Goal: Information Seeking & Learning: Learn about a topic

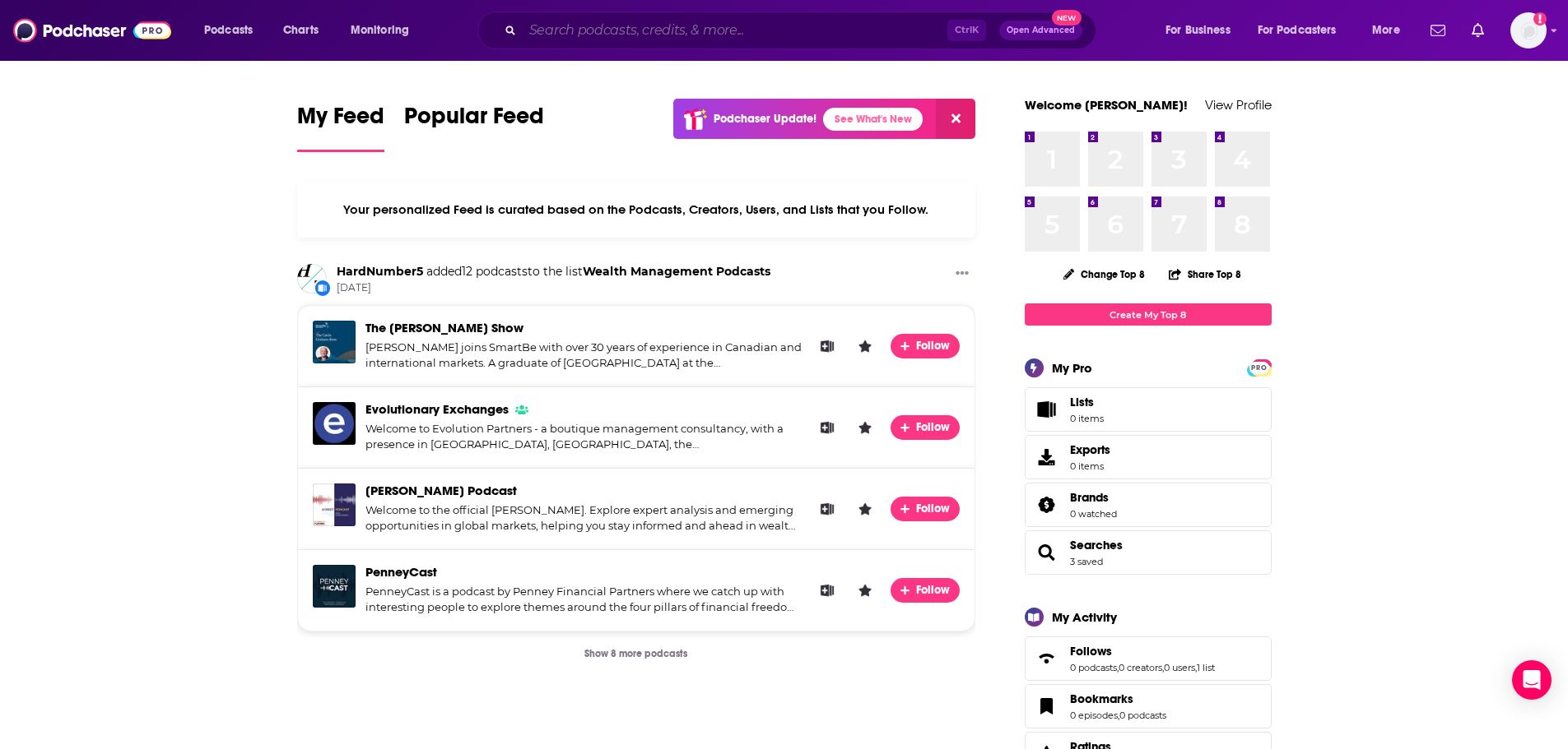
click at [753, 22] on input "Search podcasts, credits, & more..." at bounding box center [735, 31] width 425 height 27
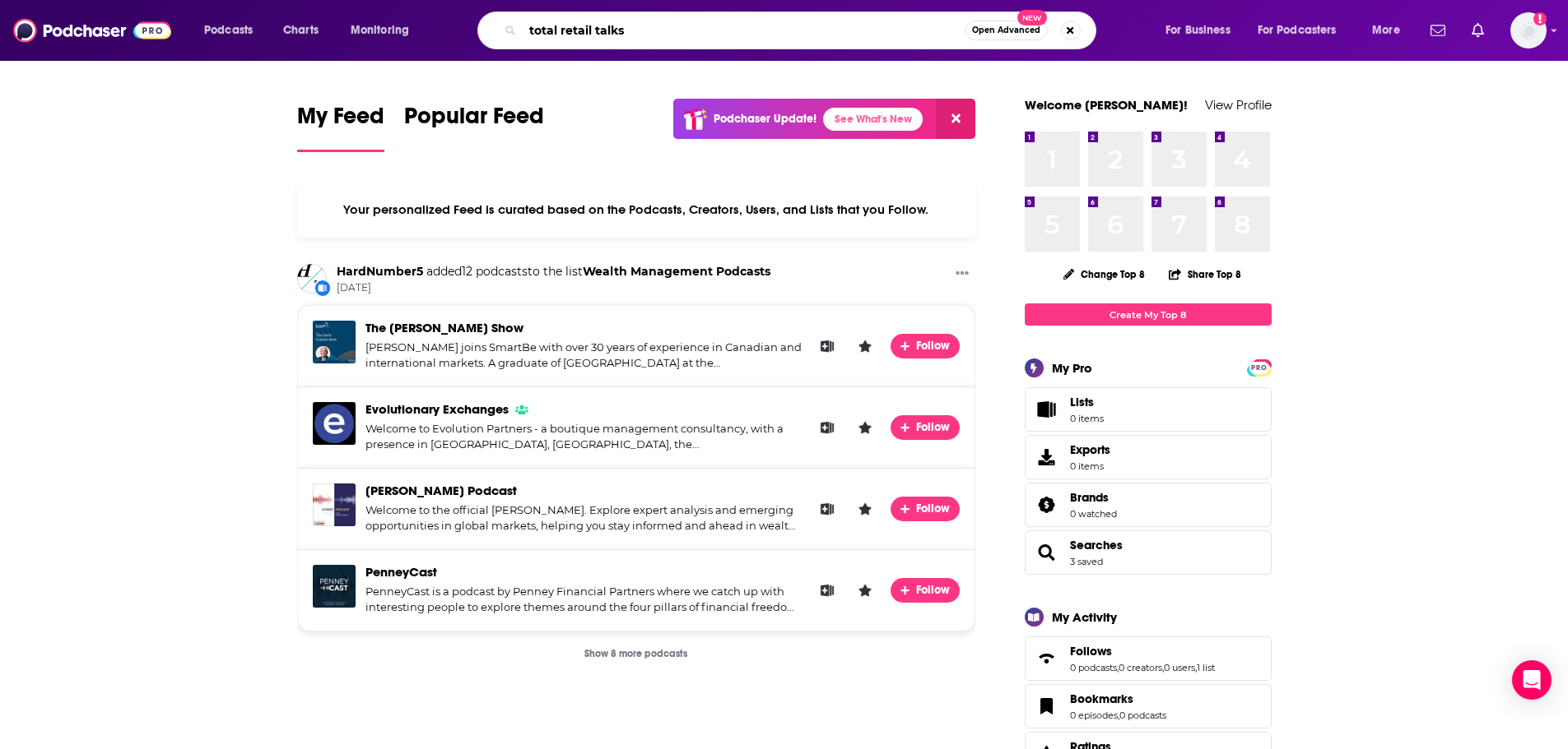
type input "total retail talks"
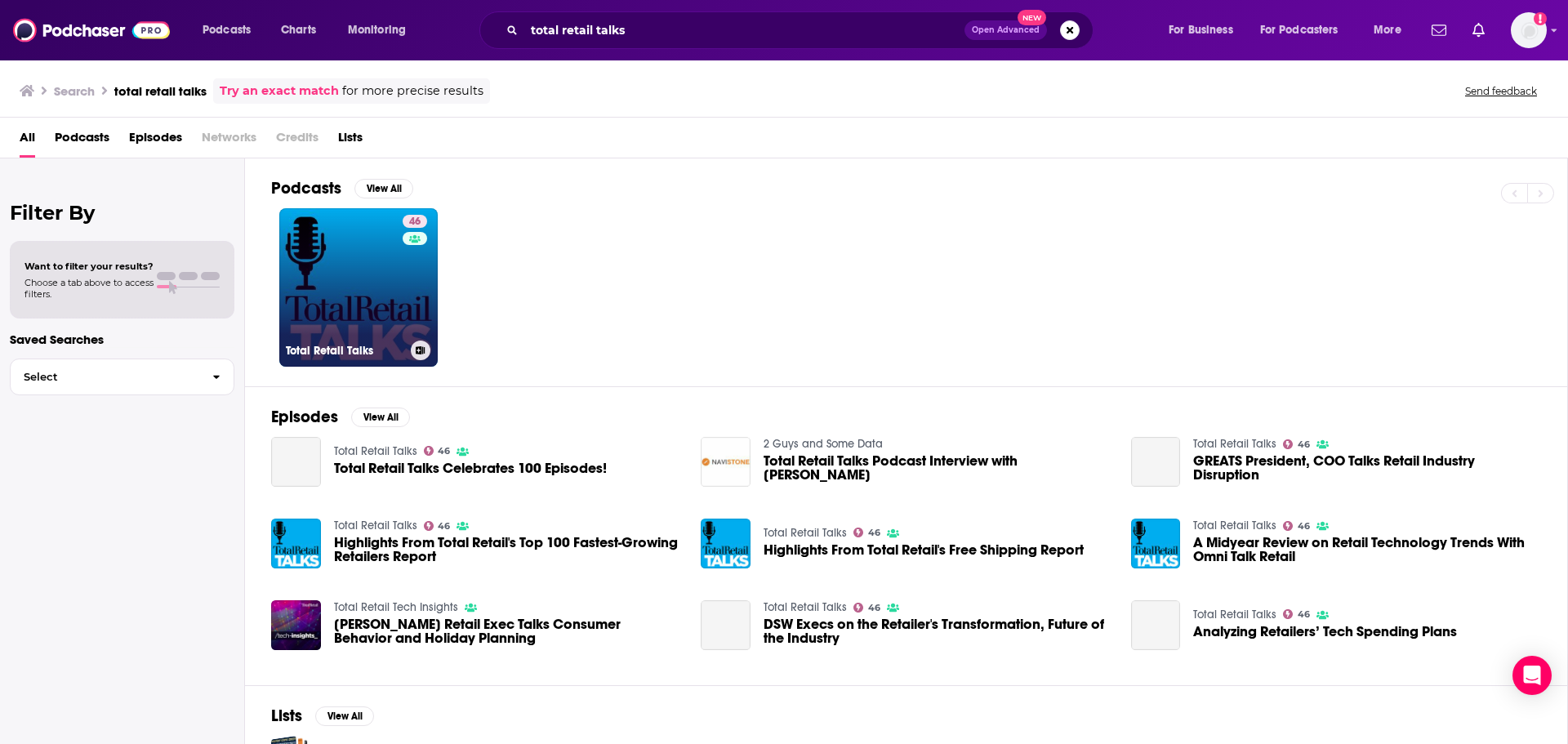
click at [382, 308] on link "46 Total Retail Talks" at bounding box center [358, 288] width 159 height 159
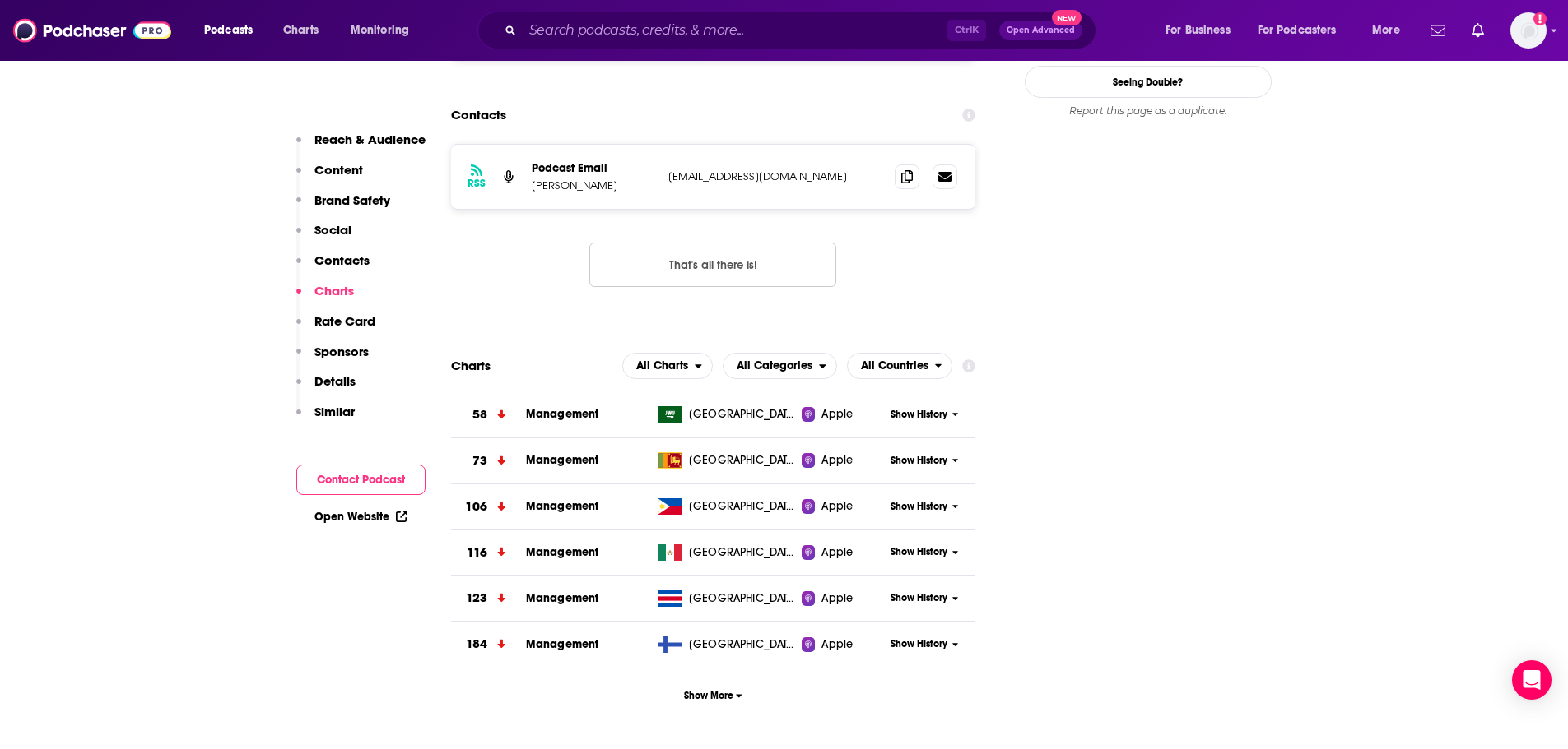
scroll to position [1645, 0]
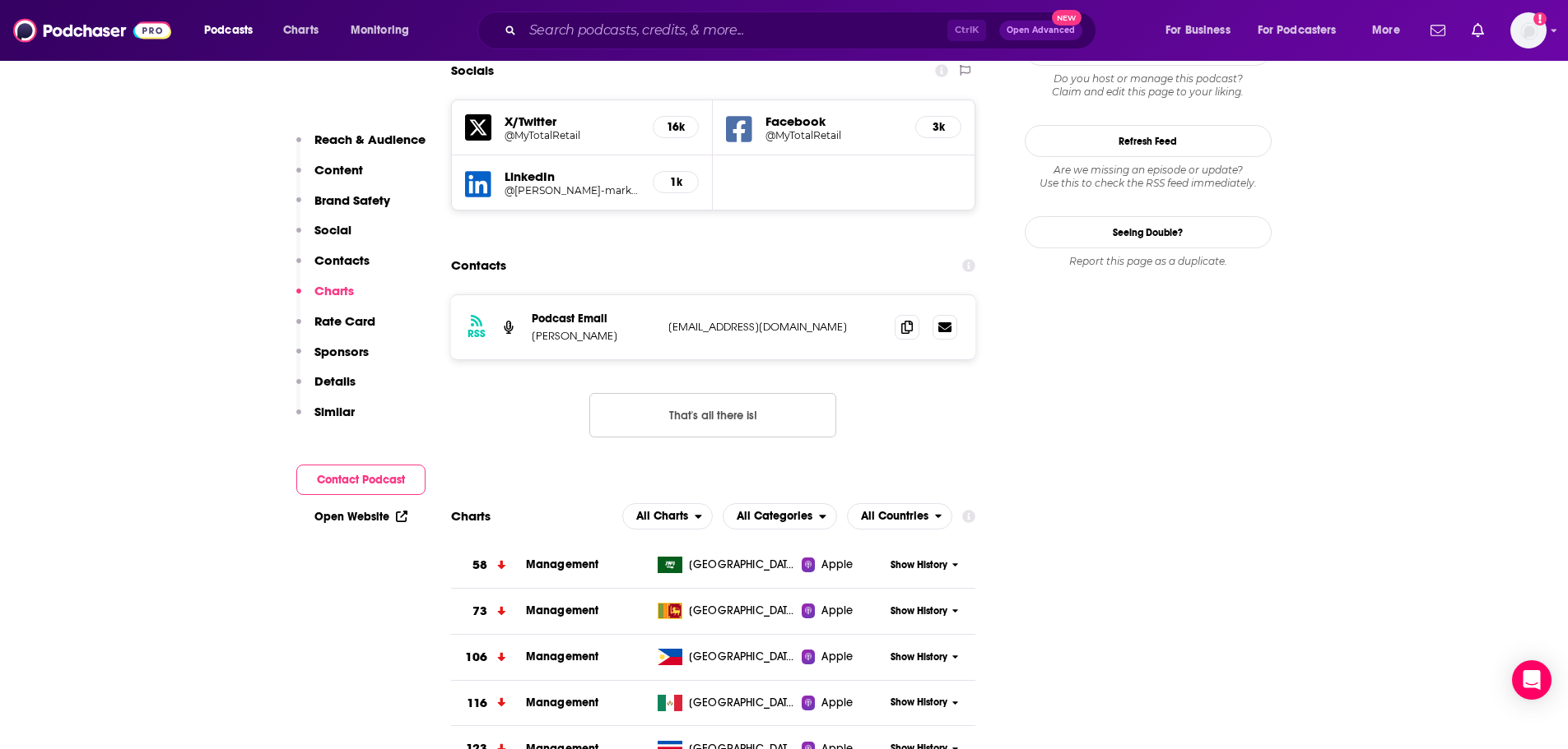
click at [343, 178] on button "Content" at bounding box center [329, 176] width 67 height 31
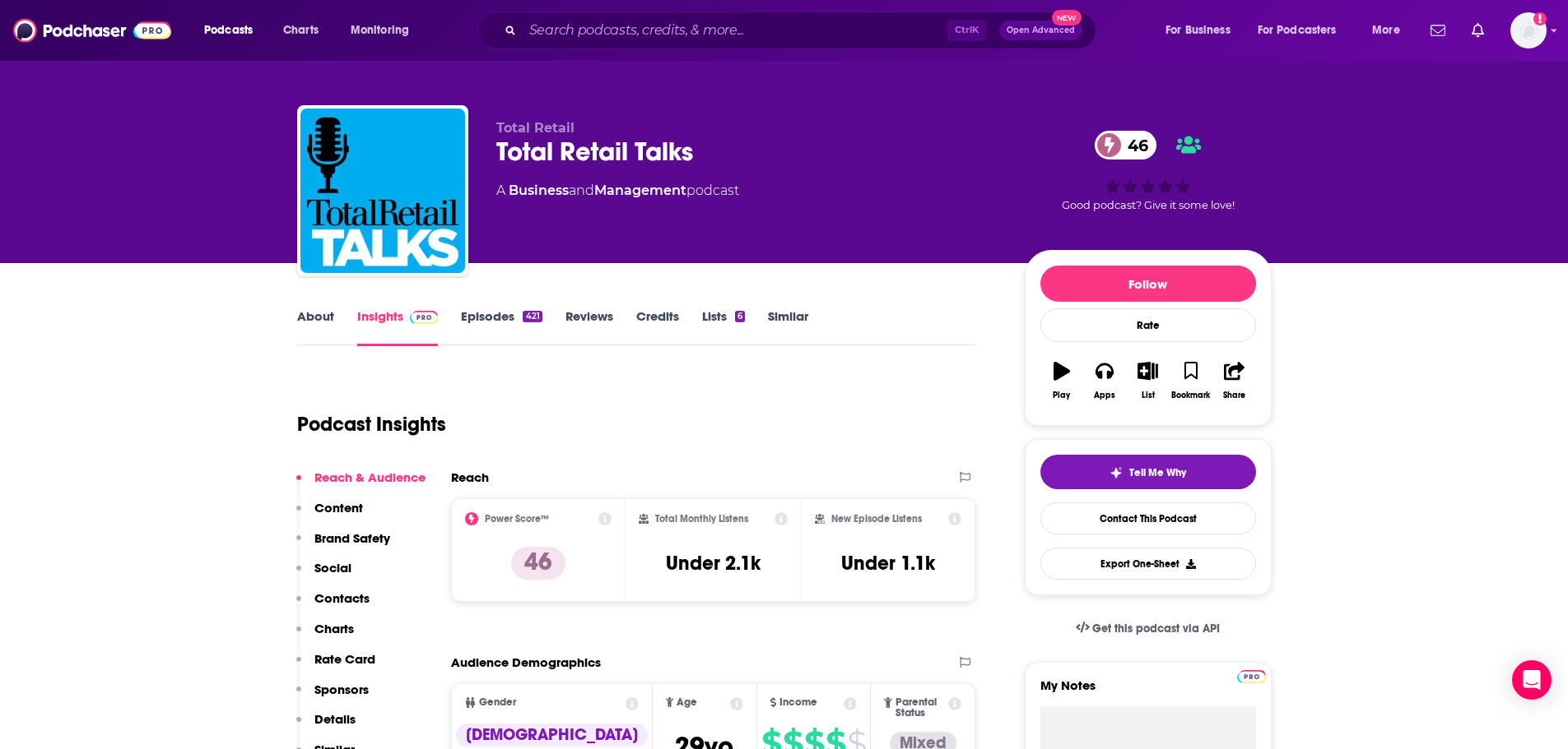
scroll to position [0, 0]
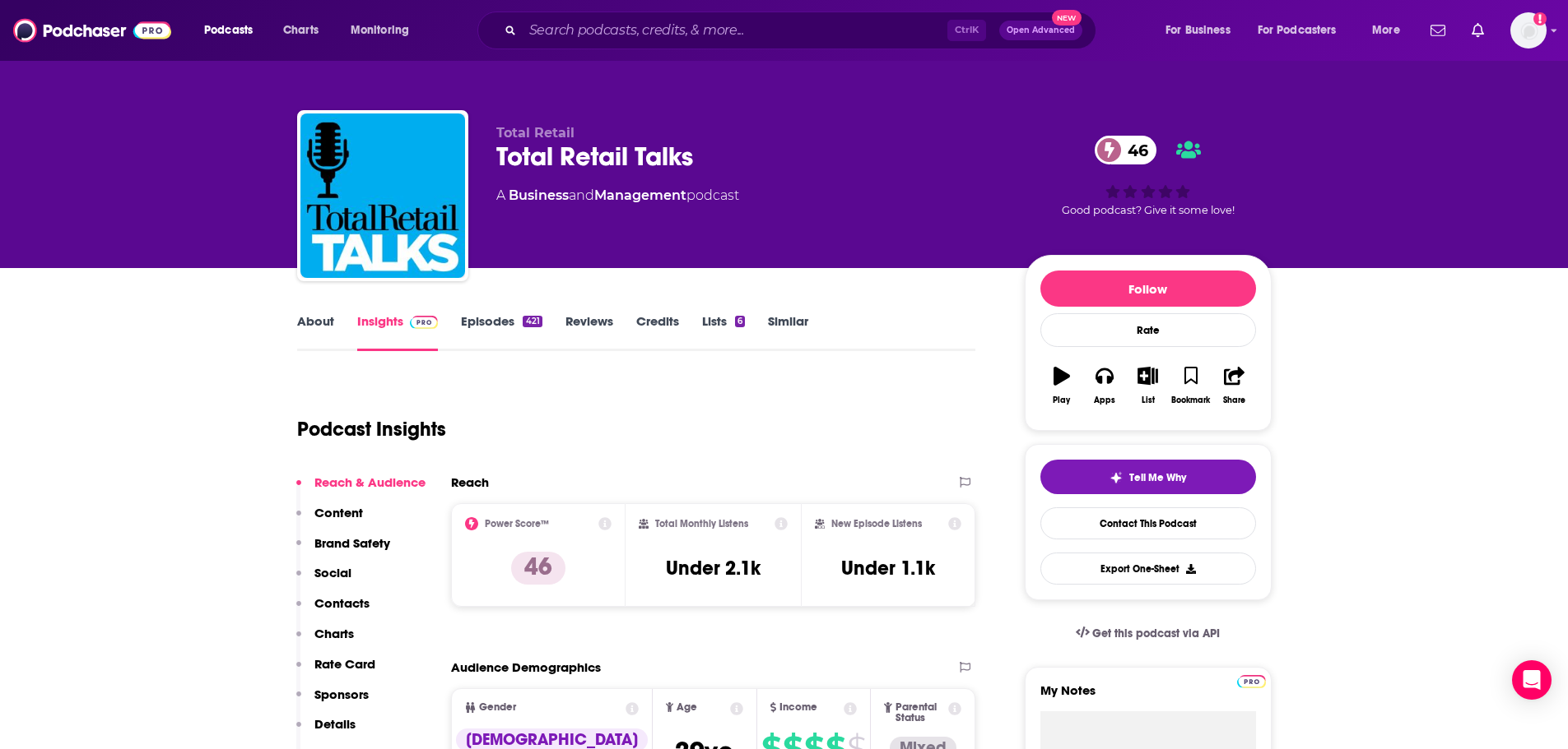
click at [471, 336] on link "Episodes 421" at bounding box center [501, 332] width 81 height 37
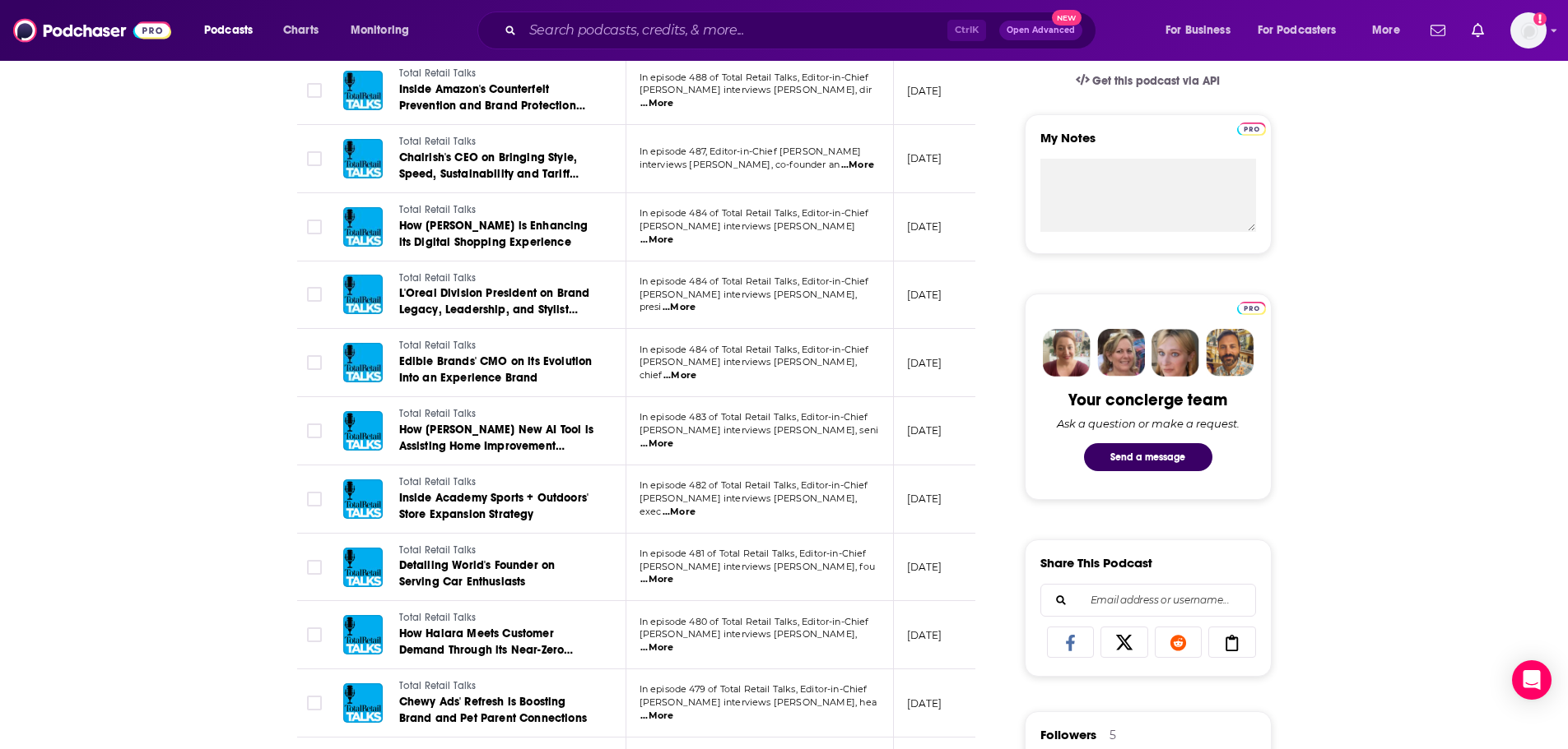
scroll to position [576, 0]
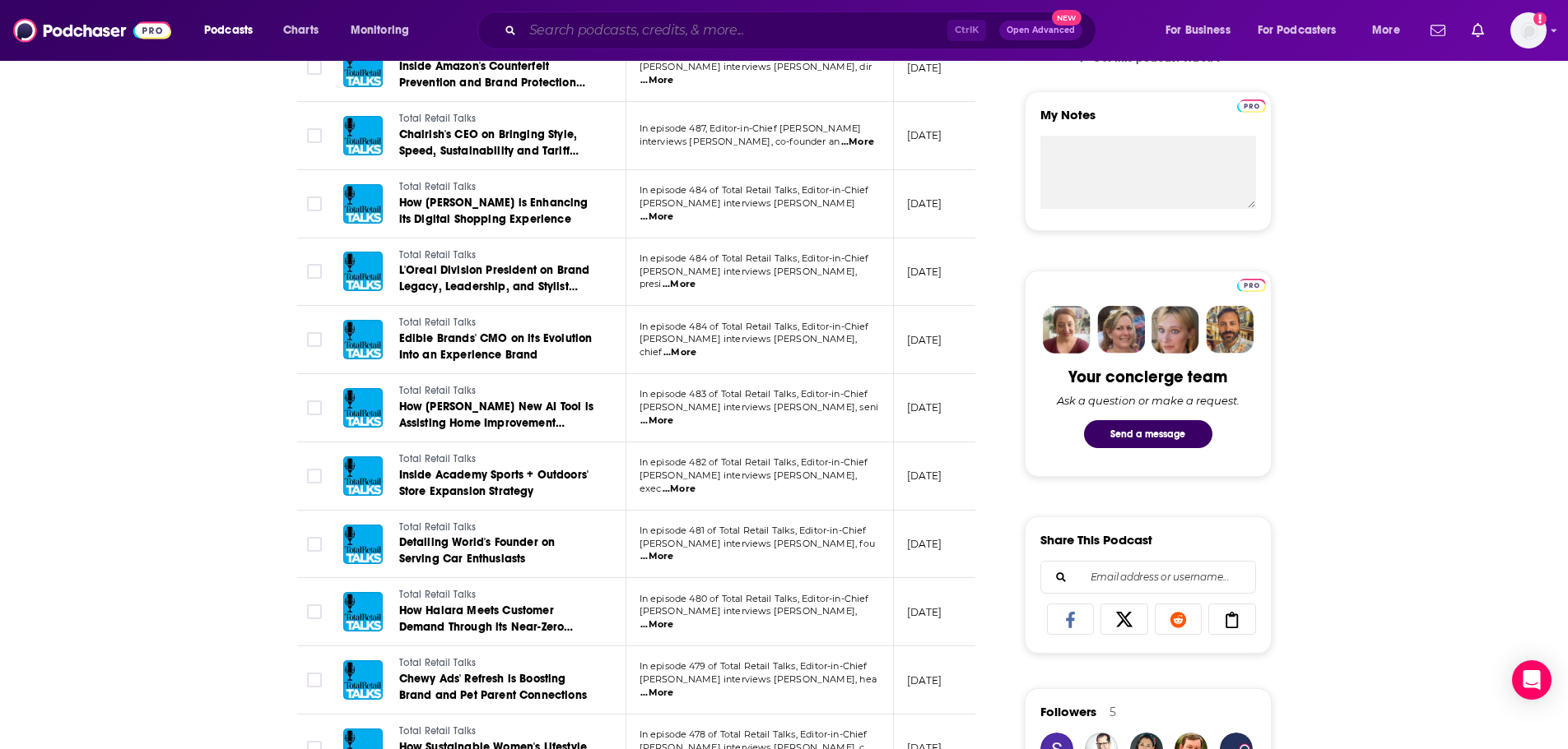
click at [567, 34] on input "Search podcasts, credits, & more..." at bounding box center [735, 31] width 425 height 27
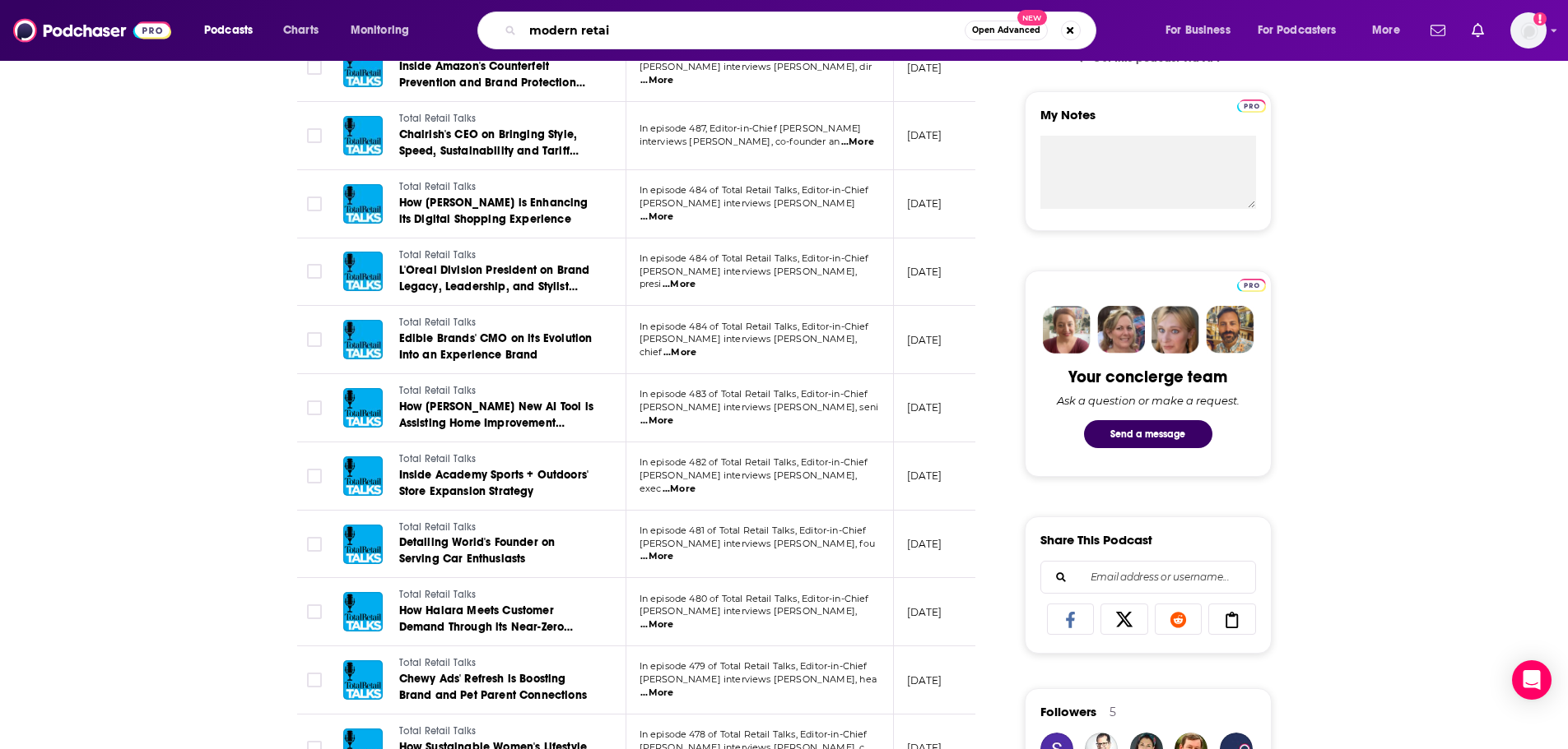
type input "modern retail"
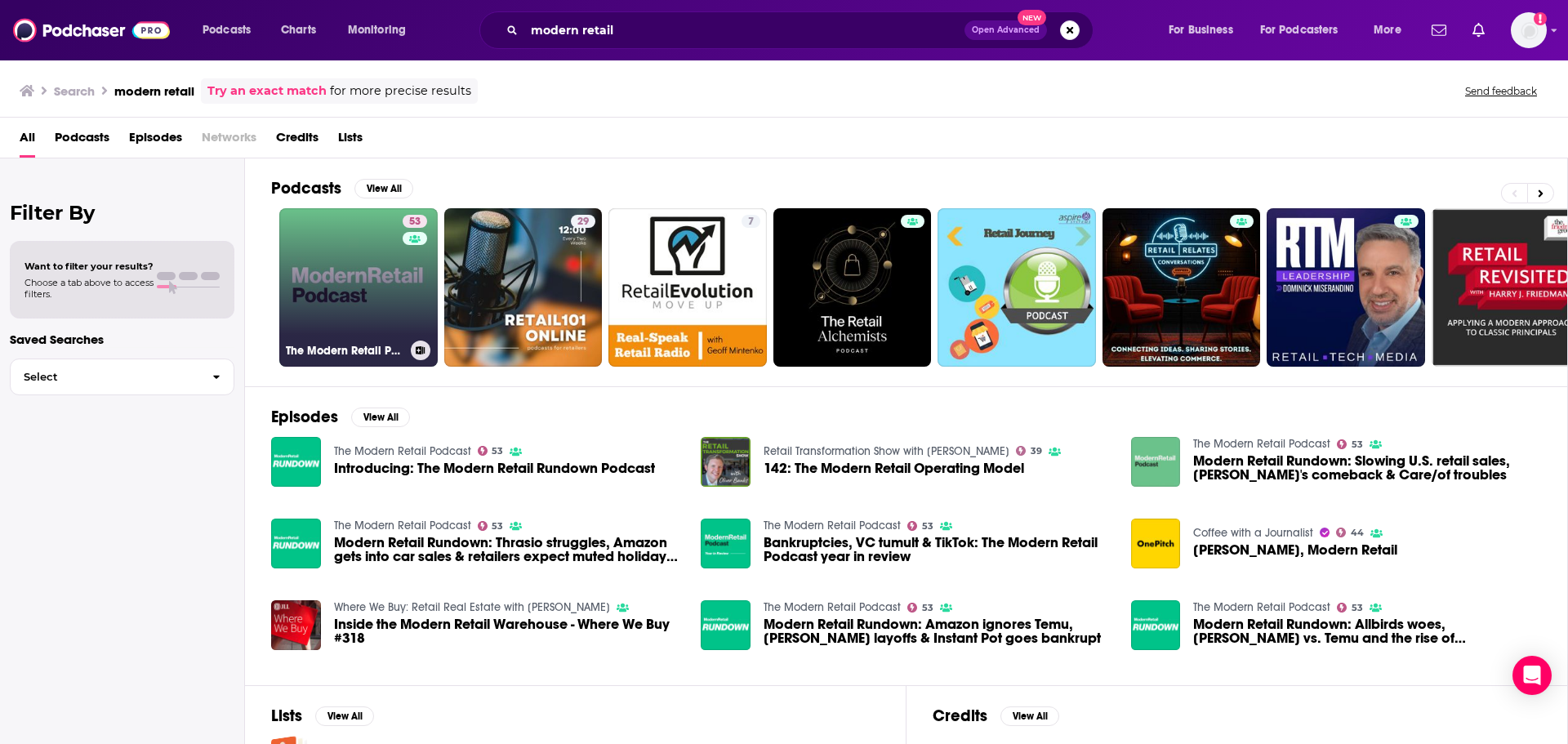
click at [308, 290] on link "53 The Modern Retail Podcast" at bounding box center [358, 288] width 159 height 159
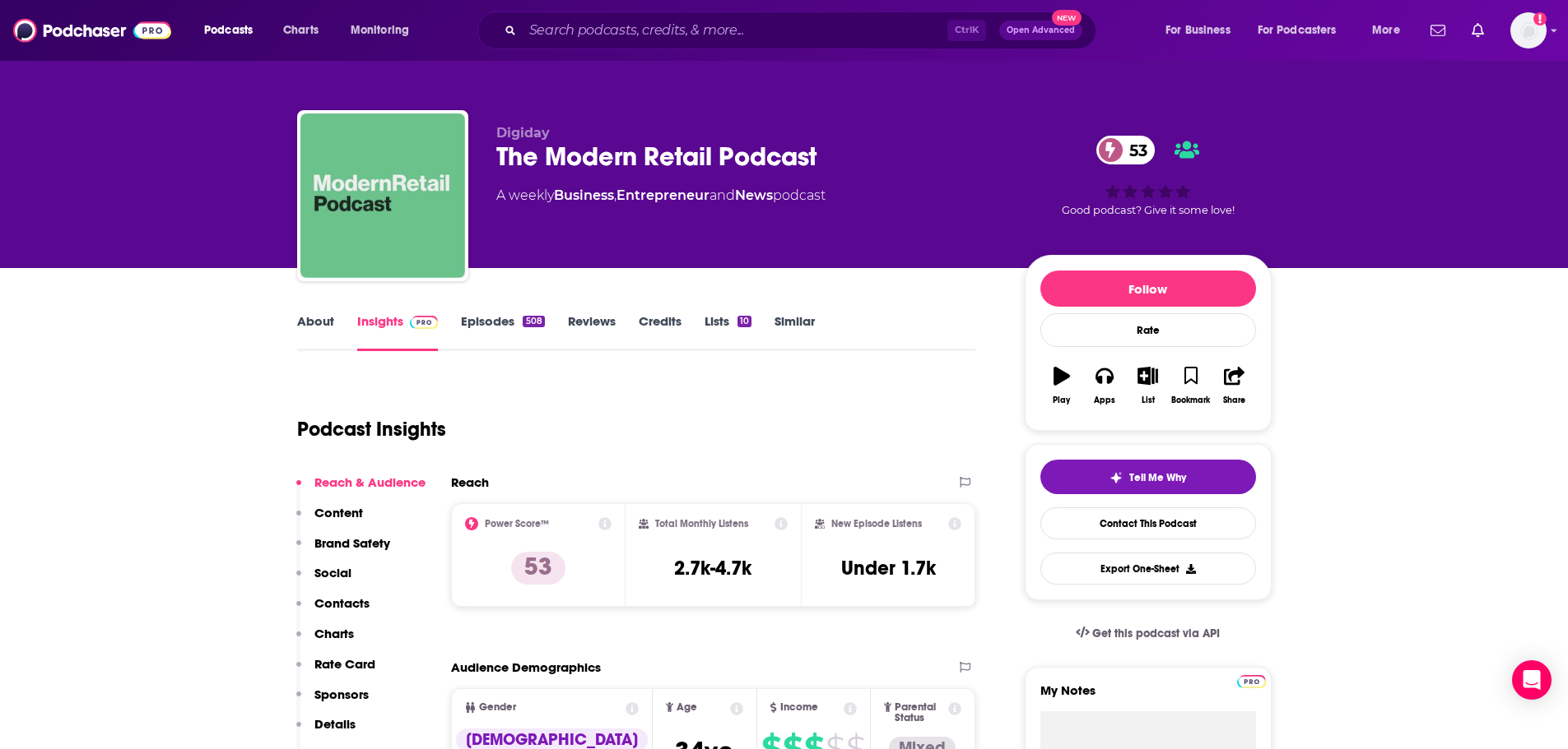
click at [477, 324] on link "Episodes 508" at bounding box center [502, 332] width 83 height 37
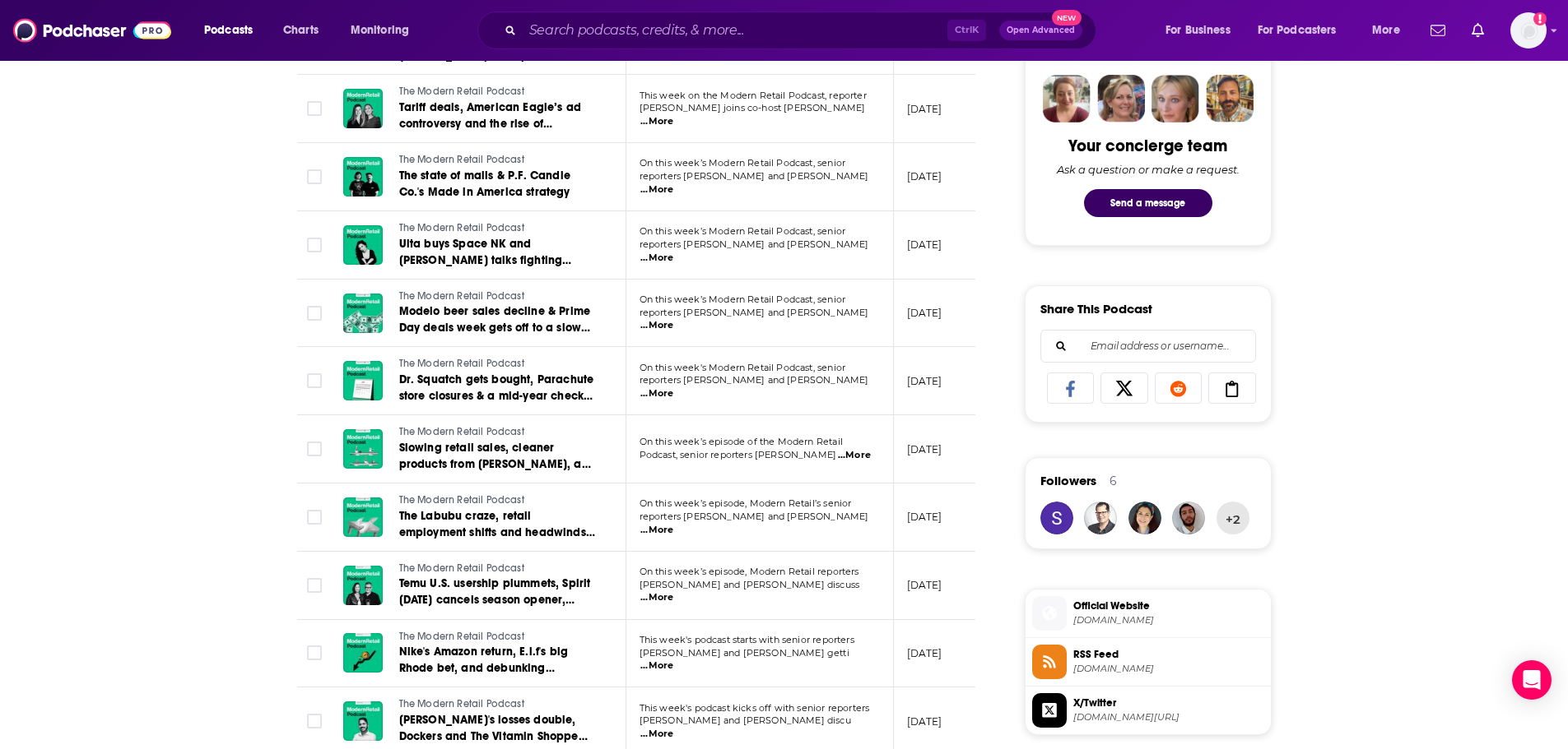
scroll to position [808, 0]
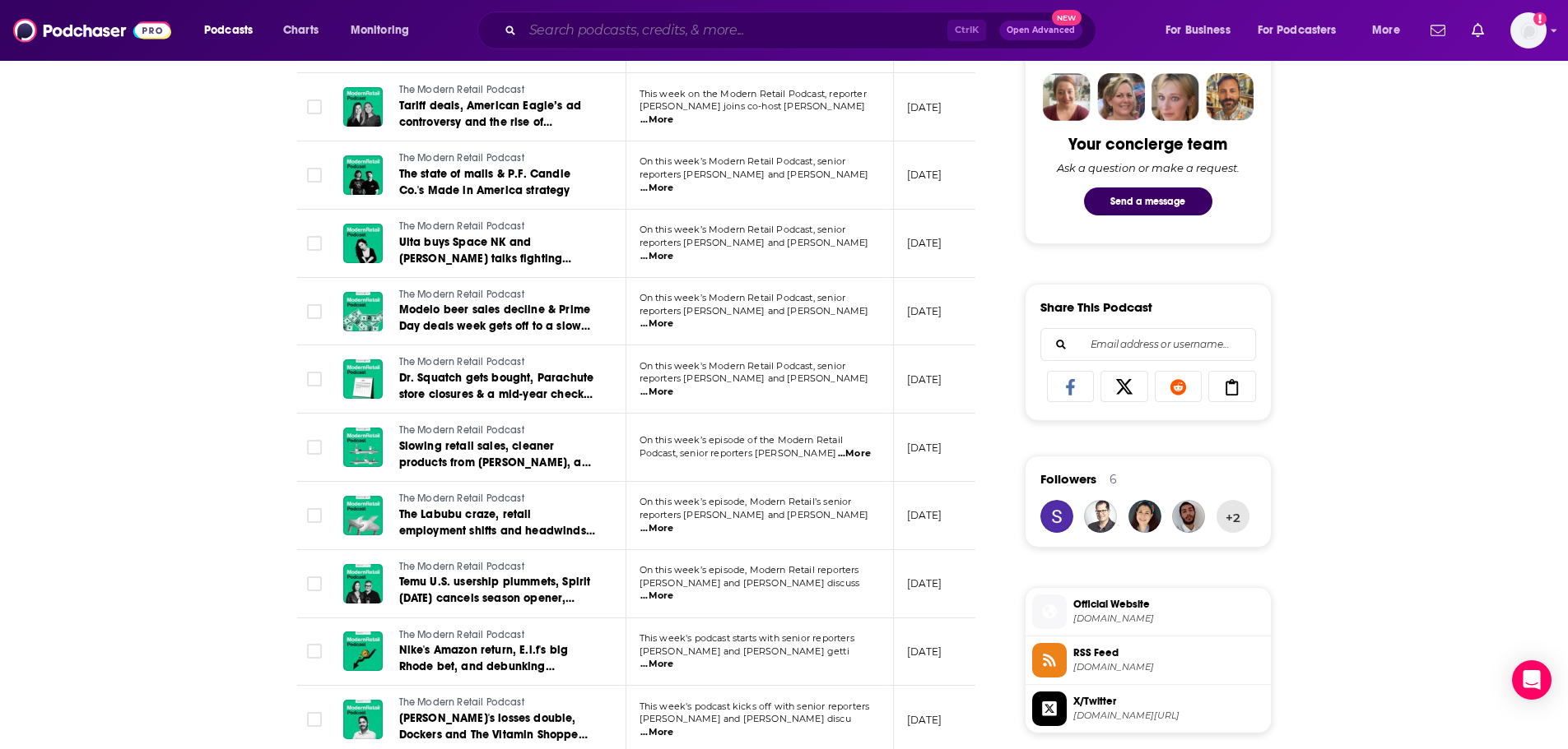
click at [550, 23] on input "Search podcasts, credits, & more..." at bounding box center [735, 31] width 425 height 27
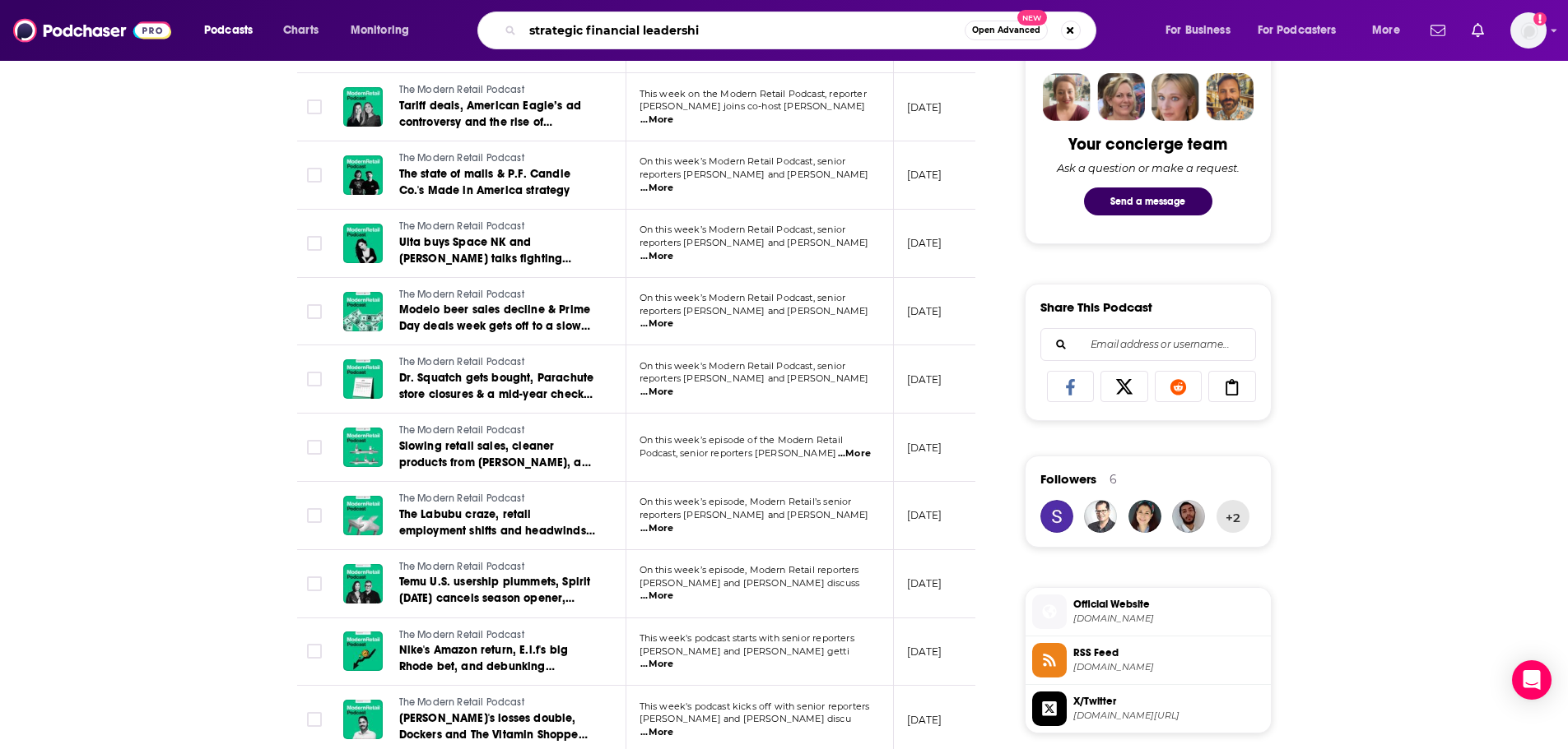
type input "strategic financial leadership"
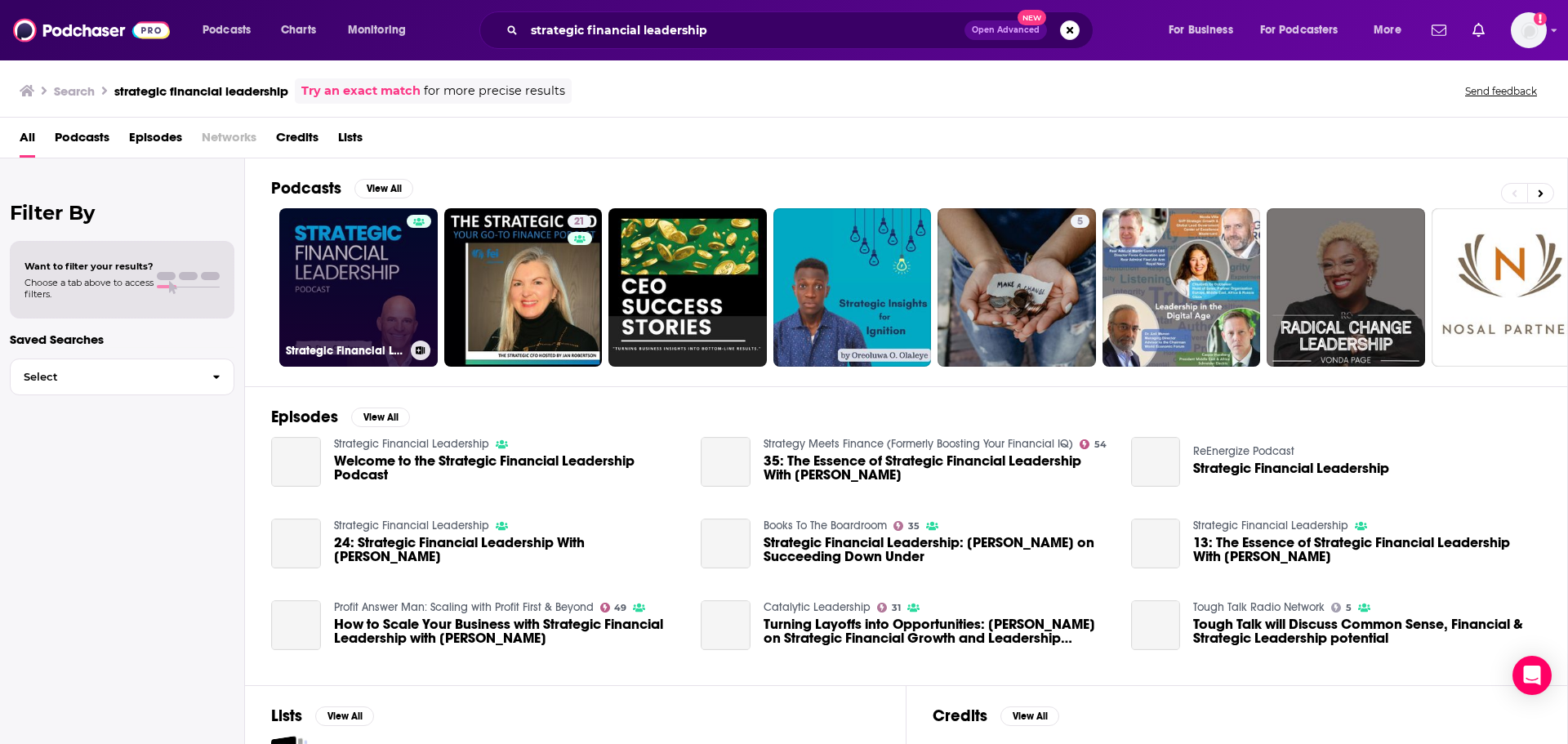
click at [346, 289] on link "Strategic Financial Leadership" at bounding box center [358, 288] width 159 height 159
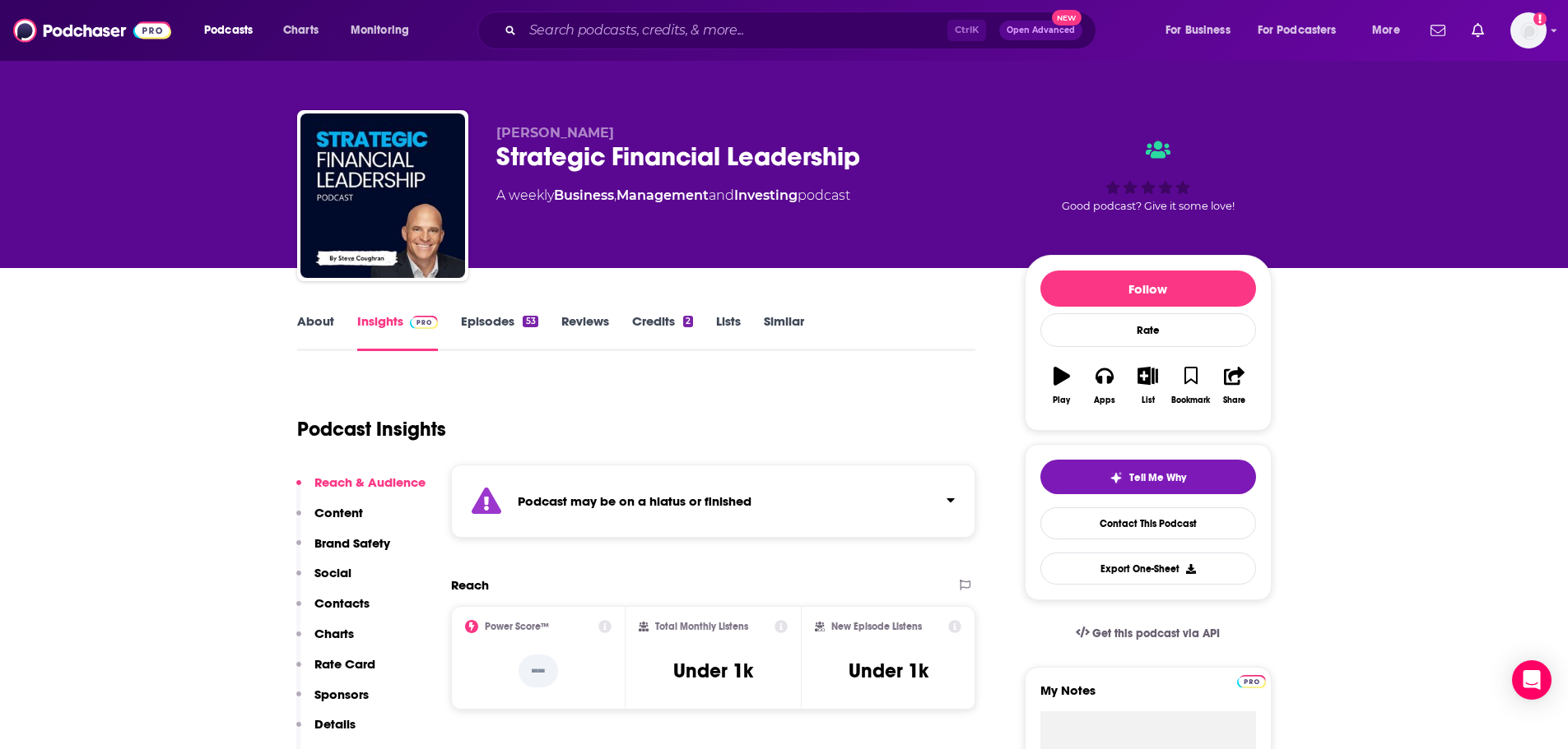
click at [494, 311] on div "About Insights Episodes 53 Reviews Credits 2 Lists Similar" at bounding box center [636, 330] width 679 height 40
click at [495, 319] on link "Episodes 53" at bounding box center [499, 332] width 77 height 37
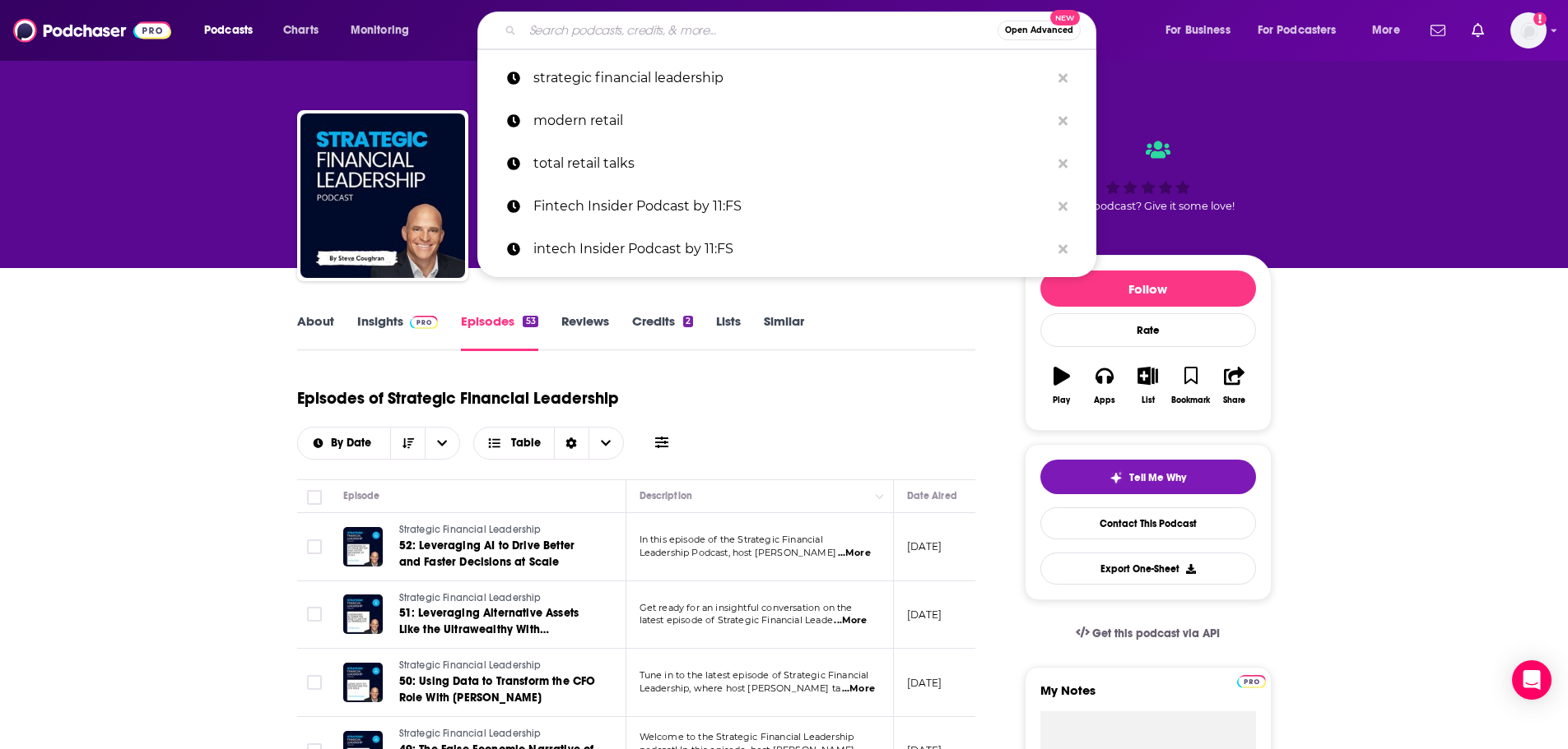
click at [540, 34] on input "Search podcasts, credits, & more..." at bounding box center [760, 31] width 475 height 27
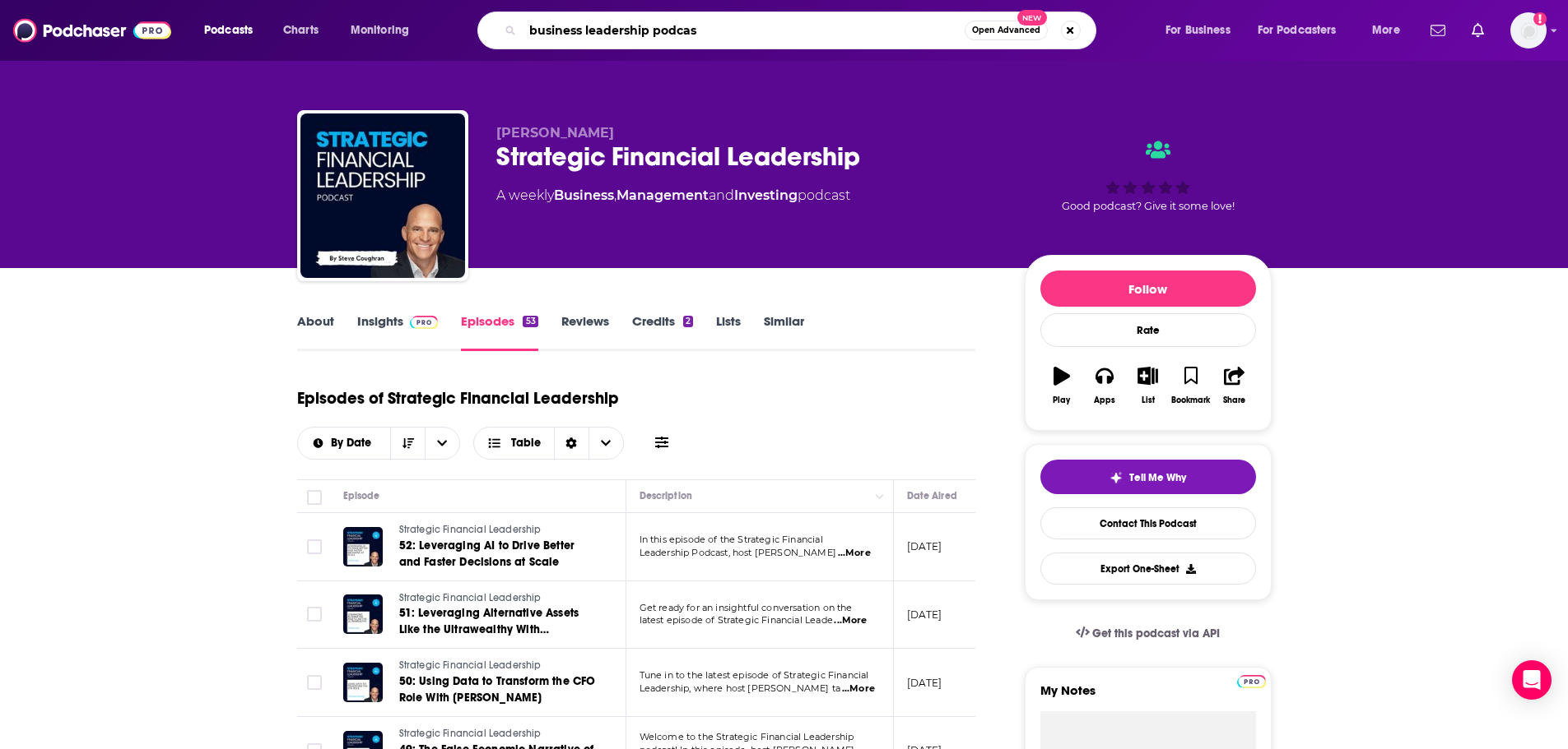
type input "business leadership podcast"
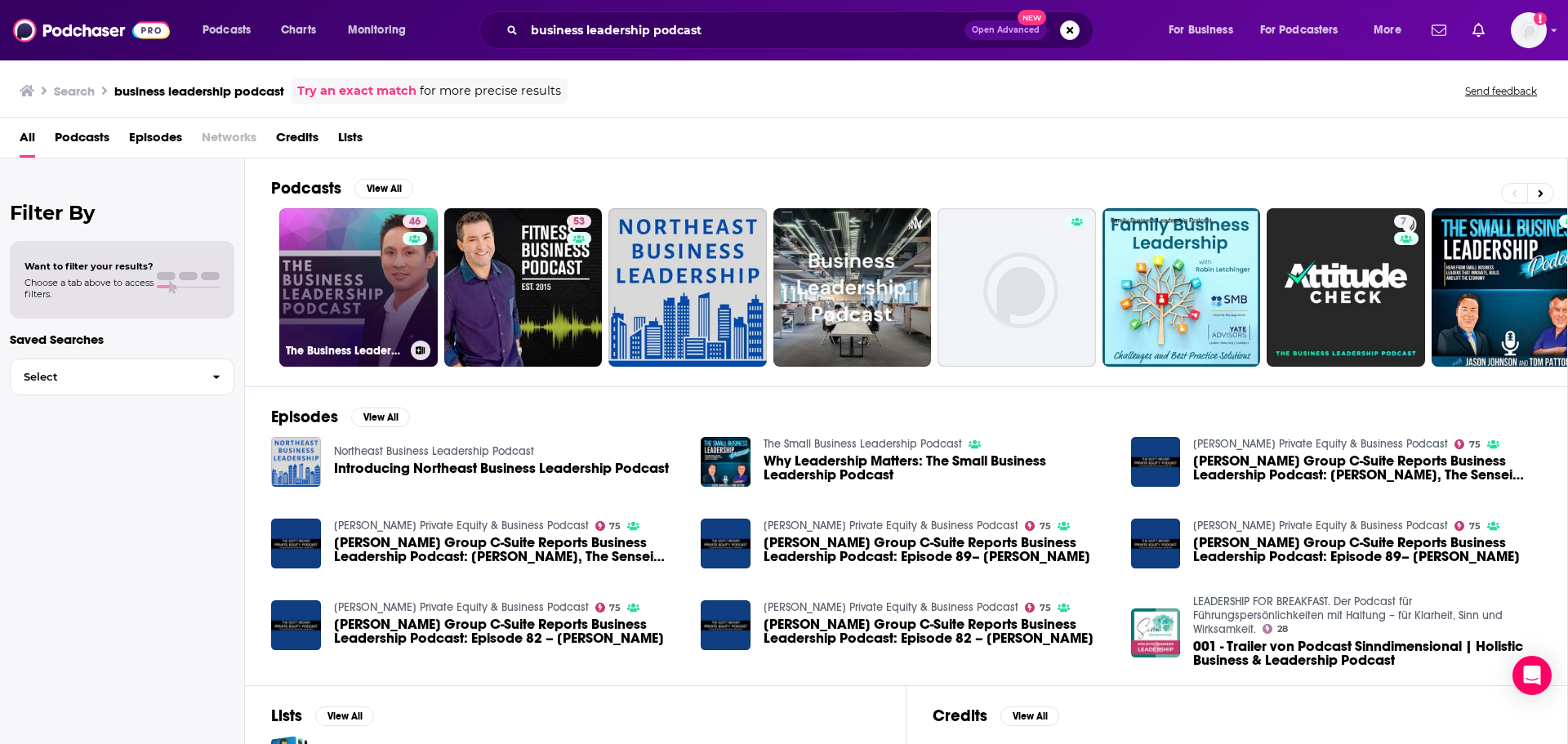
click at [358, 285] on link "46 The Business Leadership Podcast" at bounding box center [358, 288] width 159 height 159
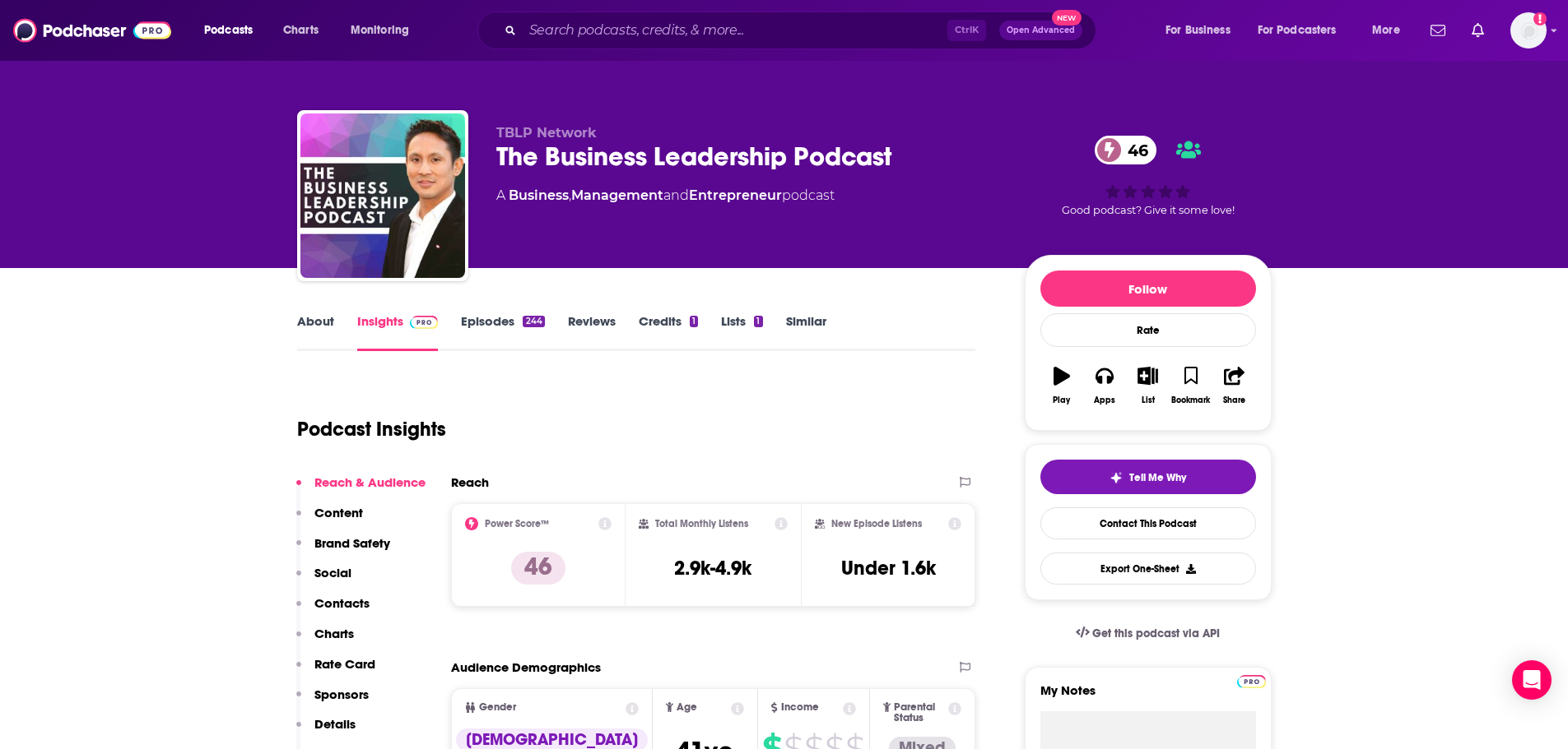
click at [529, 313] on link "Episodes 244" at bounding box center [502, 332] width 83 height 37
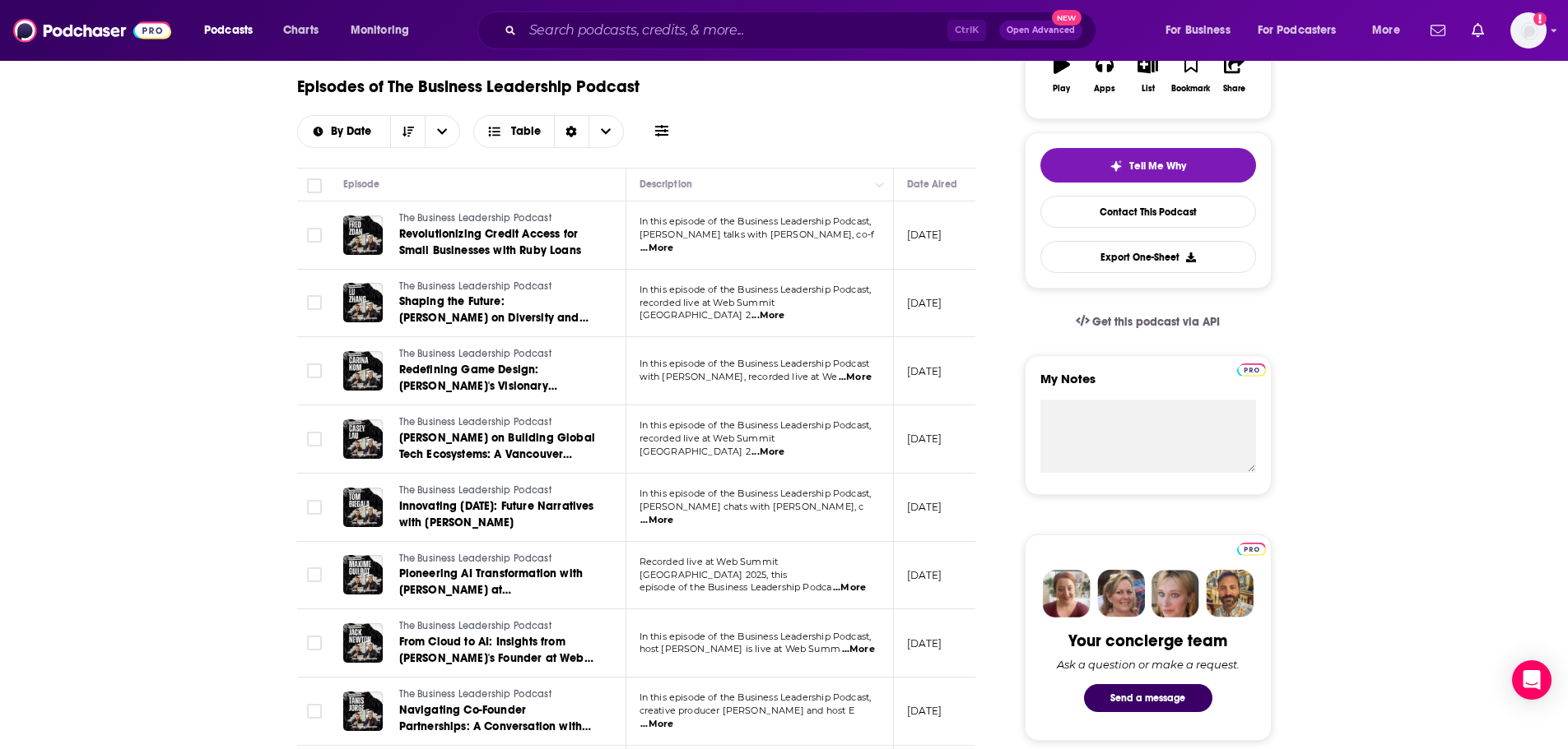
scroll to position [329, 0]
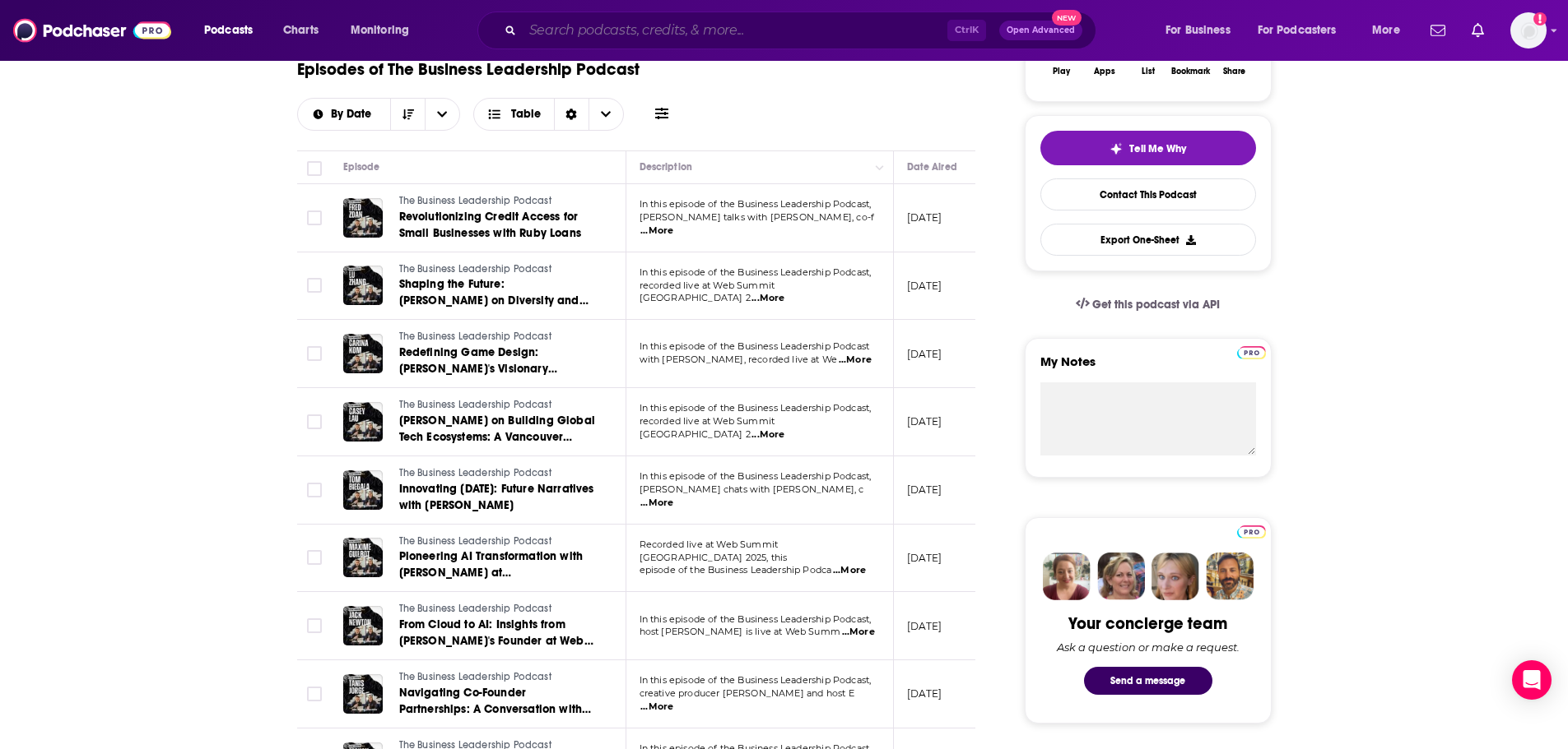
click at [580, 21] on input "Search podcasts, credits, & more..." at bounding box center [735, 31] width 425 height 27
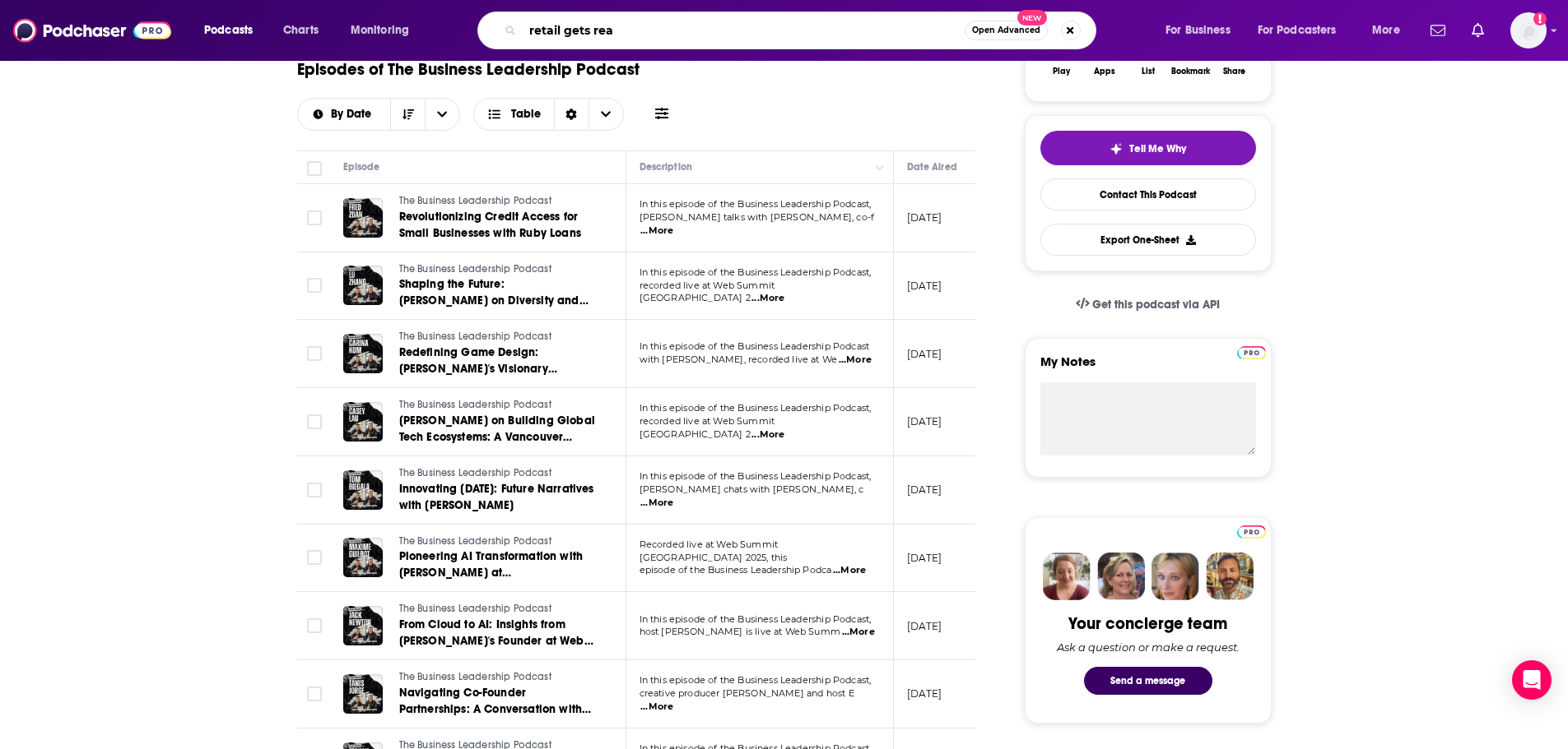
type input "retail gets real"
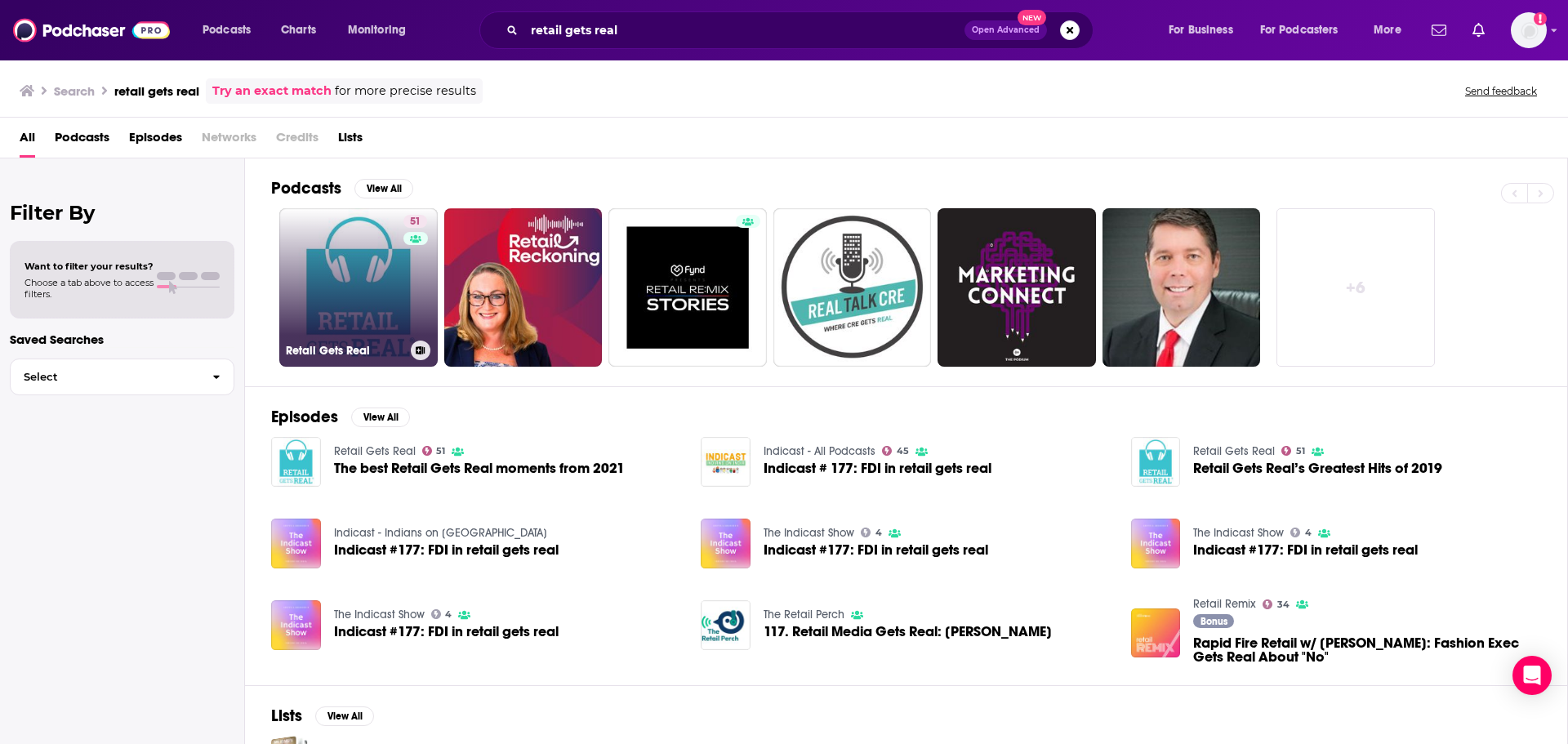
click at [347, 284] on link "51 Retail Gets Real" at bounding box center [358, 288] width 159 height 159
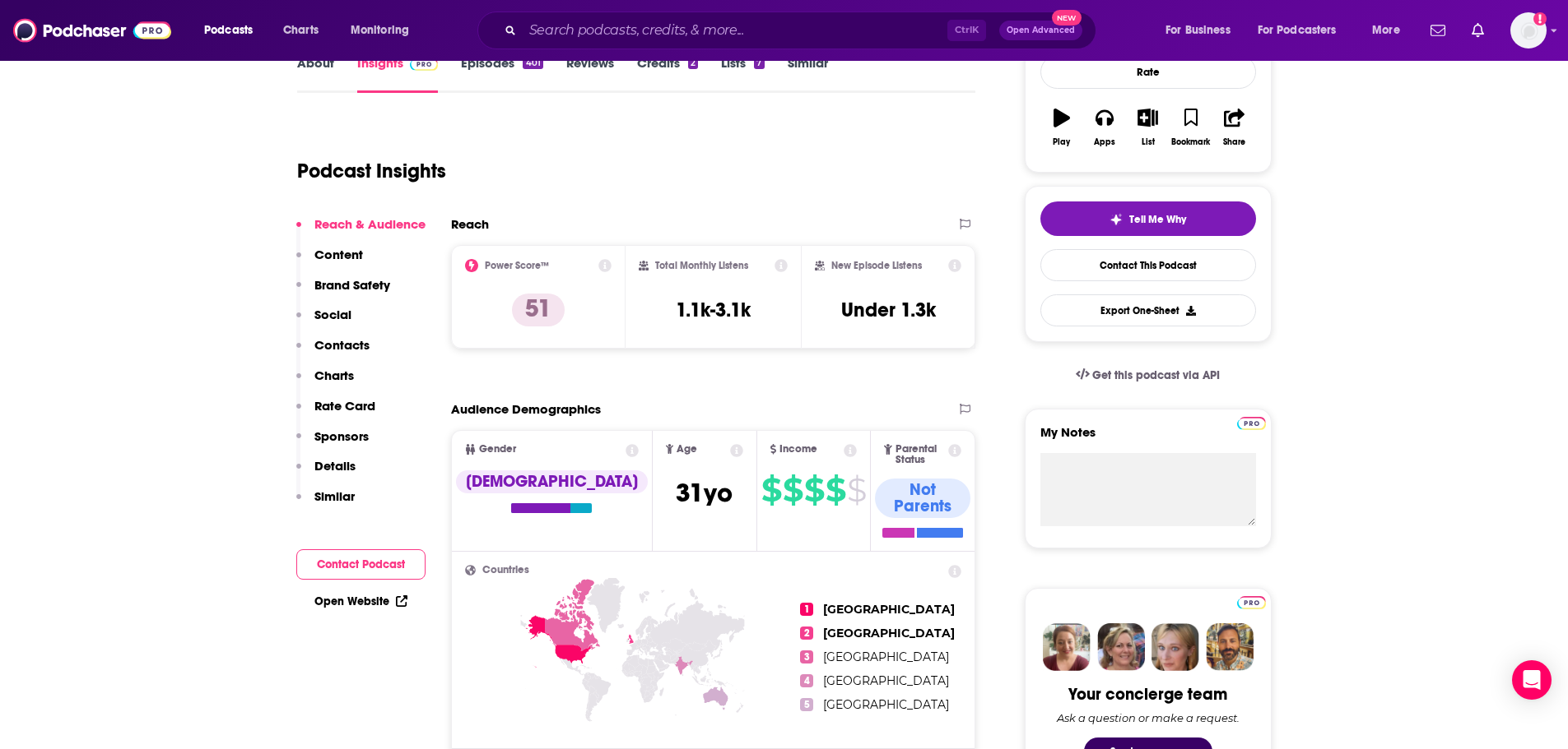
scroll to position [246, 0]
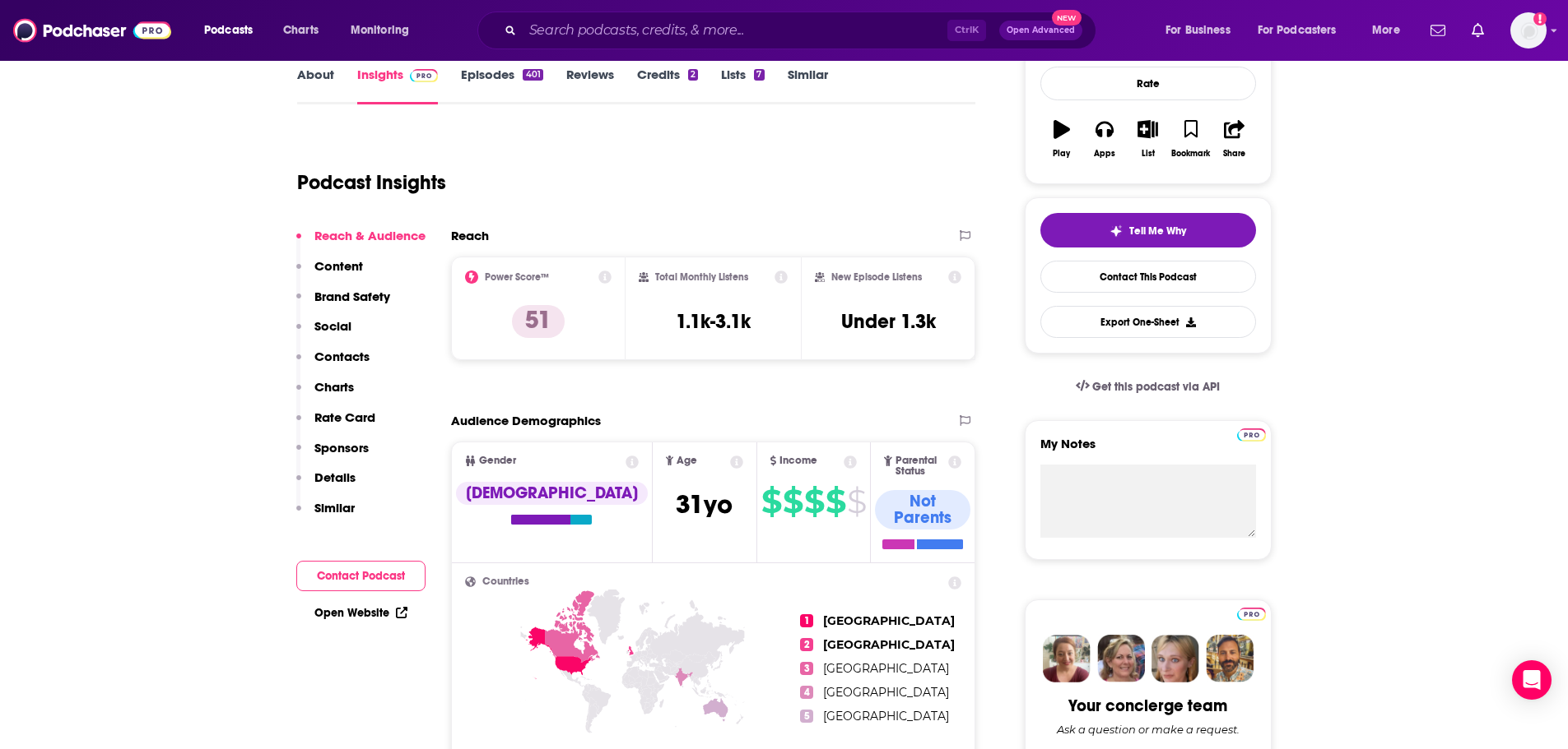
click at [485, 68] on link "Episodes 401" at bounding box center [501, 86] width 82 height 37
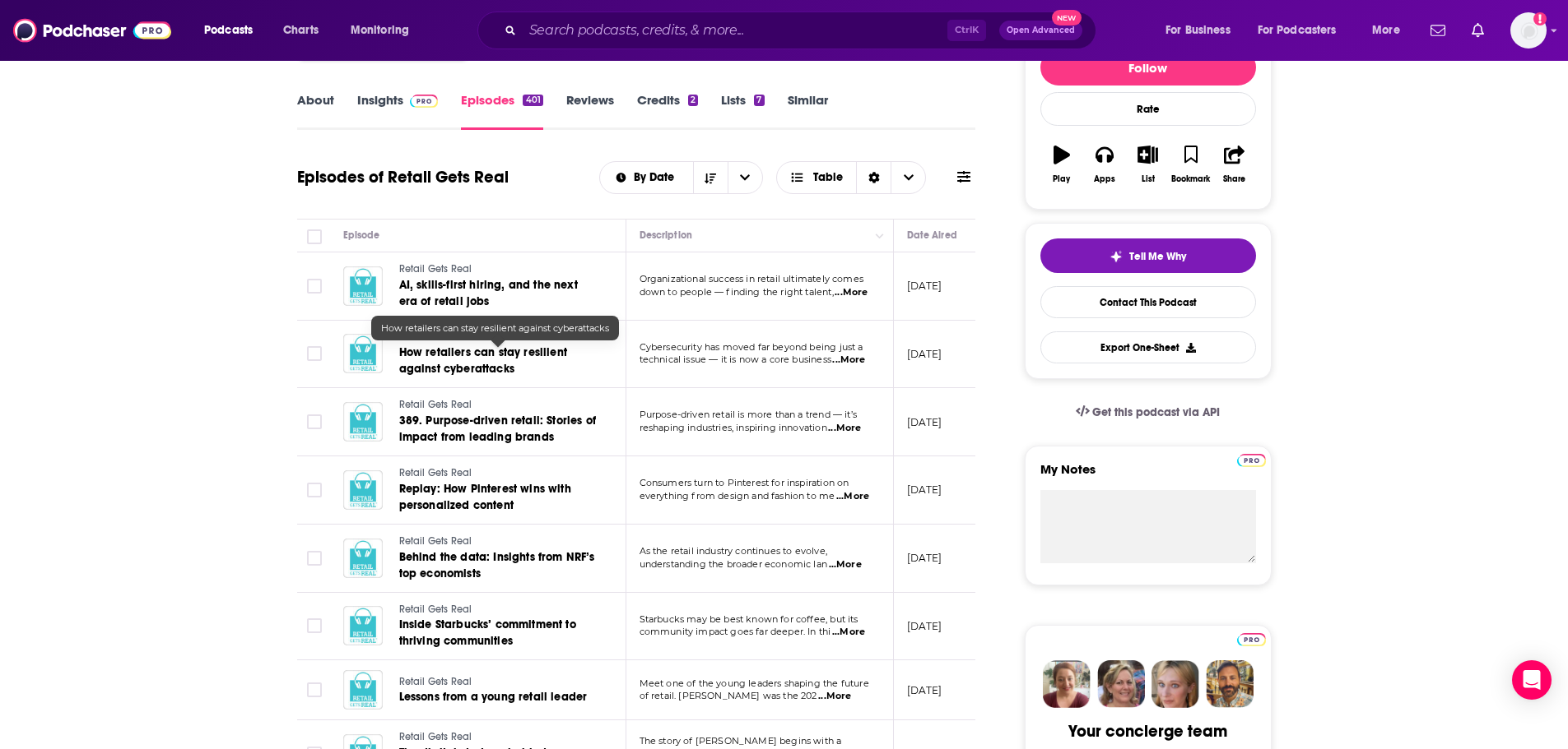
scroll to position [246, 0]
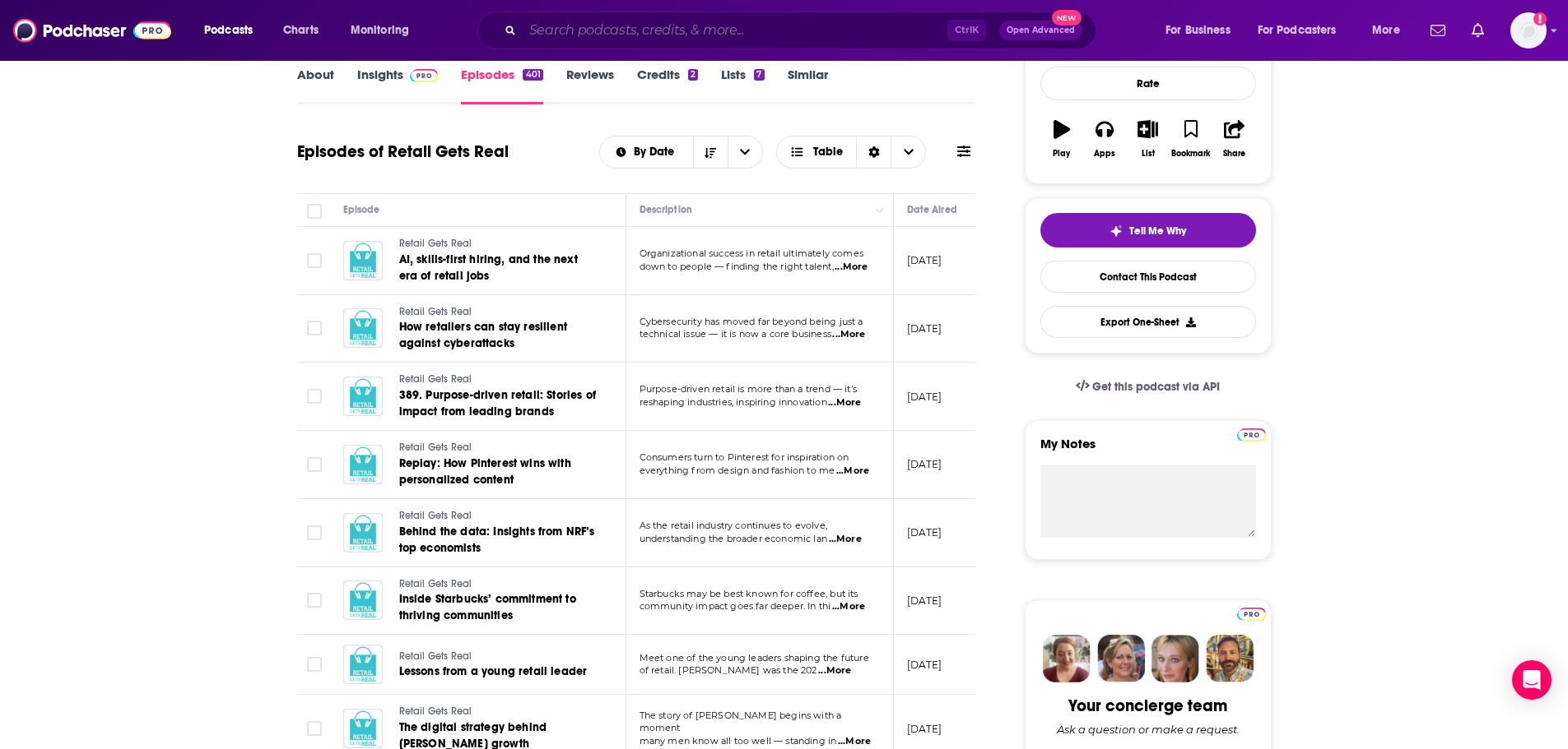
click at [569, 34] on input "Search podcasts, credits, & more..." at bounding box center [735, 31] width 425 height 27
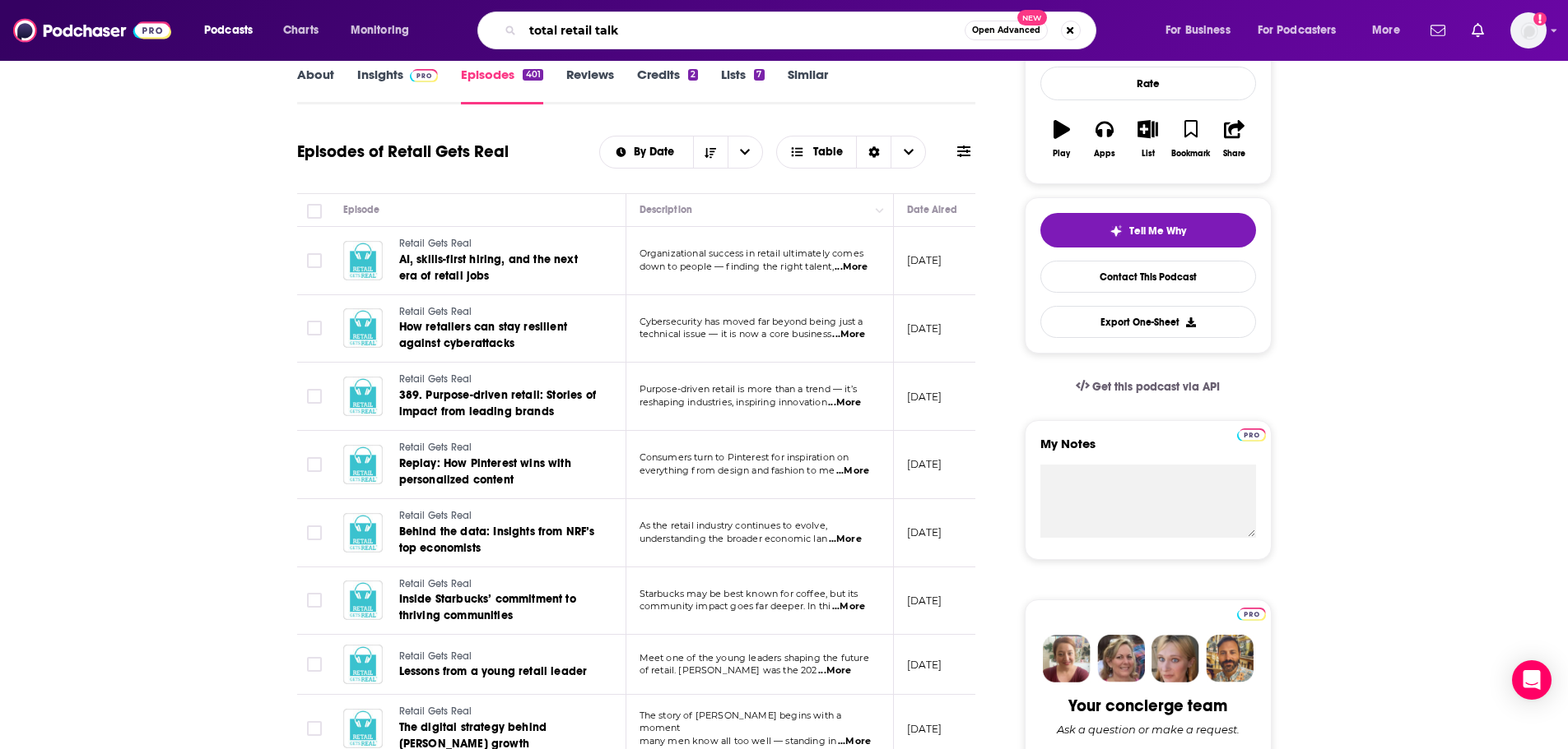
type input "total retail talks"
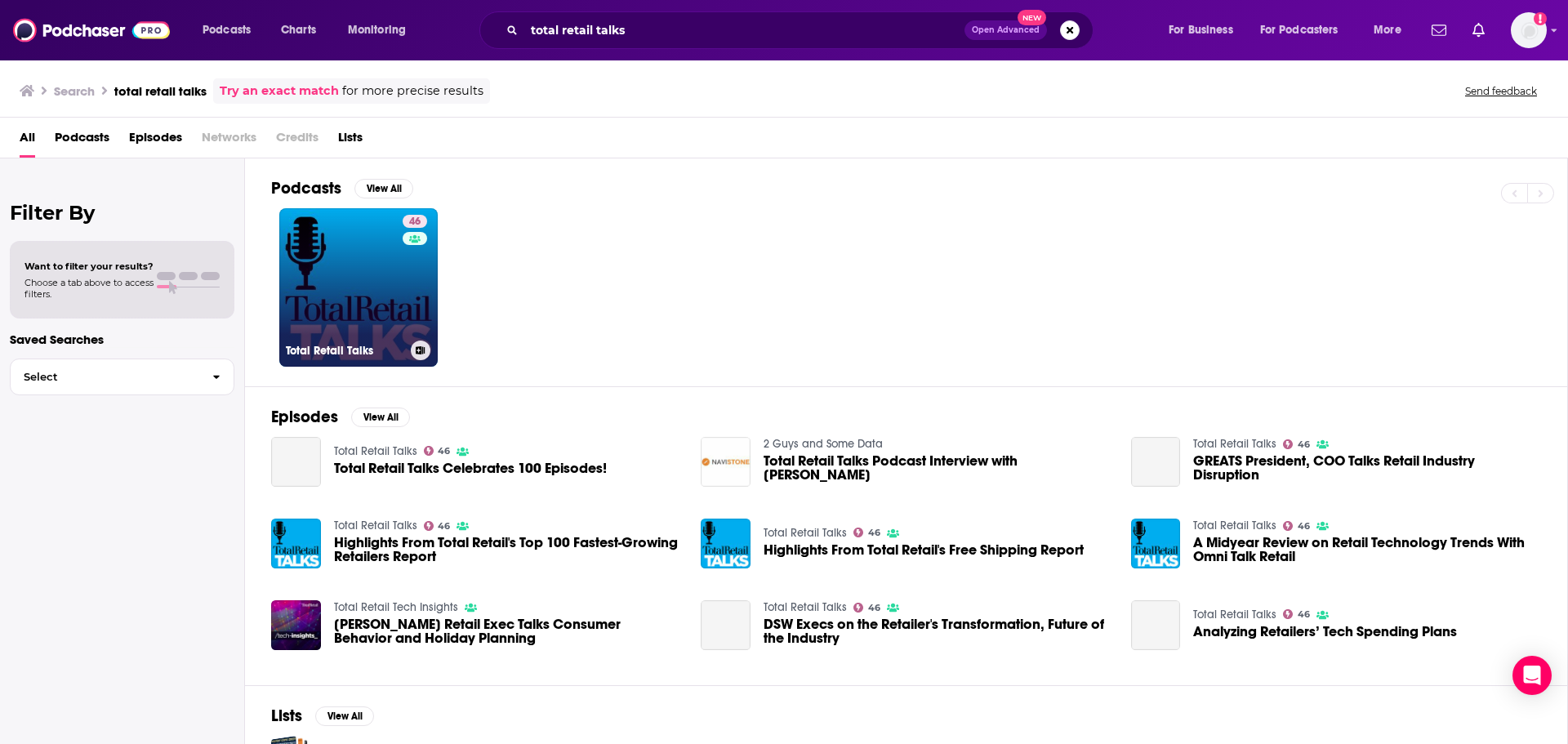
click at [348, 264] on link "46 Total Retail Talks" at bounding box center [358, 288] width 159 height 159
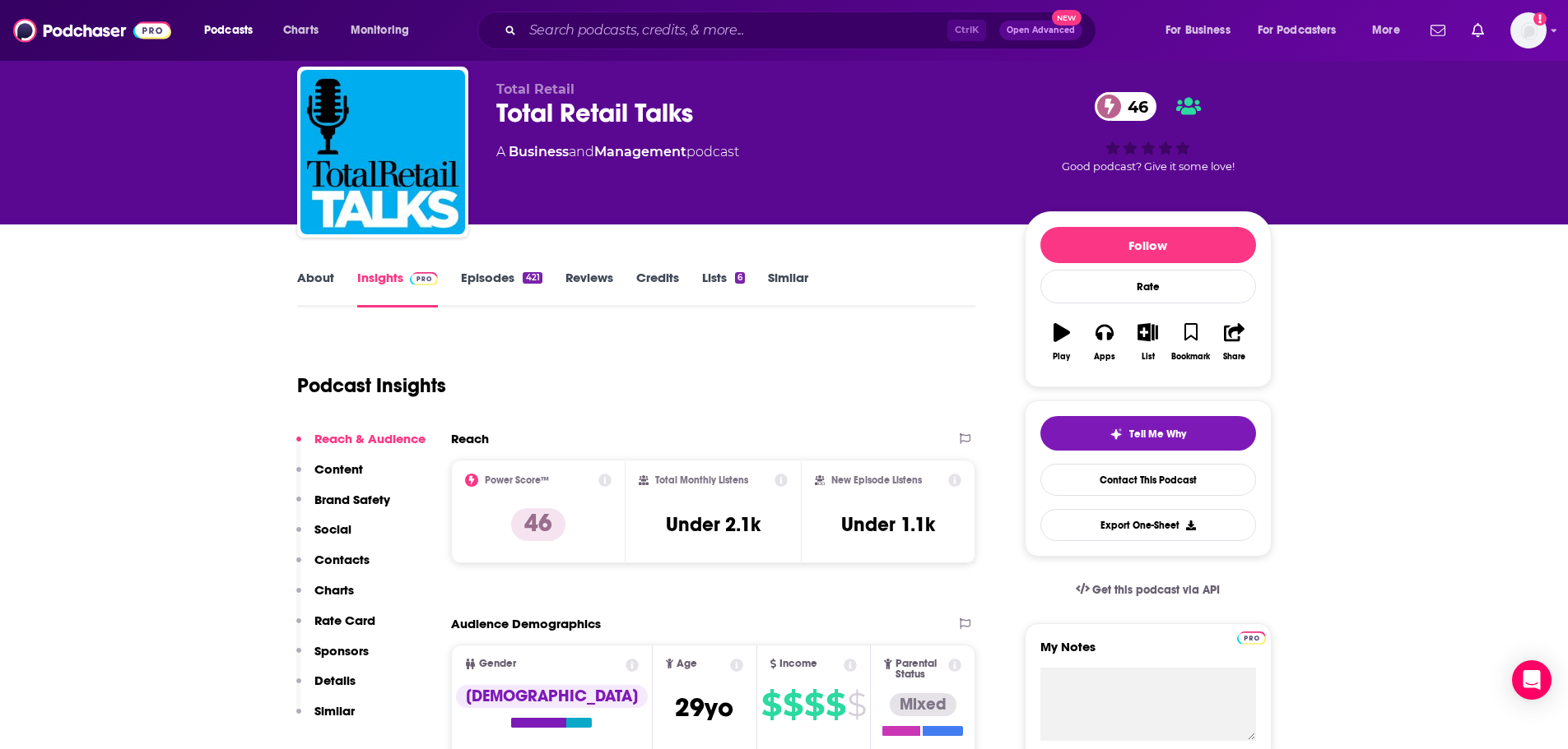
scroll to position [165, 0]
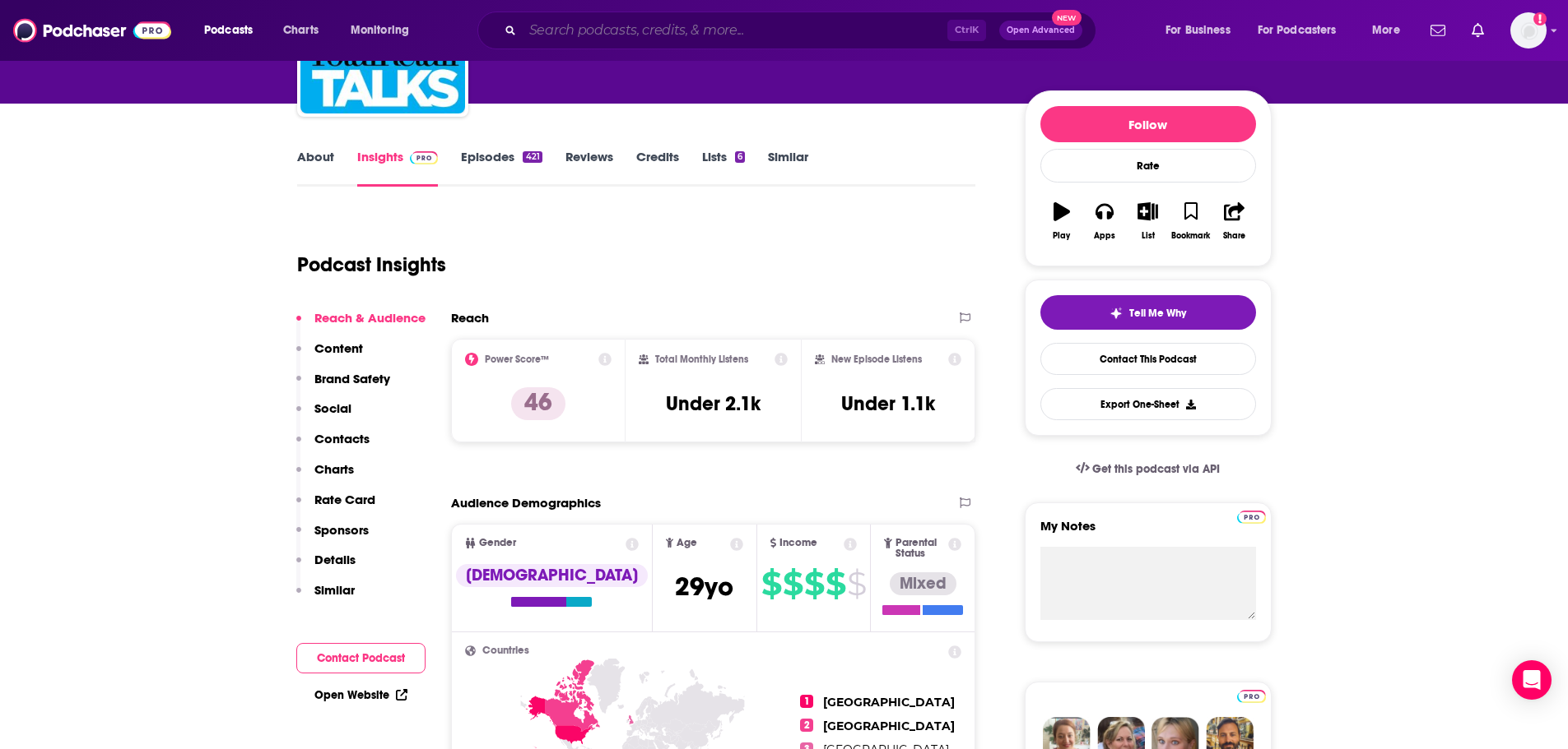
click at [698, 31] on input "Search podcasts, credits, & more..." at bounding box center [735, 31] width 425 height 27
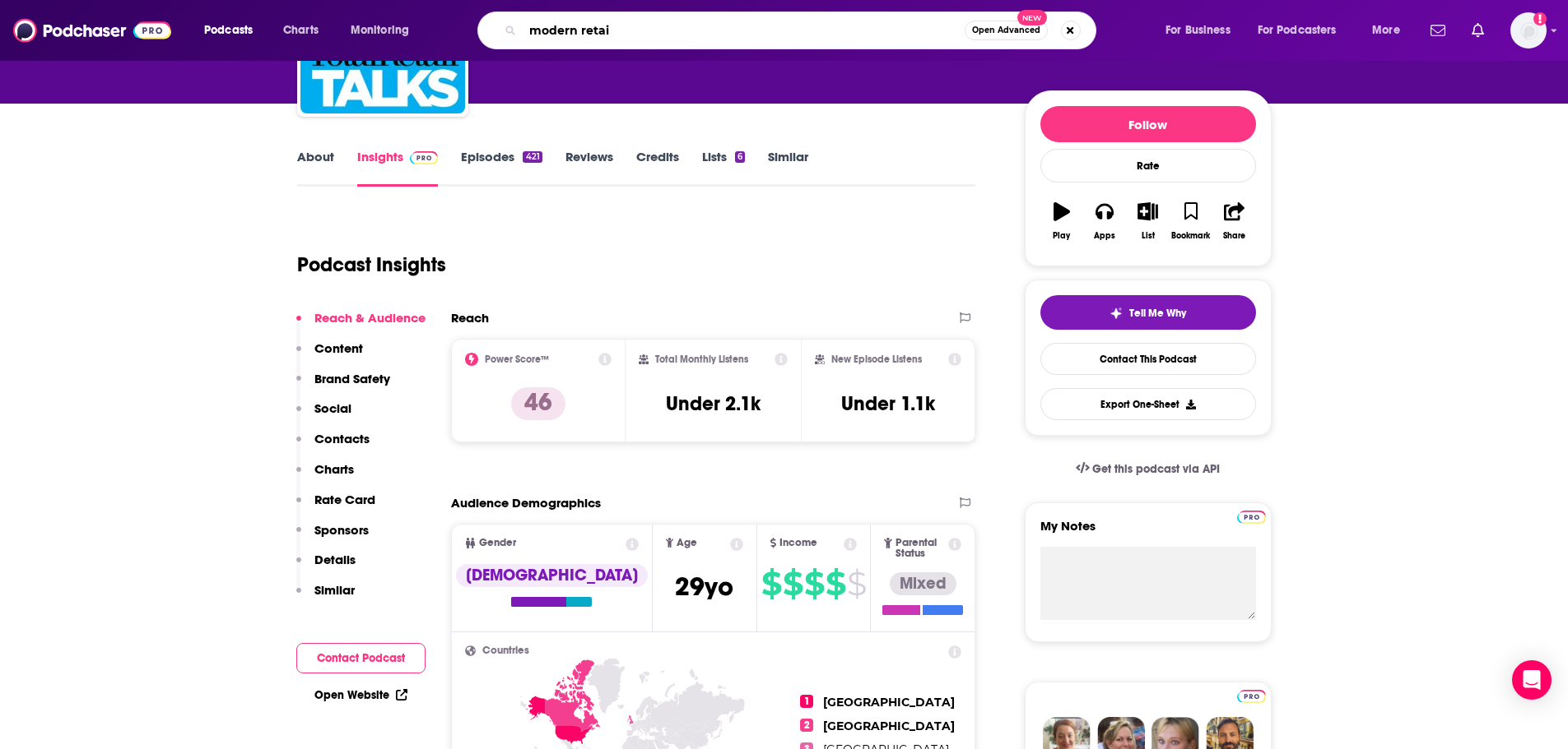
type input "modern retail"
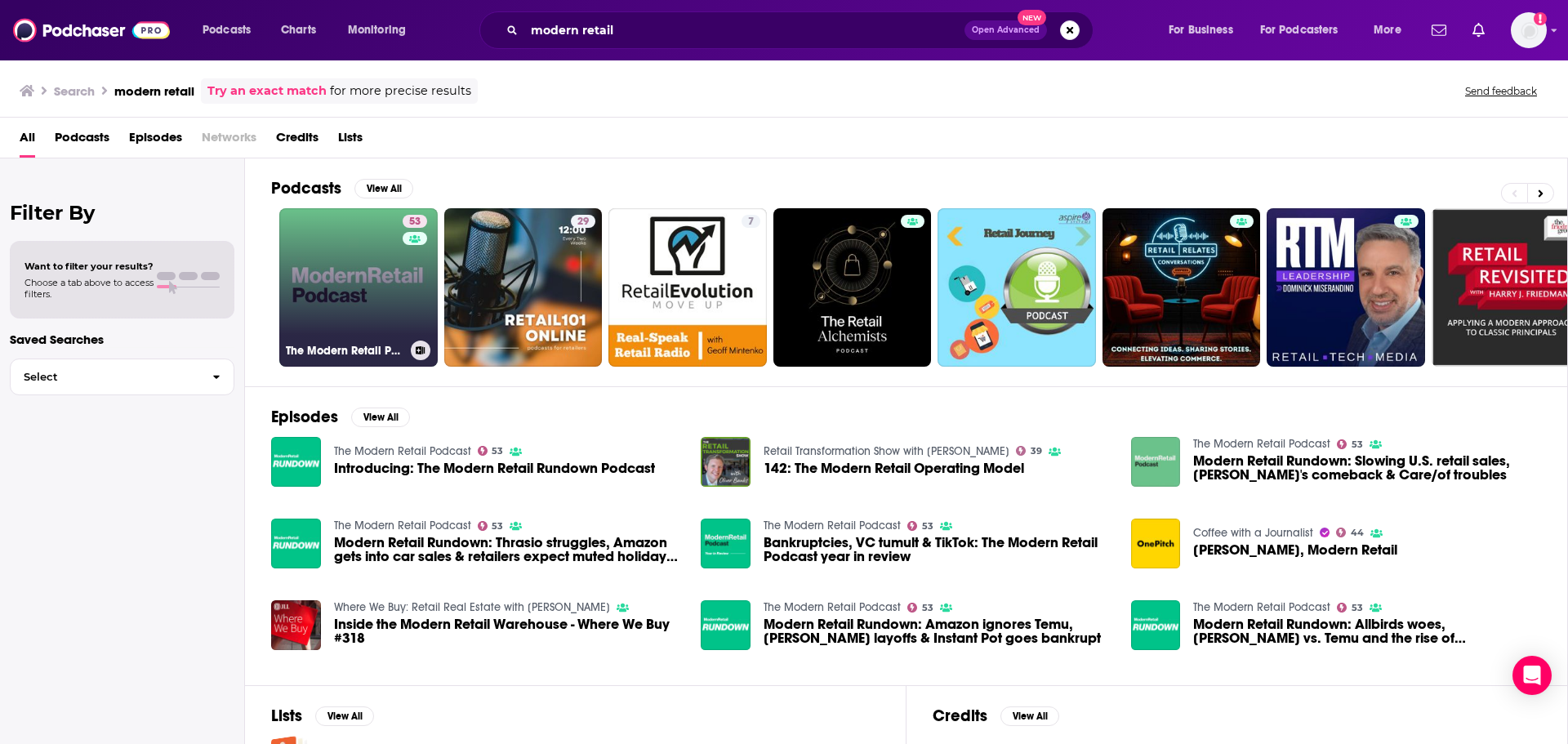
click at [342, 249] on link "53 The Modern Retail Podcast" at bounding box center [358, 288] width 159 height 159
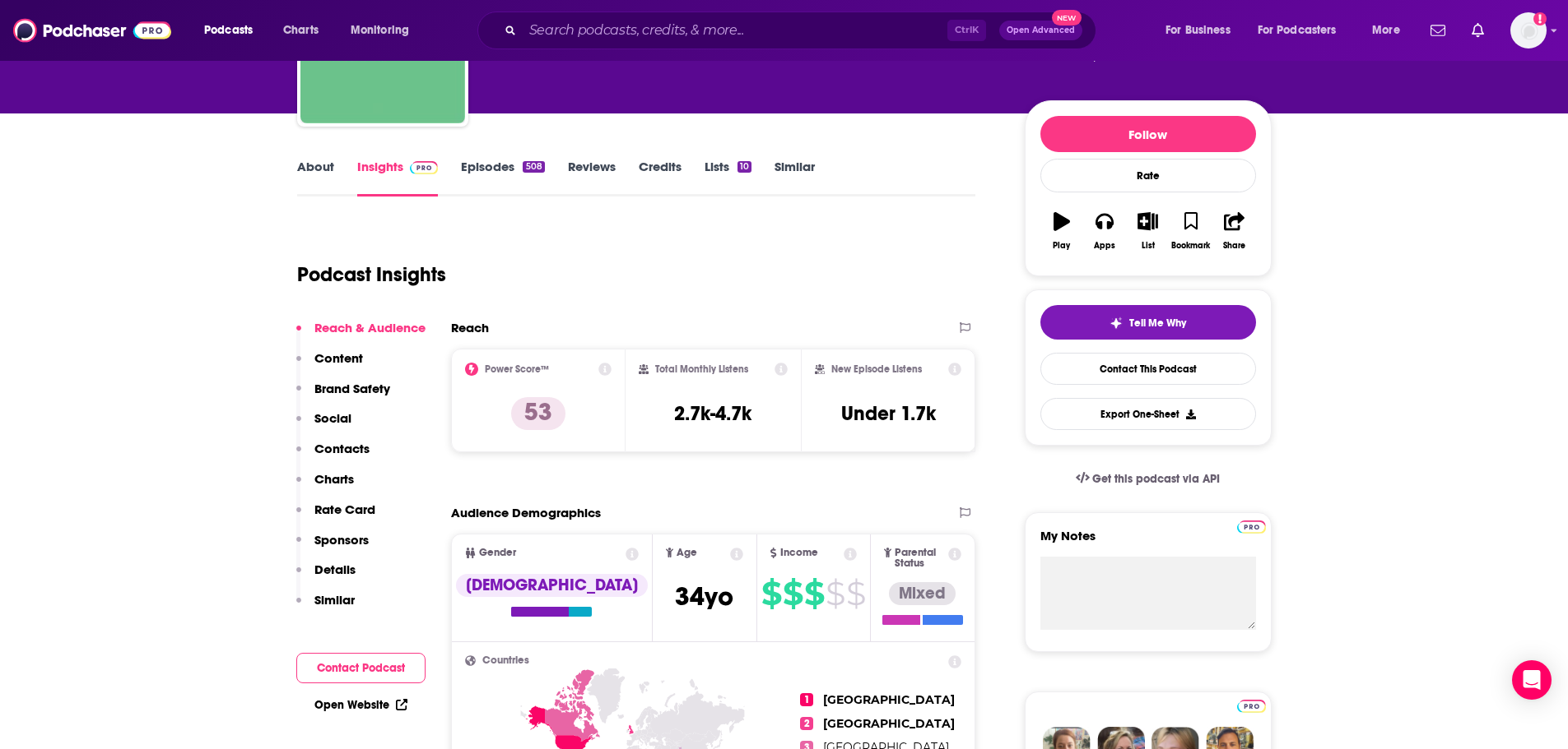
scroll to position [165, 0]
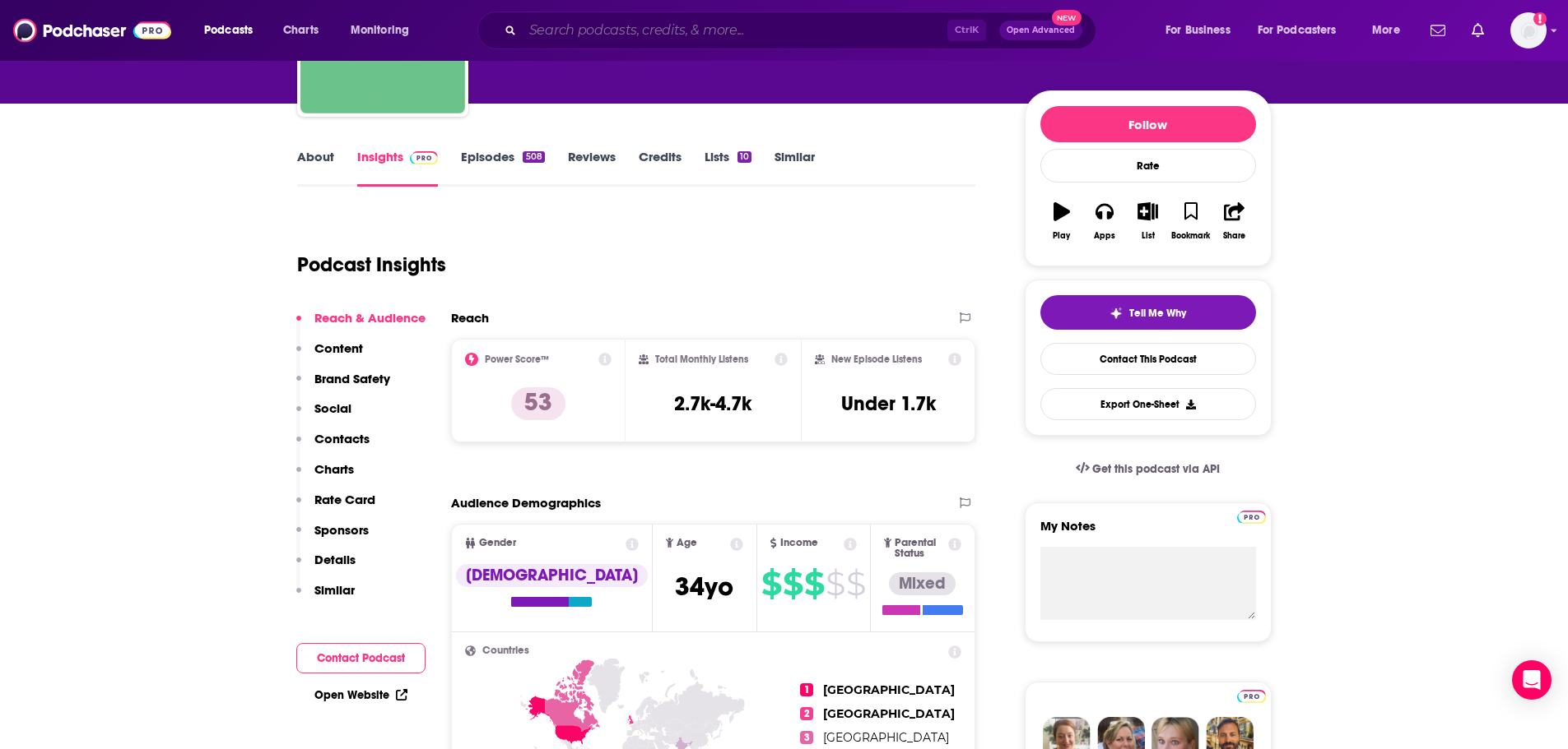
click at [644, 28] on input "Search podcasts, credits, & more..." at bounding box center [735, 31] width 425 height 27
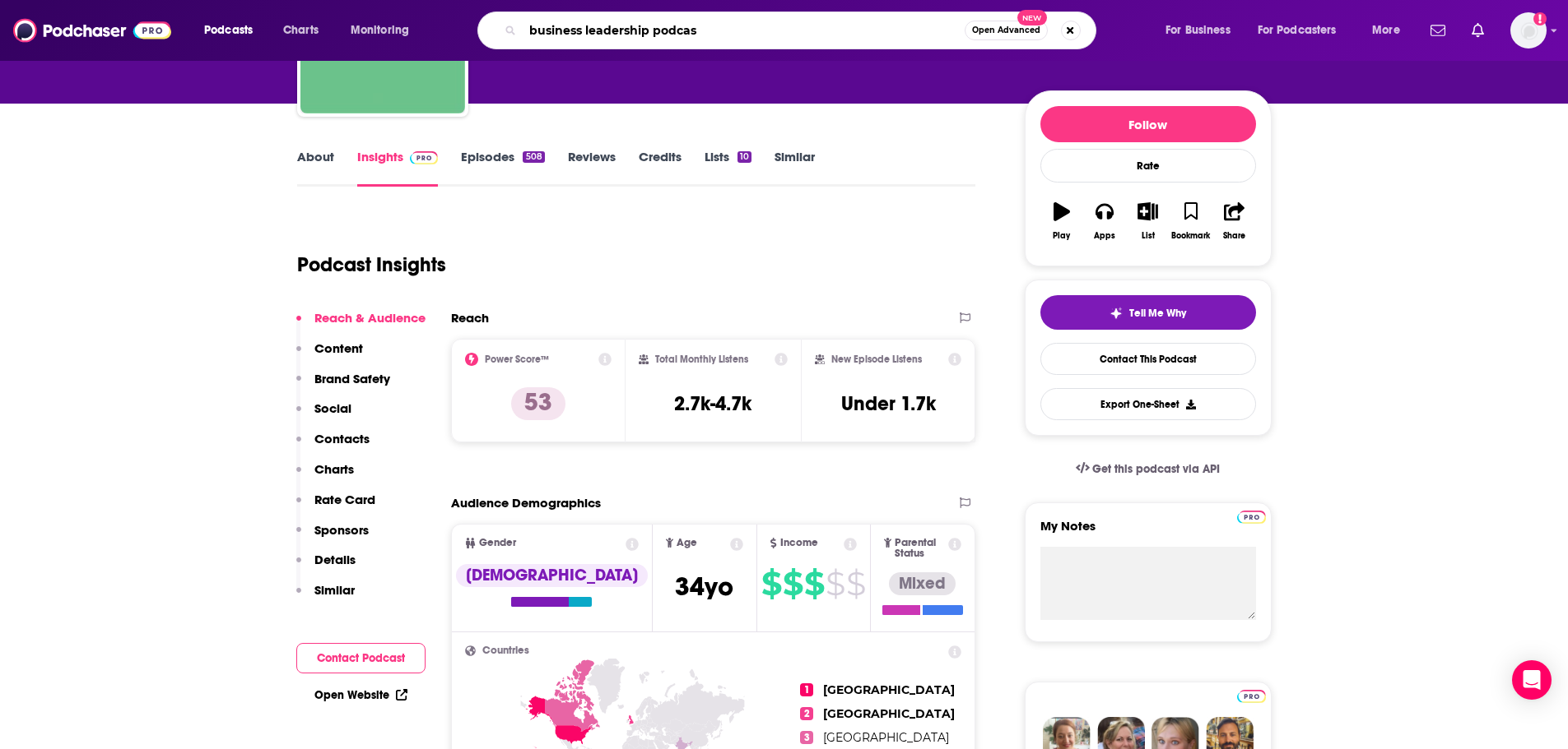
type input "business leadership podcast"
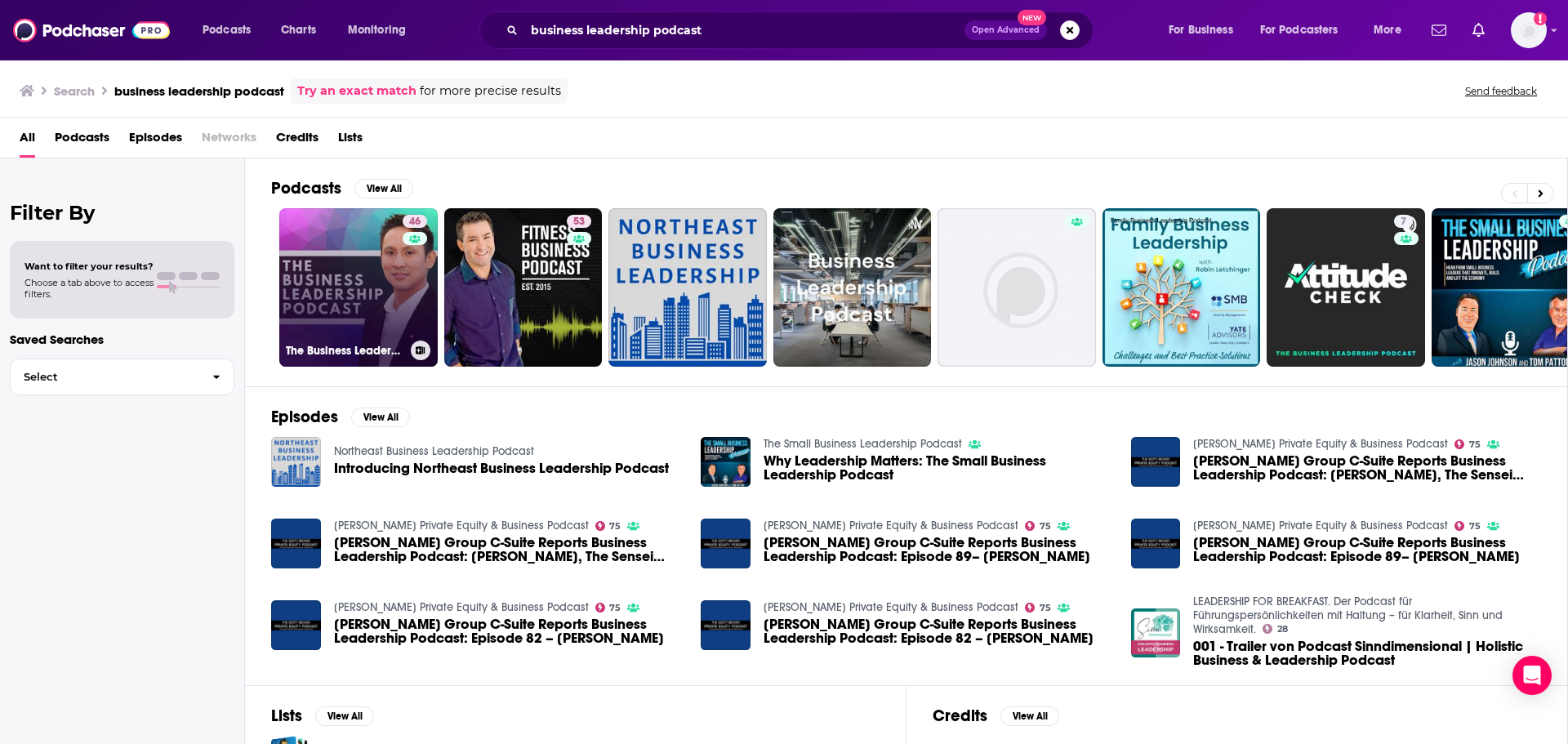
click at [308, 293] on link "46 The Business Leadership Podcast" at bounding box center [358, 288] width 159 height 159
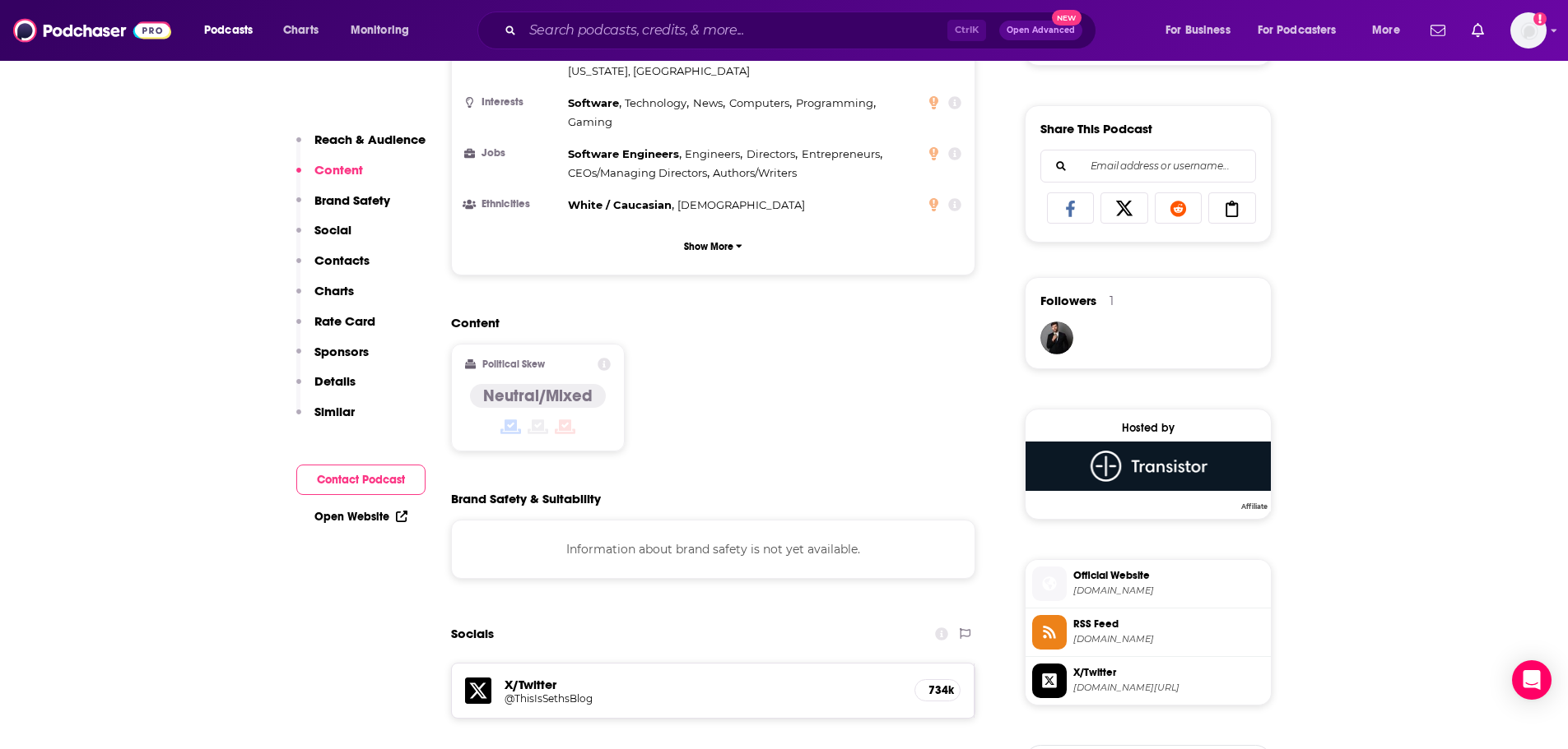
scroll to position [1316, 0]
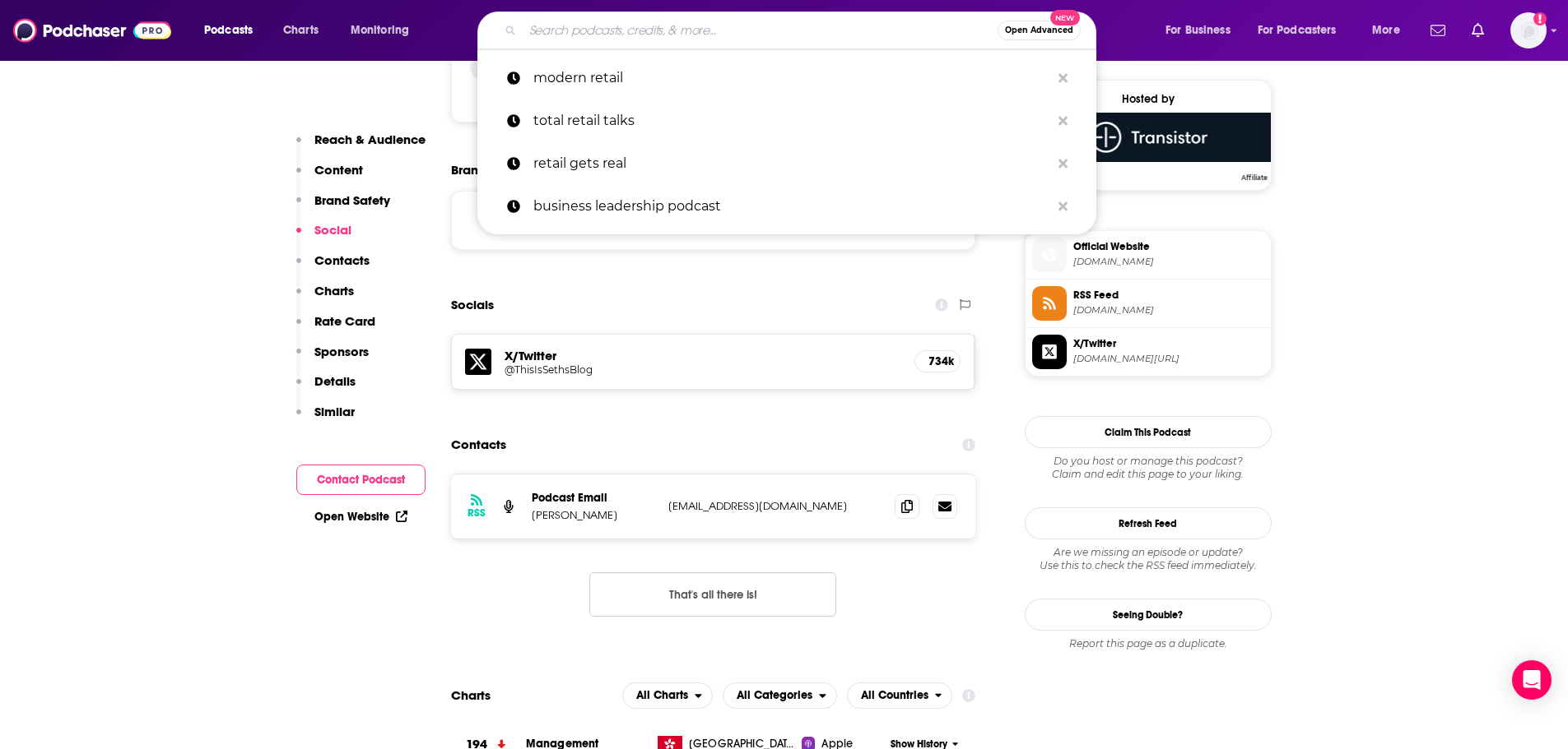
click at [649, 29] on input "Search podcasts, credits, & more..." at bounding box center [760, 31] width 475 height 27
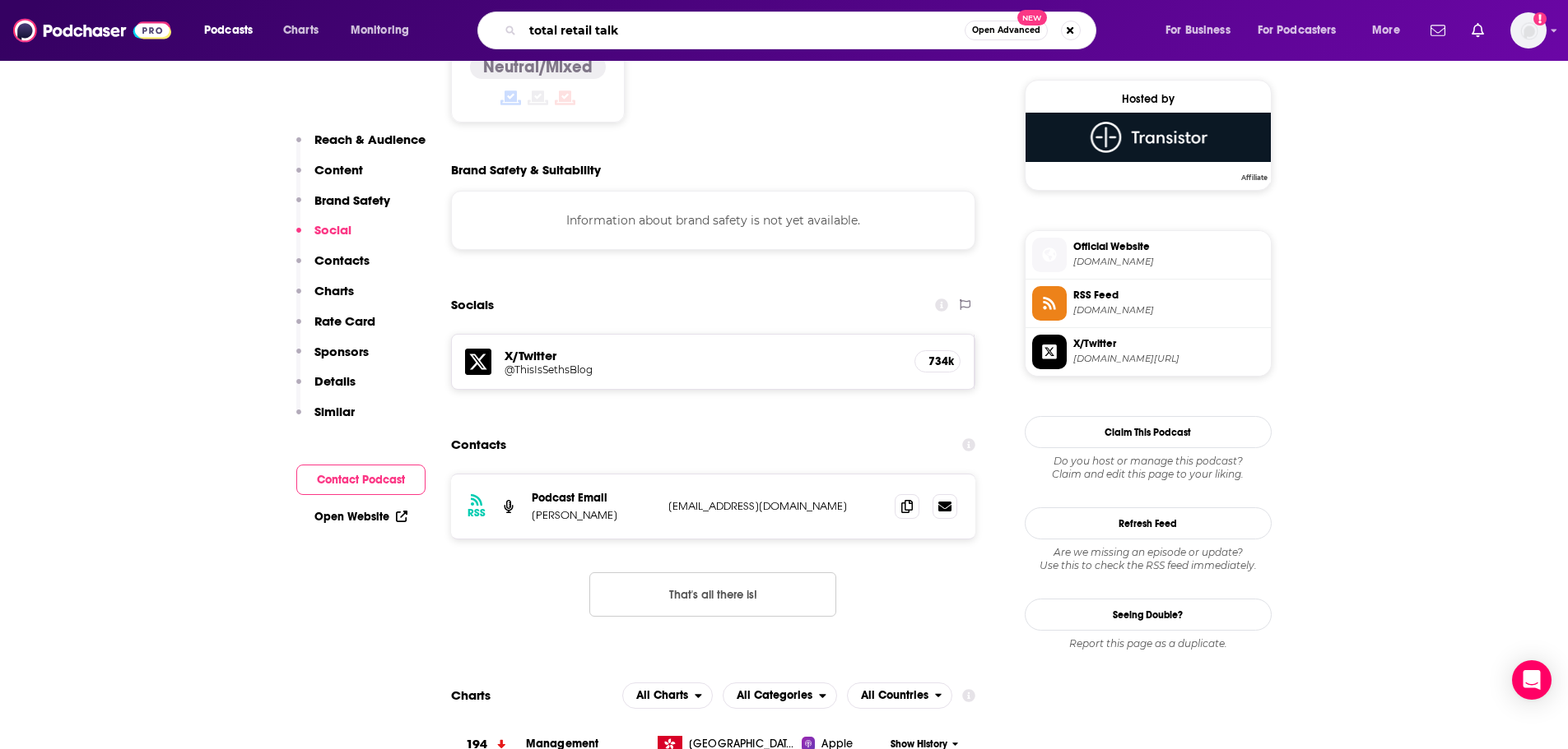
type input "total retail talks"
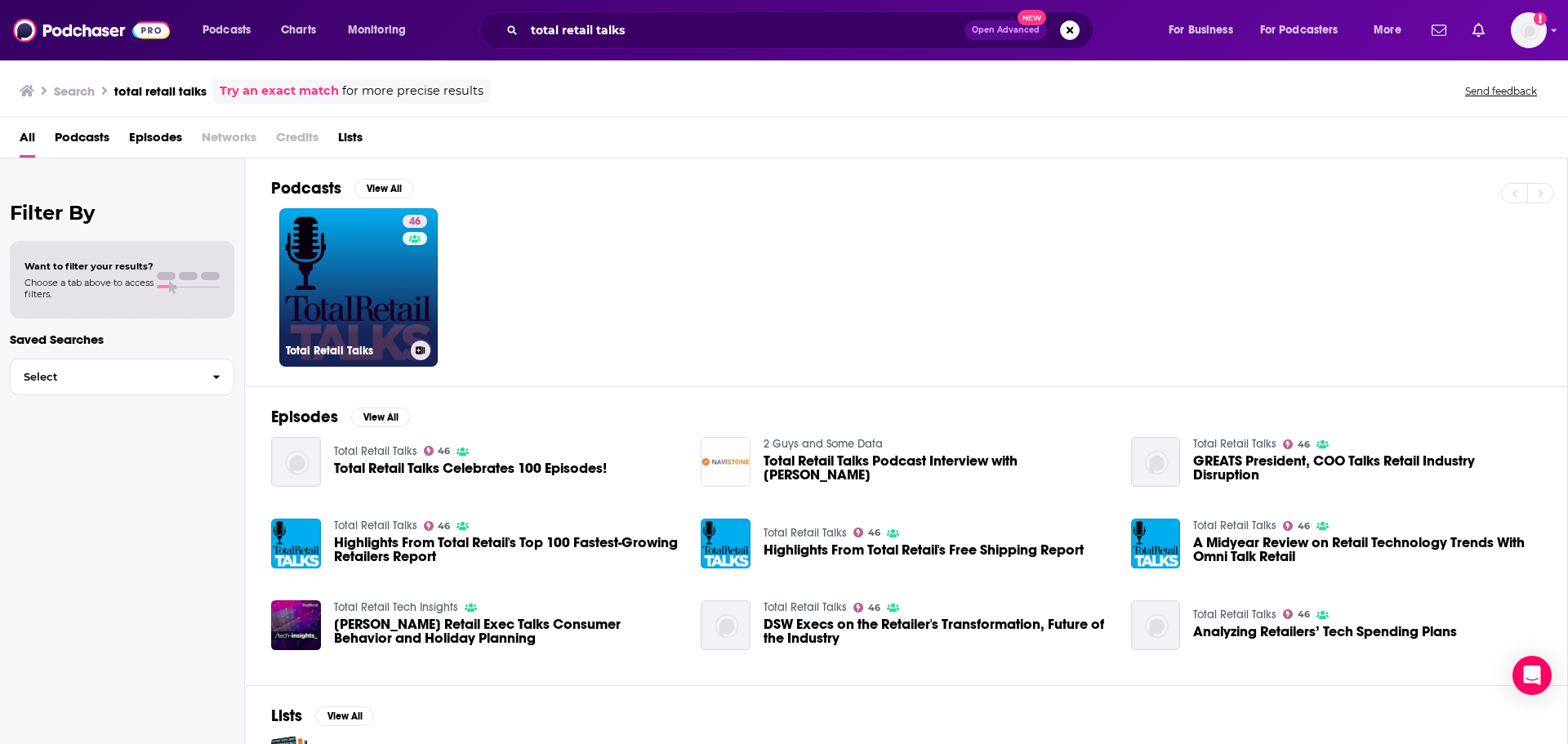
click at [364, 266] on link "46 Total Retail Talks" at bounding box center [358, 288] width 159 height 159
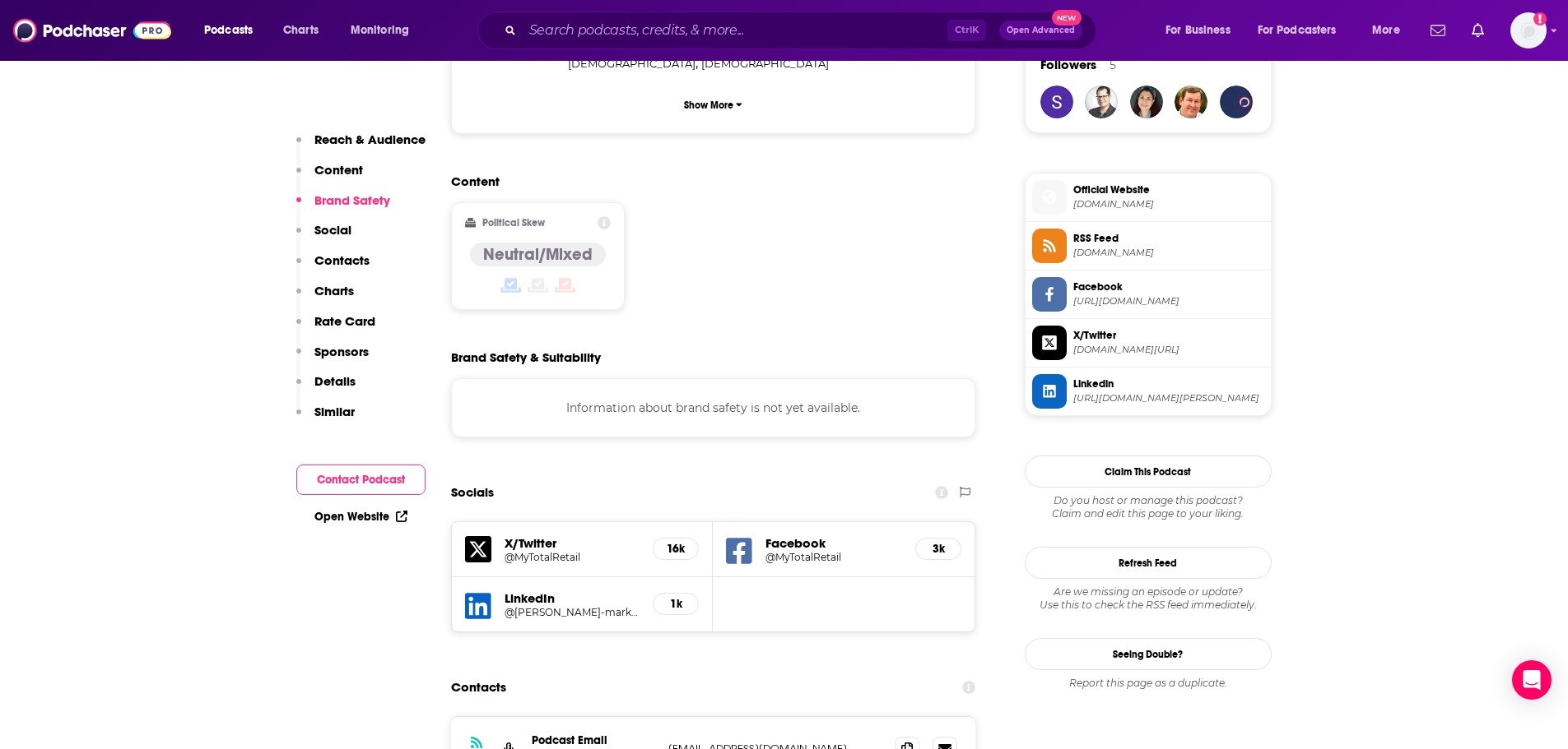
scroll to position [1316, 0]
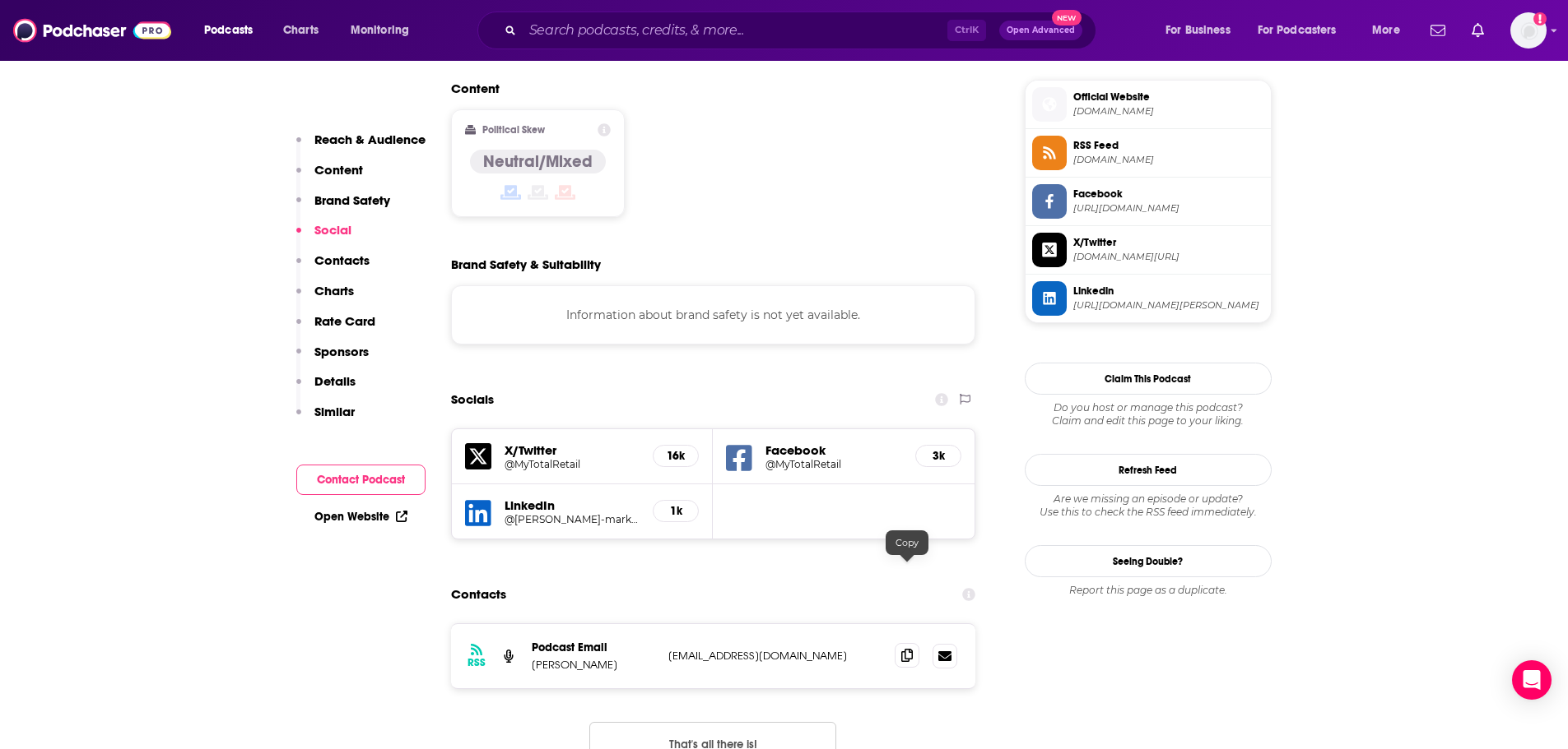
click at [912, 648] on icon at bounding box center [907, 654] width 12 height 13
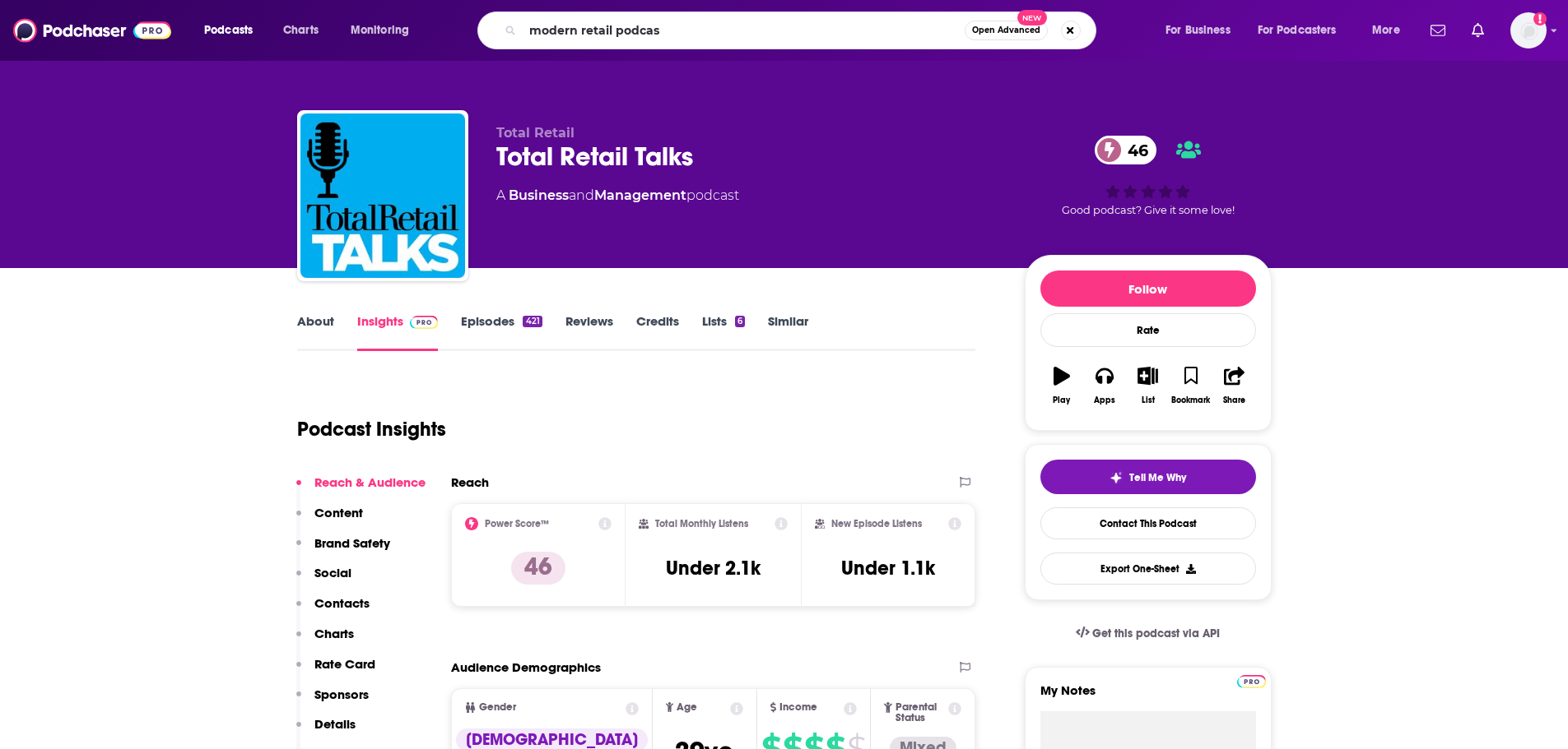
type input "modern retail podcast"
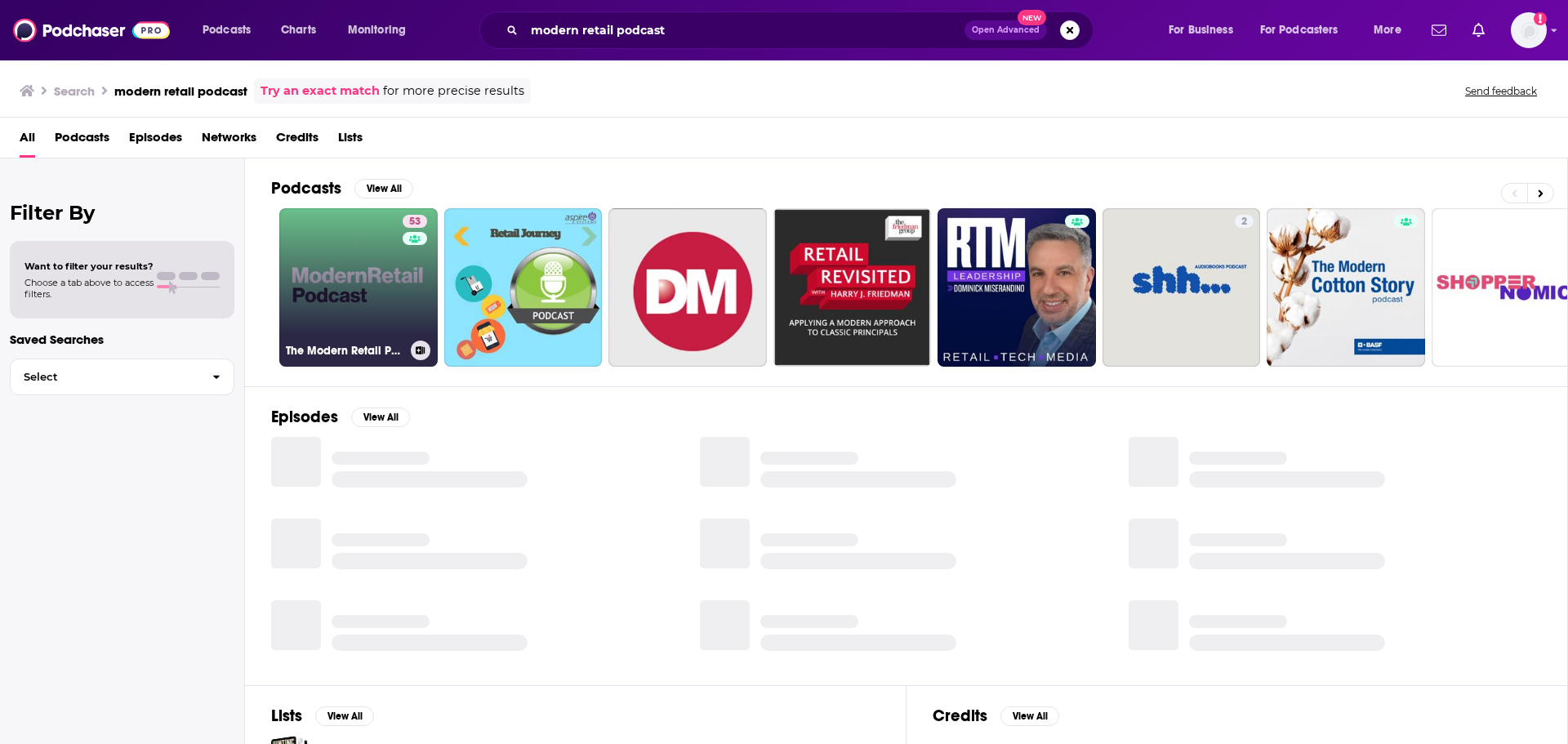
click at [382, 292] on link "53 The Modern Retail Podcast" at bounding box center [358, 288] width 159 height 159
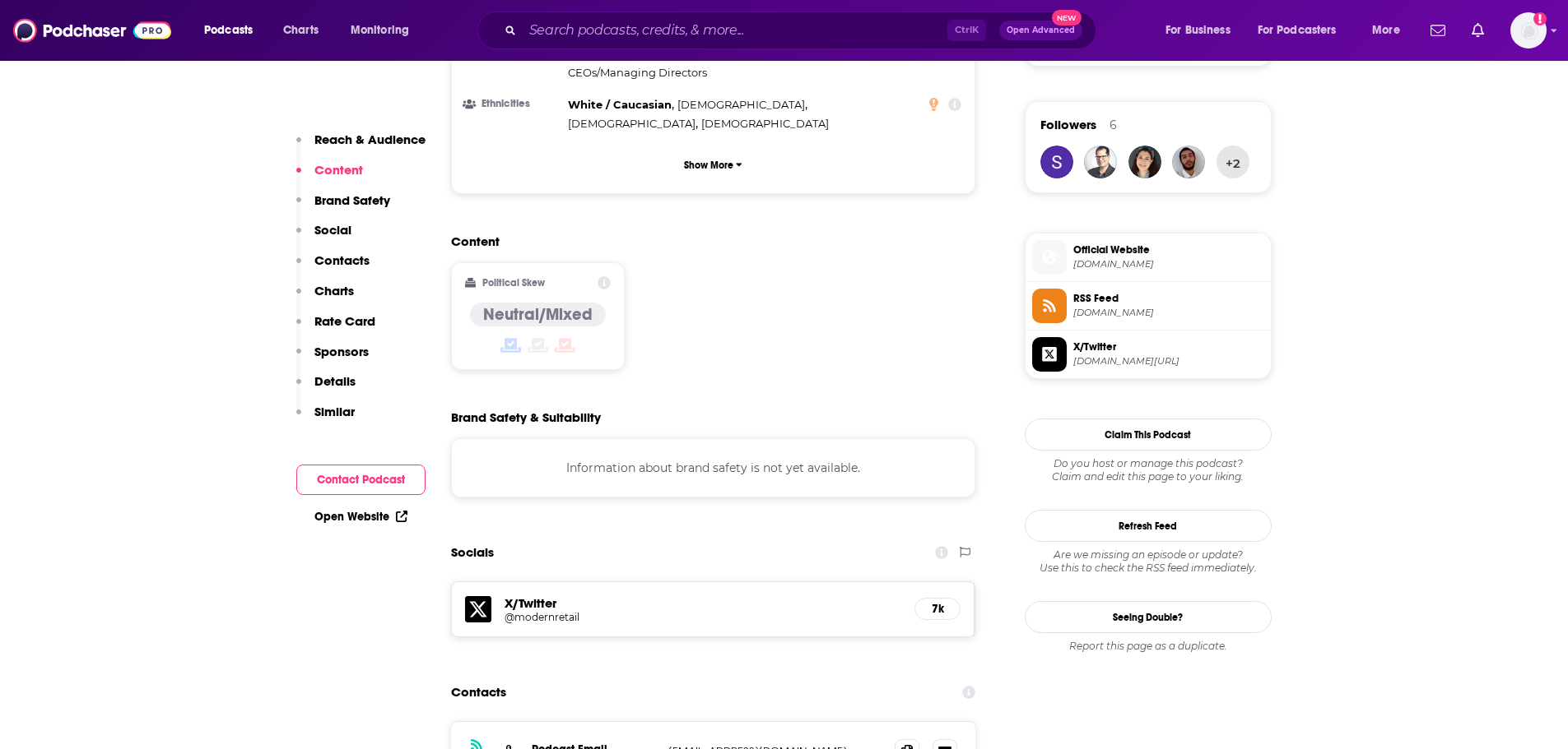
scroll to position [1398, 0]
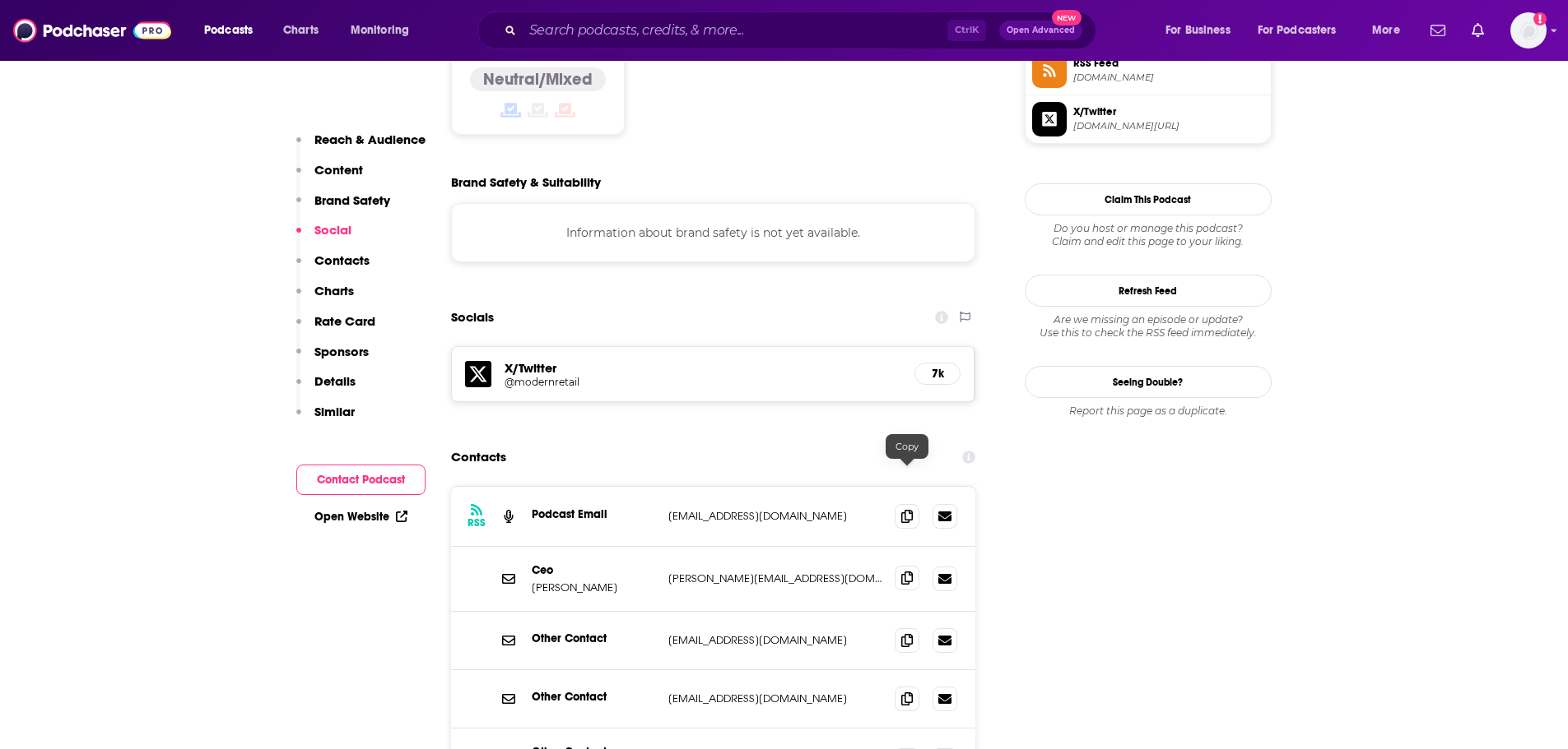
click at [909, 566] on span at bounding box center [906, 578] width 25 height 25
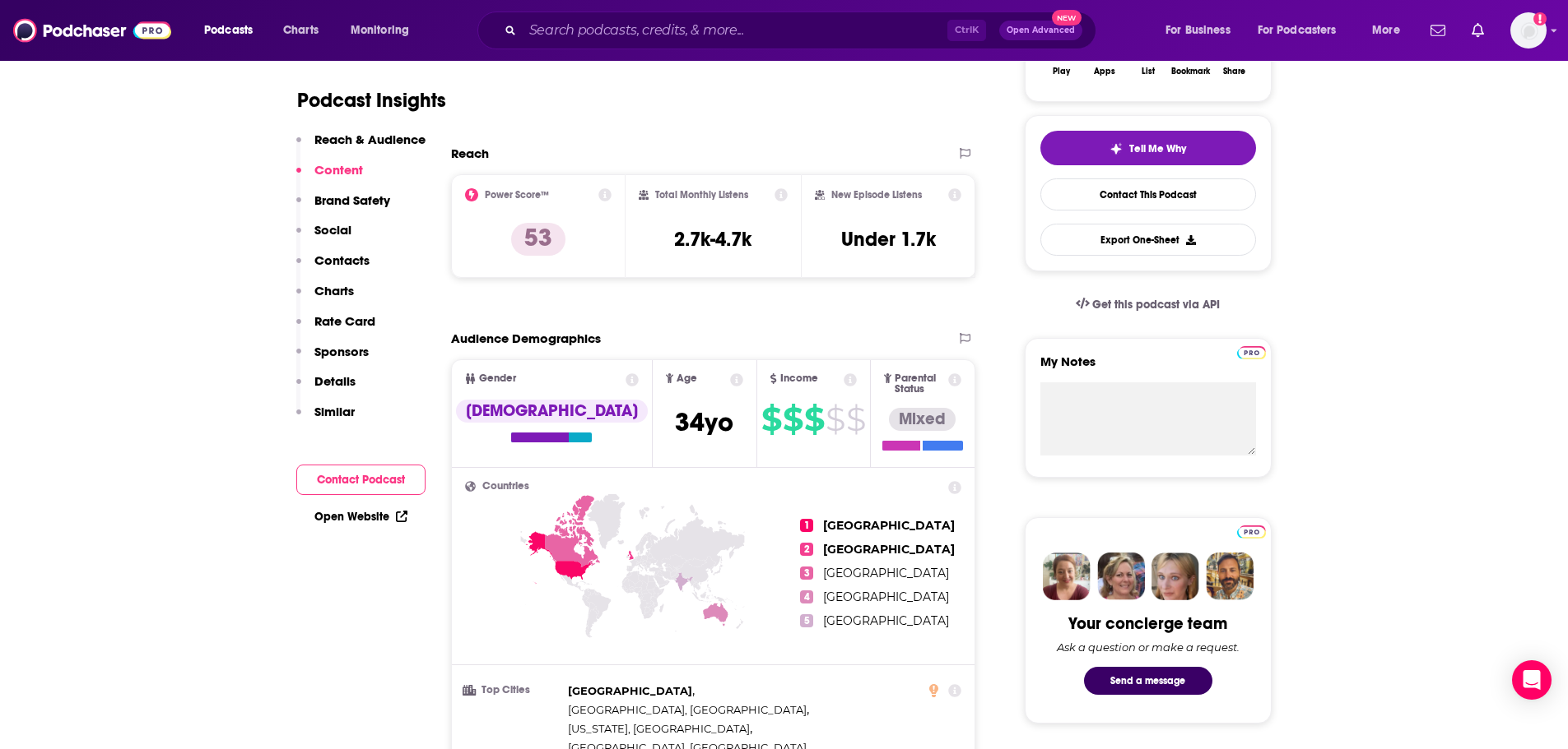
scroll to position [0, 0]
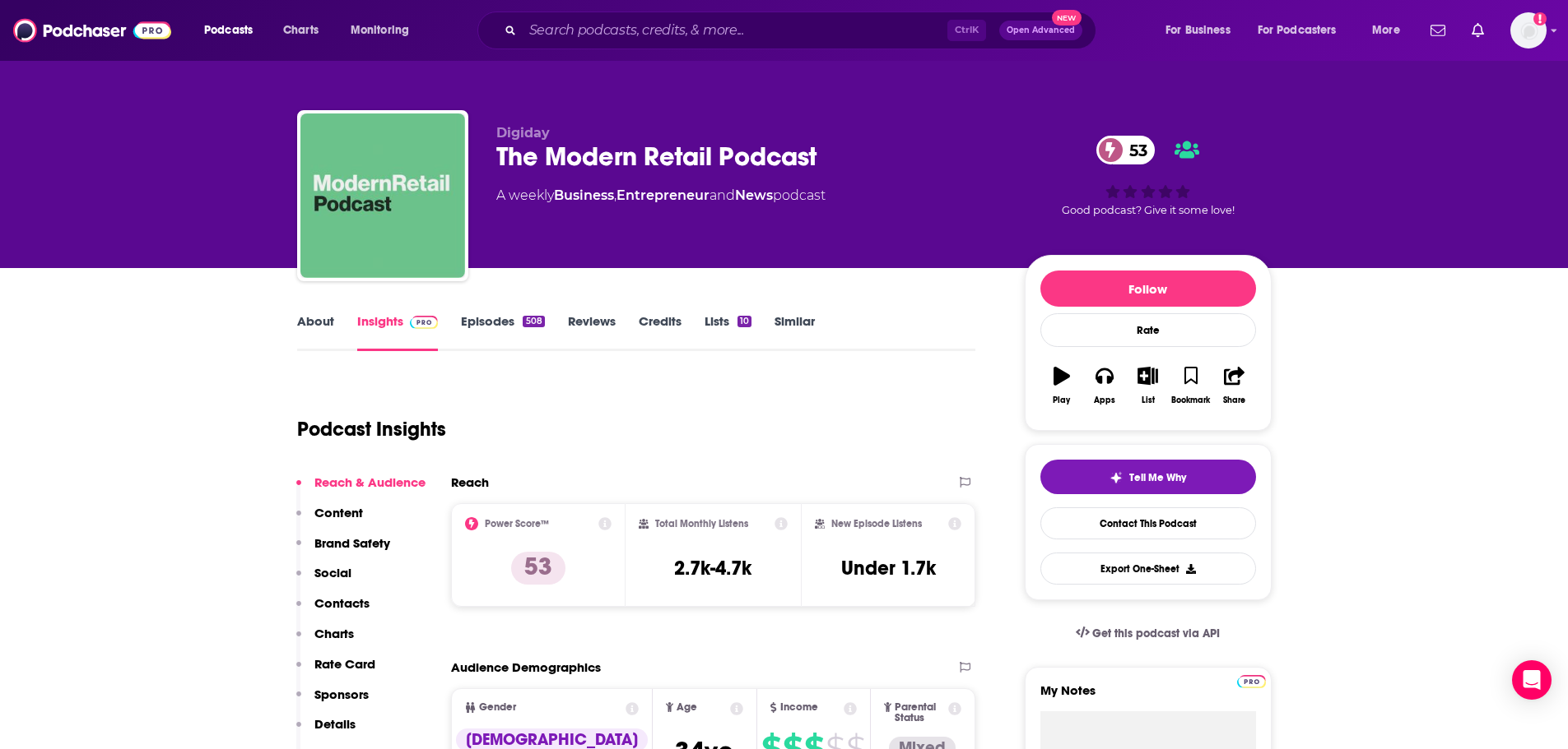
click at [301, 323] on link "About" at bounding box center [316, 332] width 37 height 37
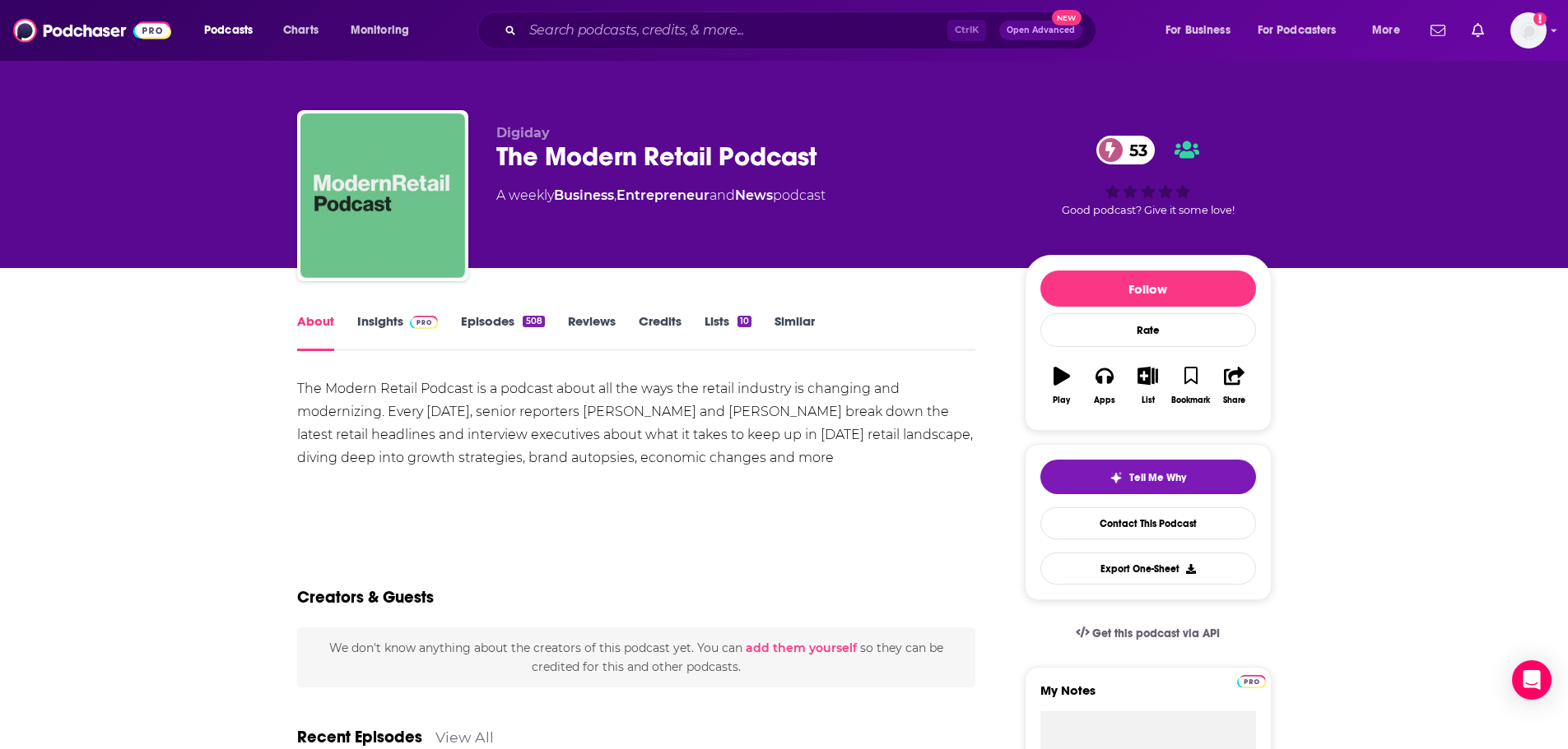
click at [378, 315] on link "Insights" at bounding box center [397, 332] width 82 height 37
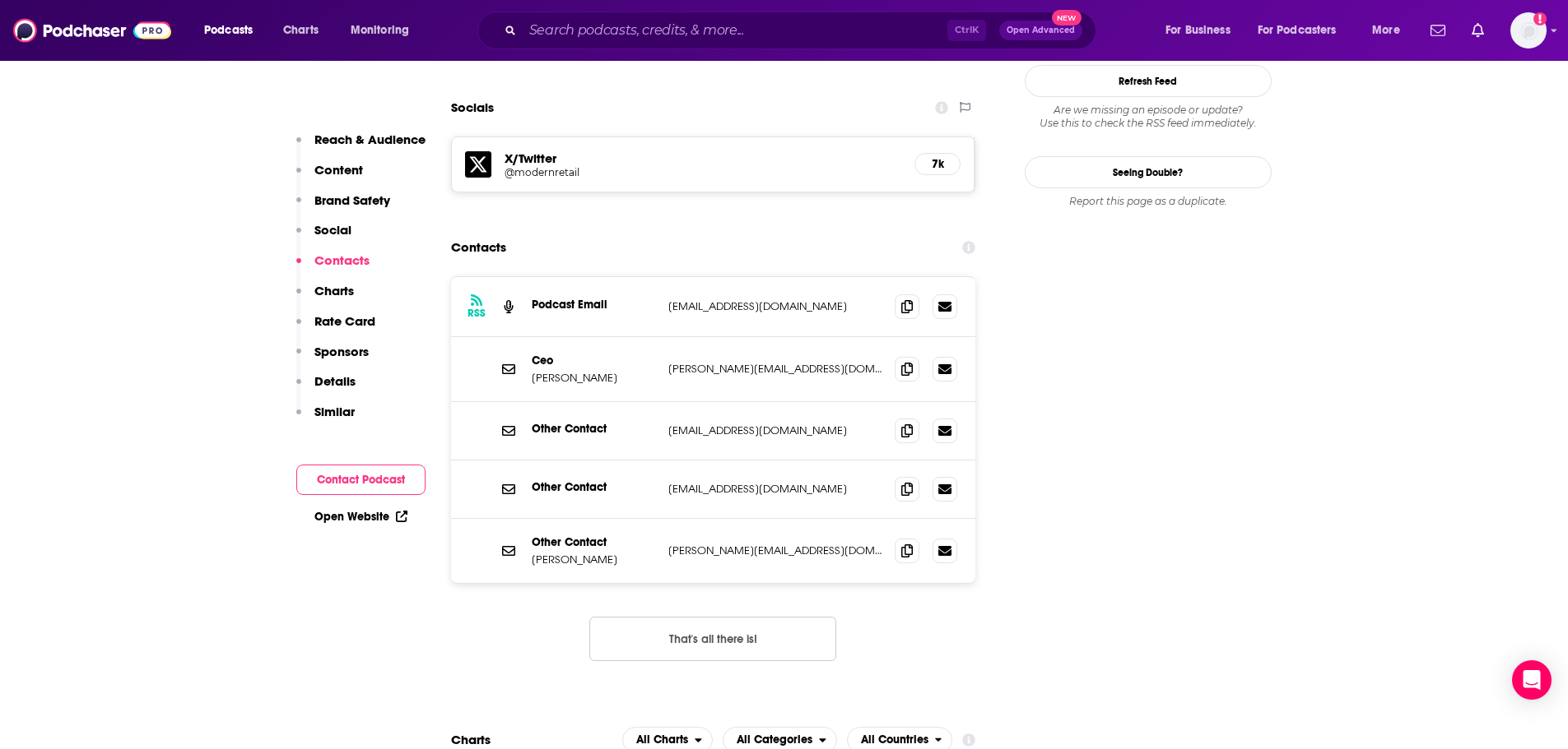
scroll to position [1645, 0]
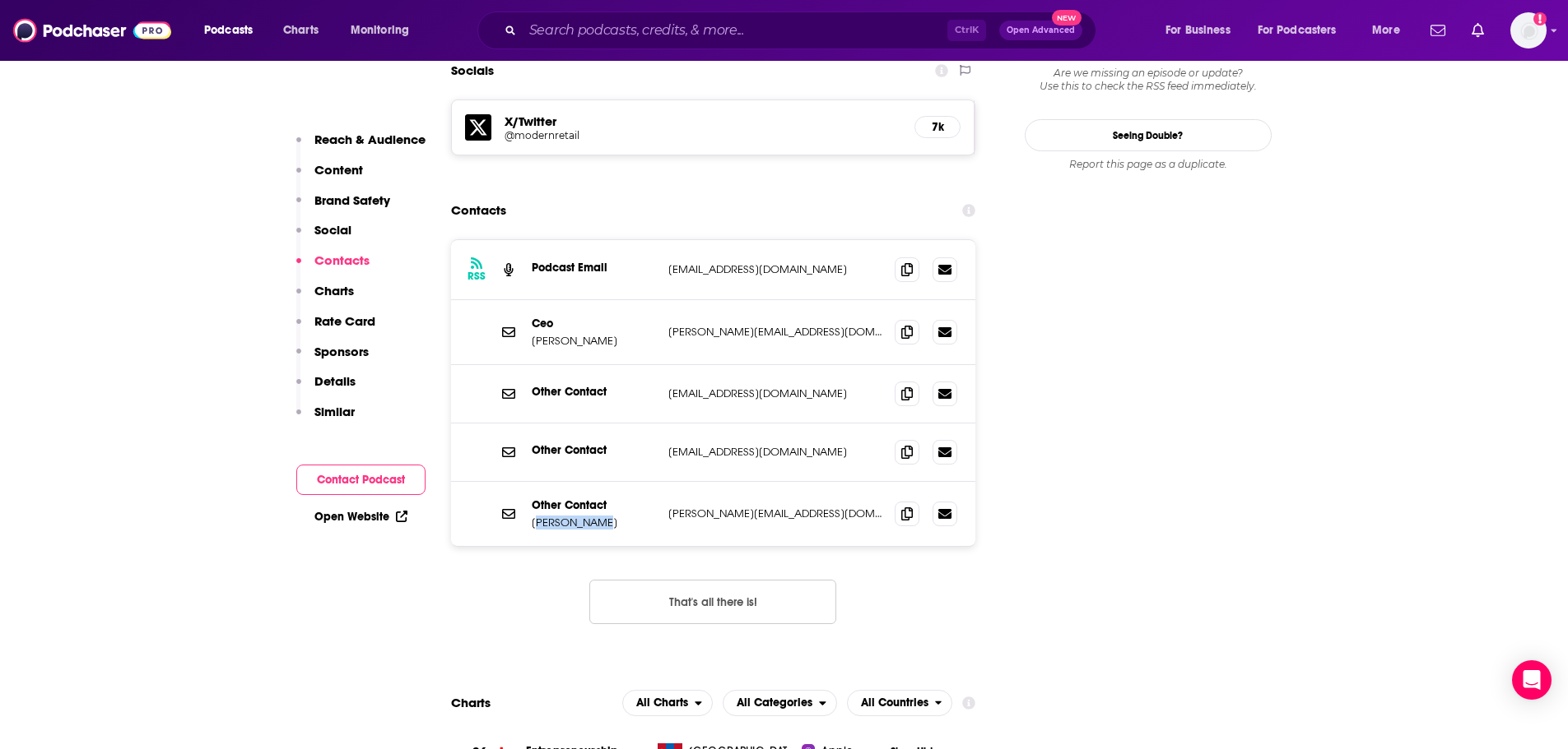
drag, startPoint x: 591, startPoint y: 424, endPoint x: 538, endPoint y: 419, distance: 53.2
click at [538, 515] on p "[PERSON_NAME]" at bounding box center [593, 522] width 123 height 14
drag, startPoint x: 597, startPoint y: 415, endPoint x: 530, endPoint y: 415, distance: 67.0
click at [530, 482] on div "Other Contact [PERSON_NAME] [PERSON_NAME][EMAIL_ADDRESS][DOMAIN_NAME] [PERSON_N…" at bounding box center [713, 513] width 525 height 64
copy p "[PERSON_NAME]"
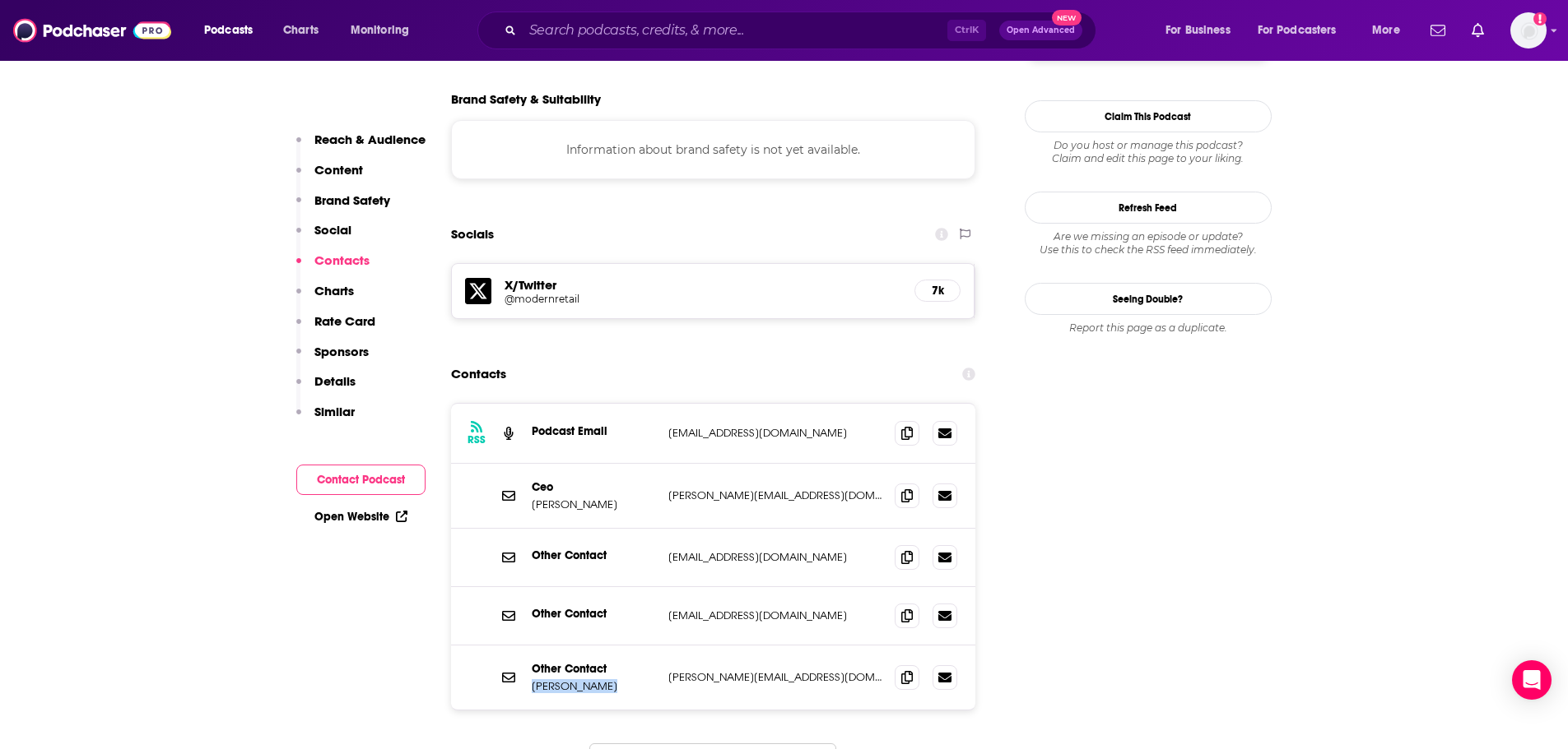
scroll to position [1480, 0]
click at [896, 421] on span at bounding box center [906, 433] width 25 height 25
click at [909, 427] on icon at bounding box center [907, 433] width 12 height 13
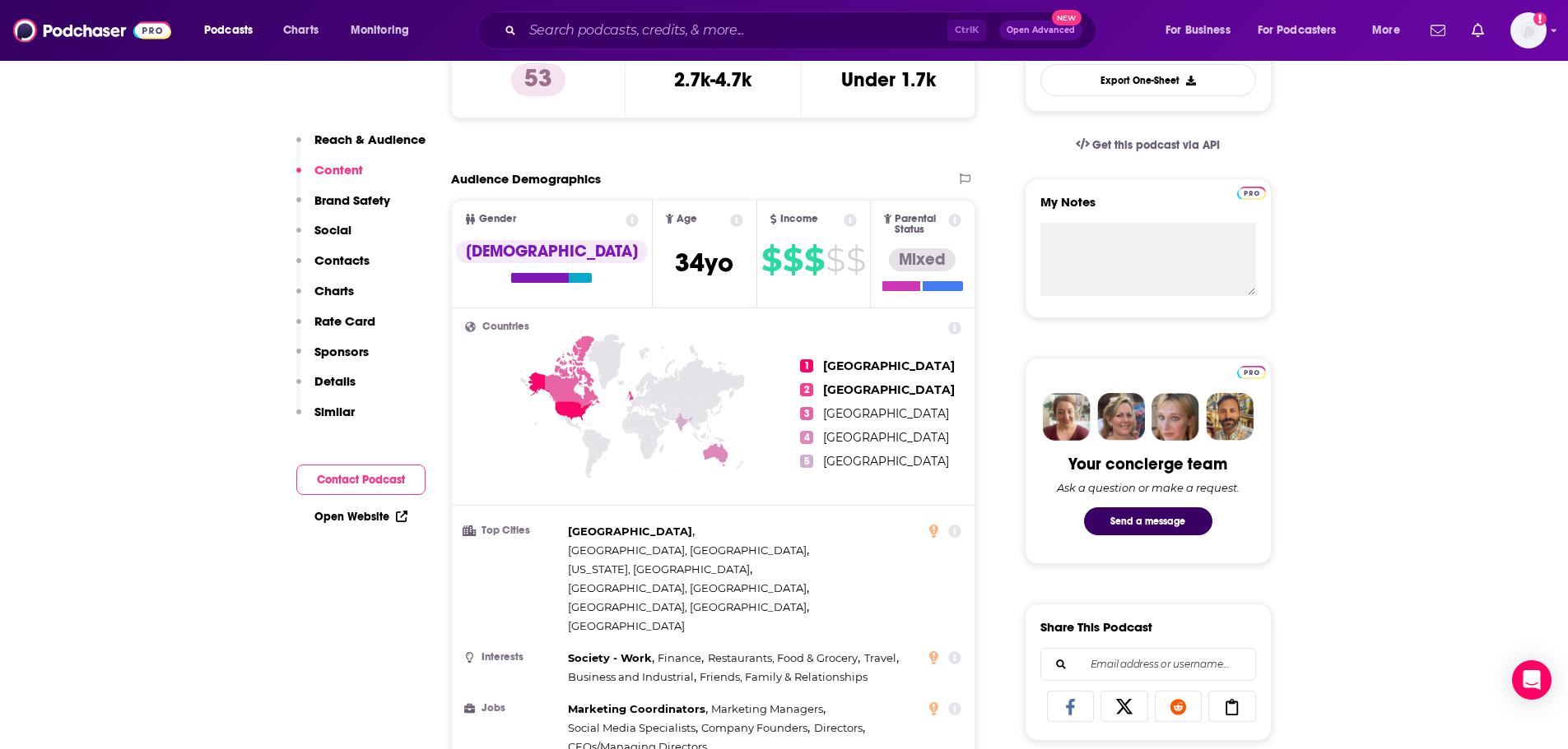
scroll to position [329, 0]
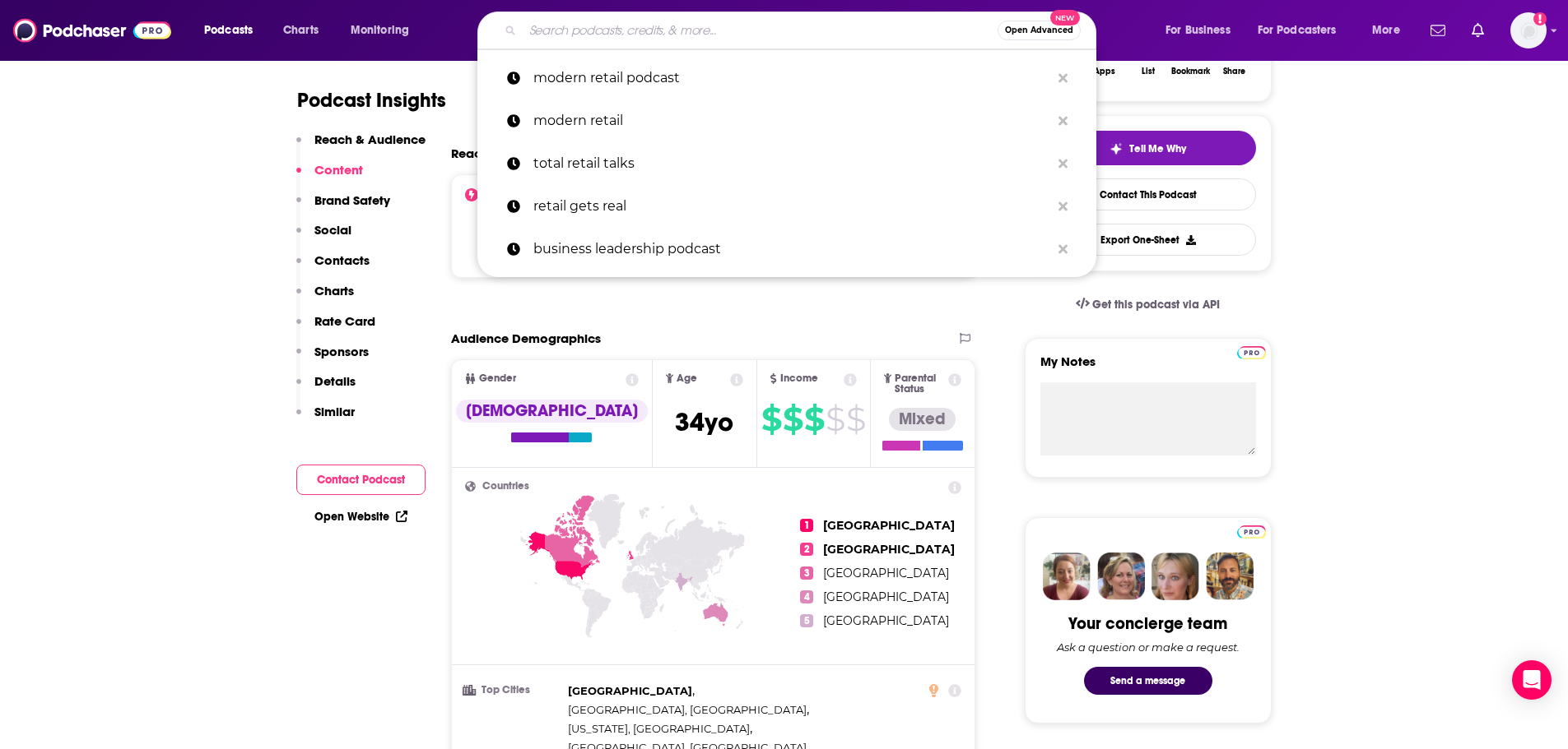
click at [588, 29] on input "Search podcasts, credits, & more..." at bounding box center [760, 31] width 475 height 27
click at [738, 235] on p "business leadership podcast" at bounding box center [792, 248] width 517 height 42
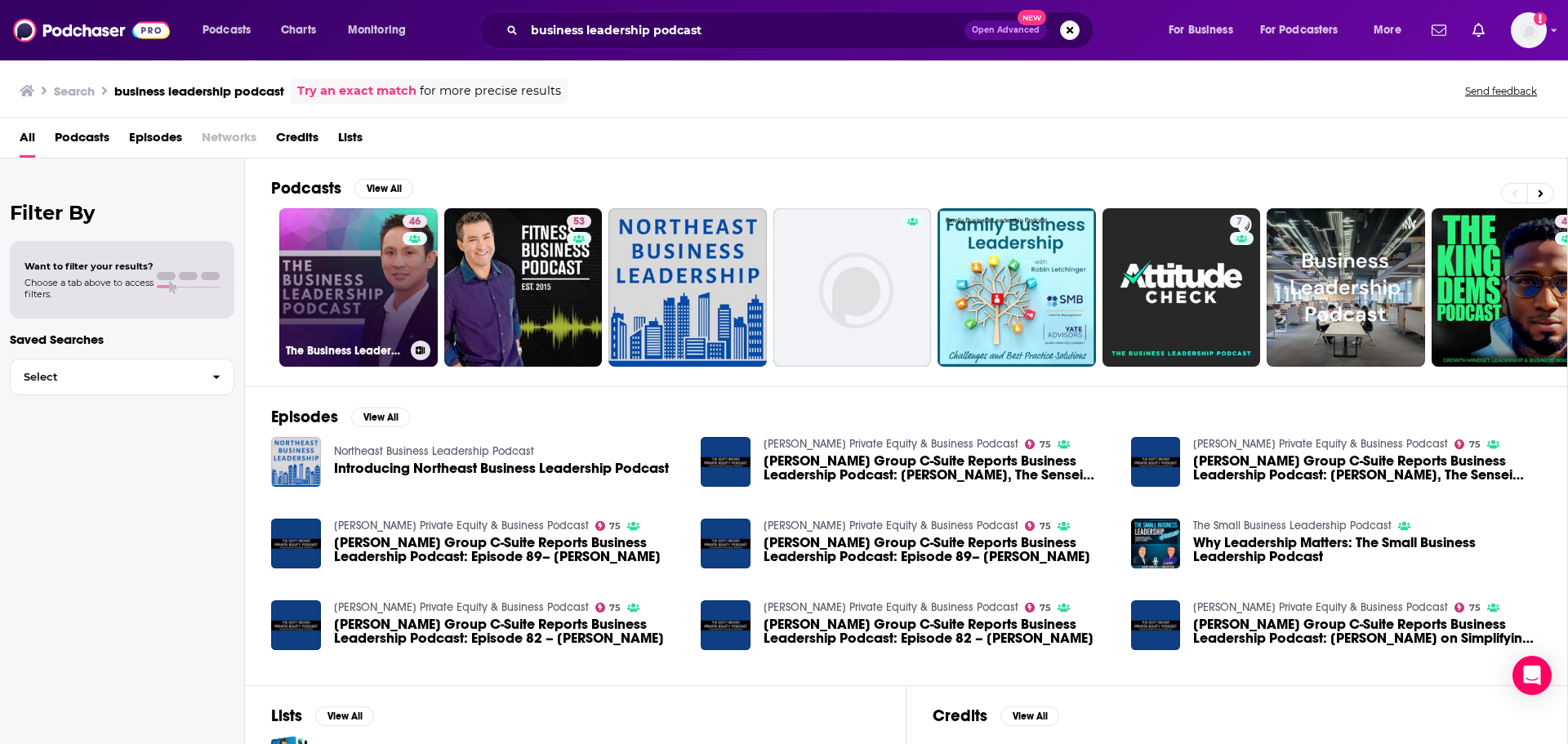
click at [350, 302] on link "46 The Business Leadership Podcast" at bounding box center [358, 288] width 159 height 159
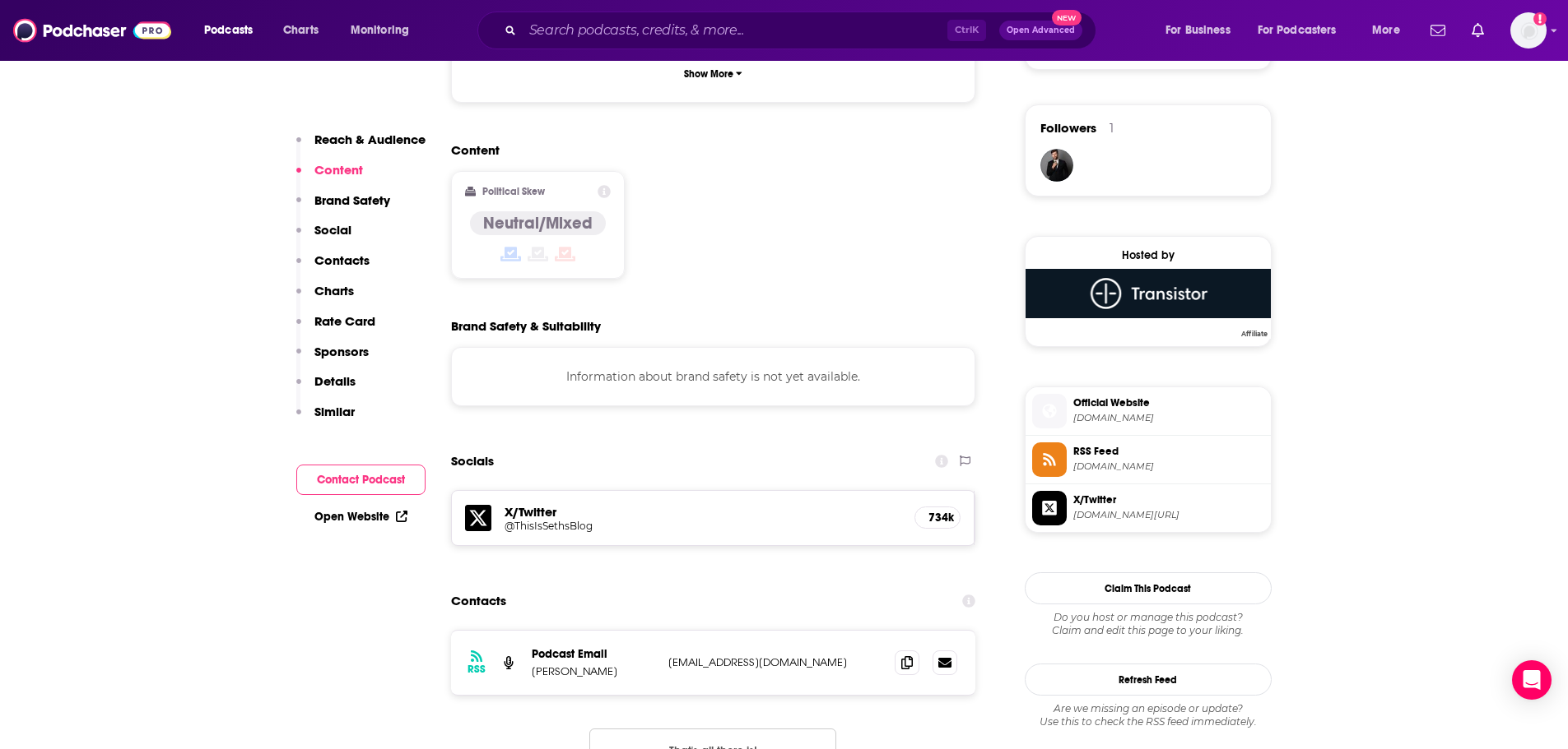
scroll to position [1316, 0]
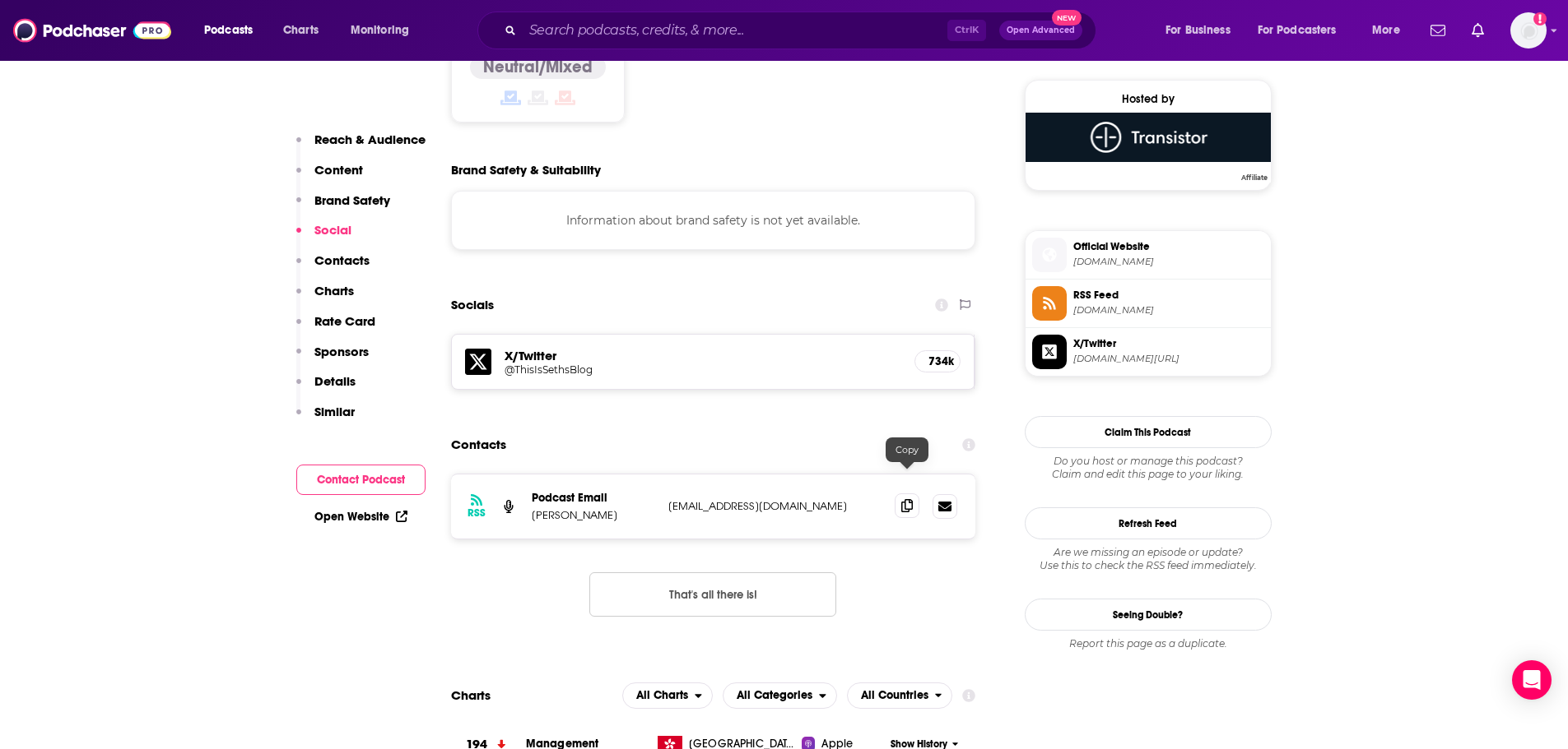
click at [911, 500] on icon at bounding box center [907, 506] width 12 height 13
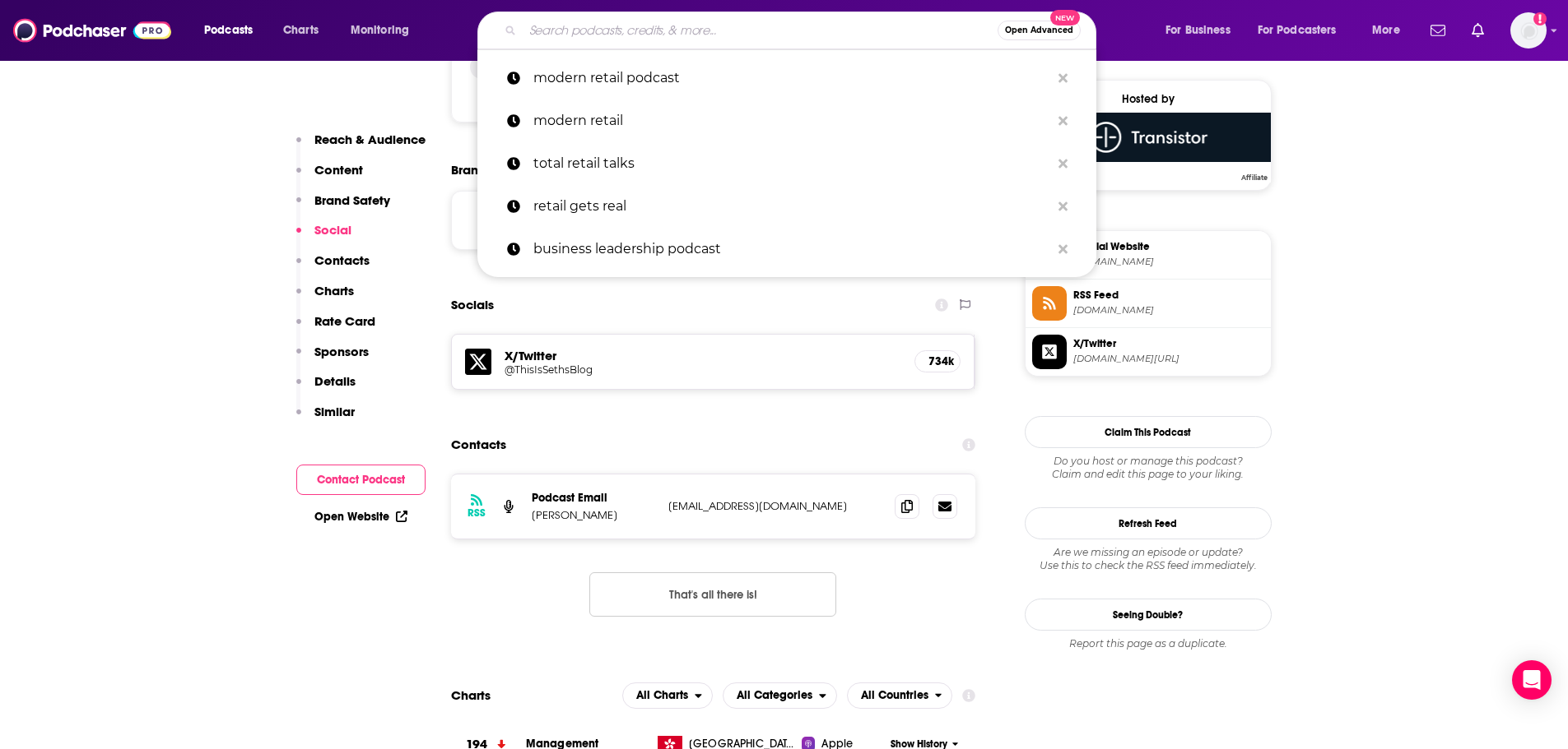
click at [626, 34] on input "Search podcasts, credits, & more..." at bounding box center [760, 31] width 475 height 27
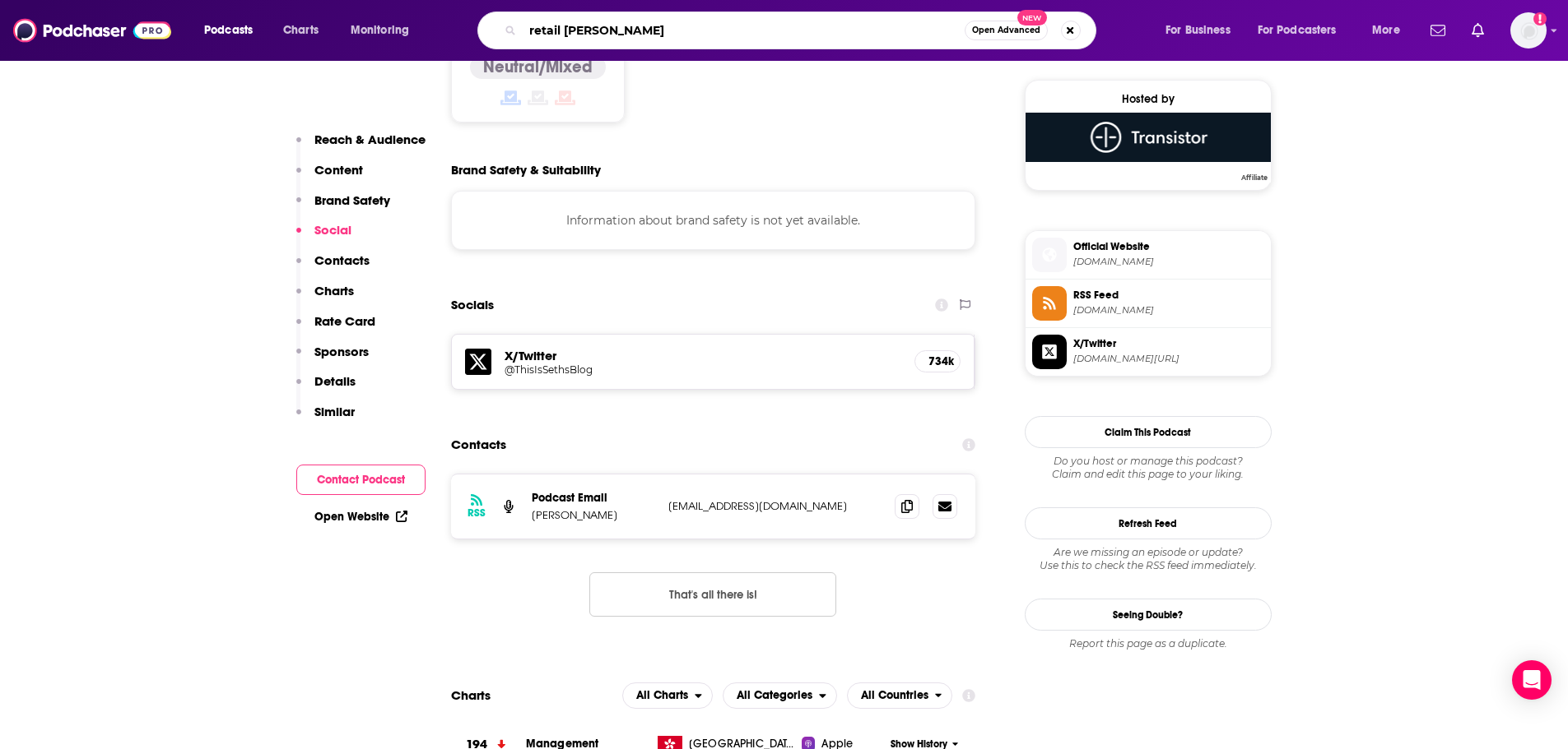
type input "retail razor"
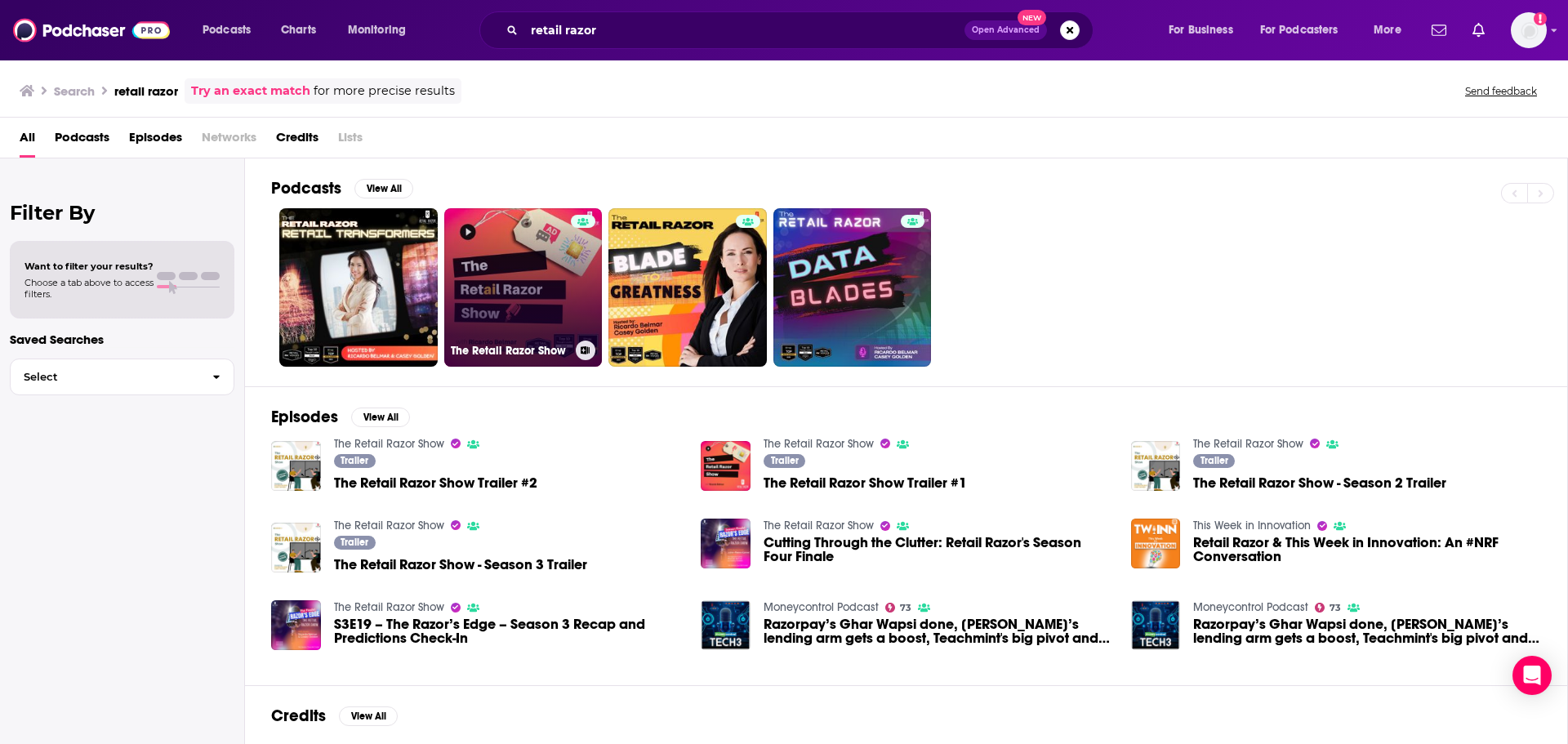
click at [550, 302] on link "The Retail Razor Show" at bounding box center [524, 288] width 159 height 159
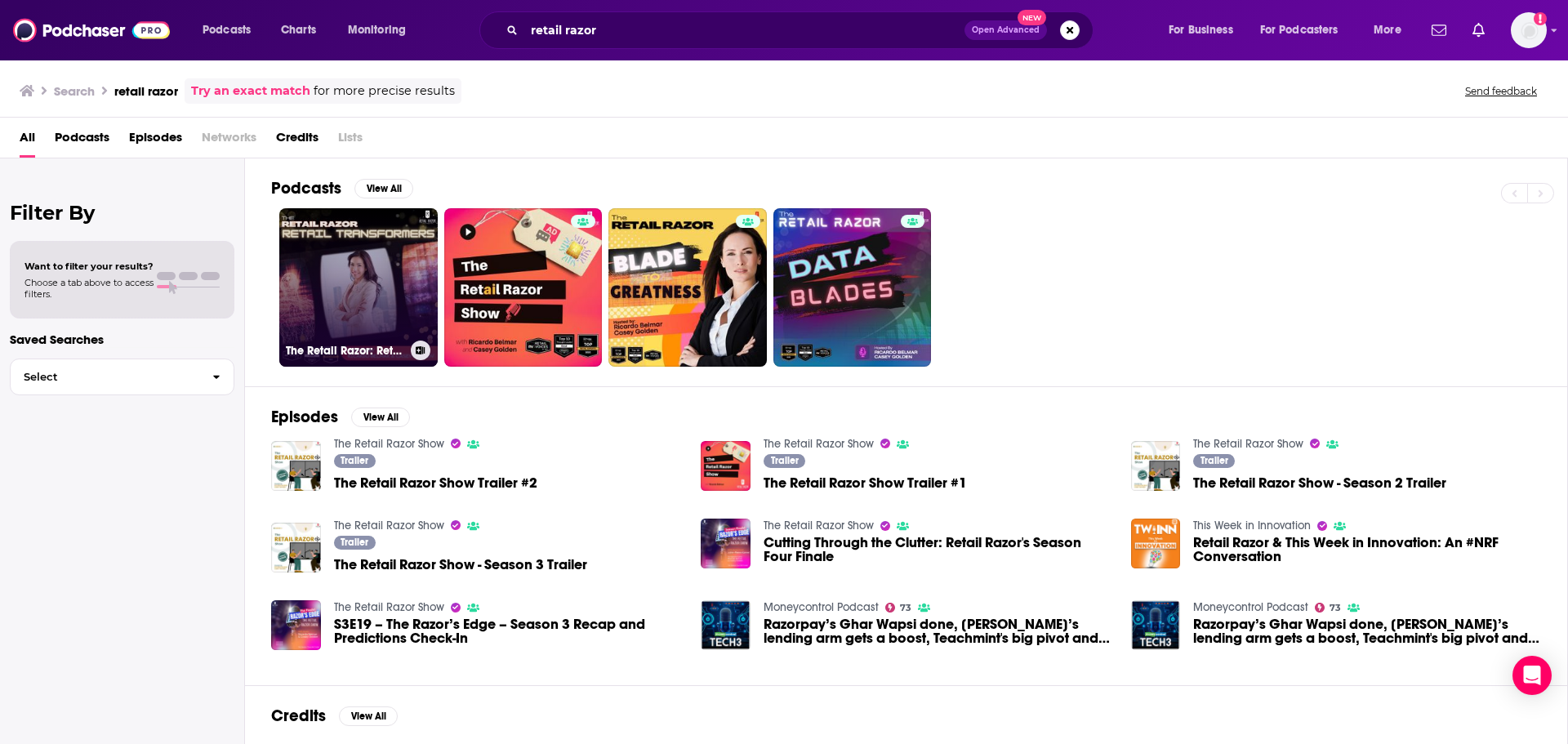
click at [355, 276] on link "The Retail Razor: Retail Transformers" at bounding box center [358, 288] width 159 height 159
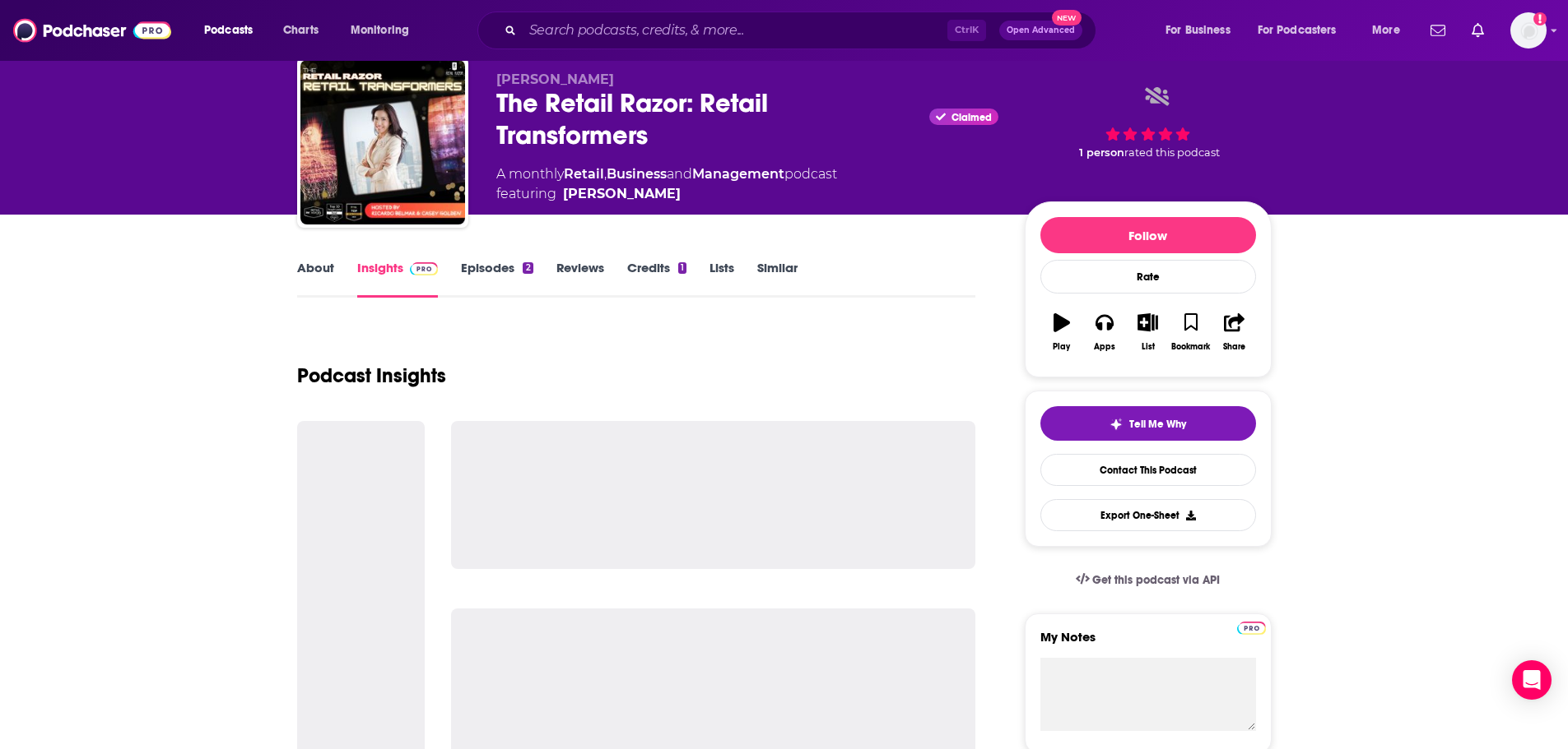
scroll to position [82, 0]
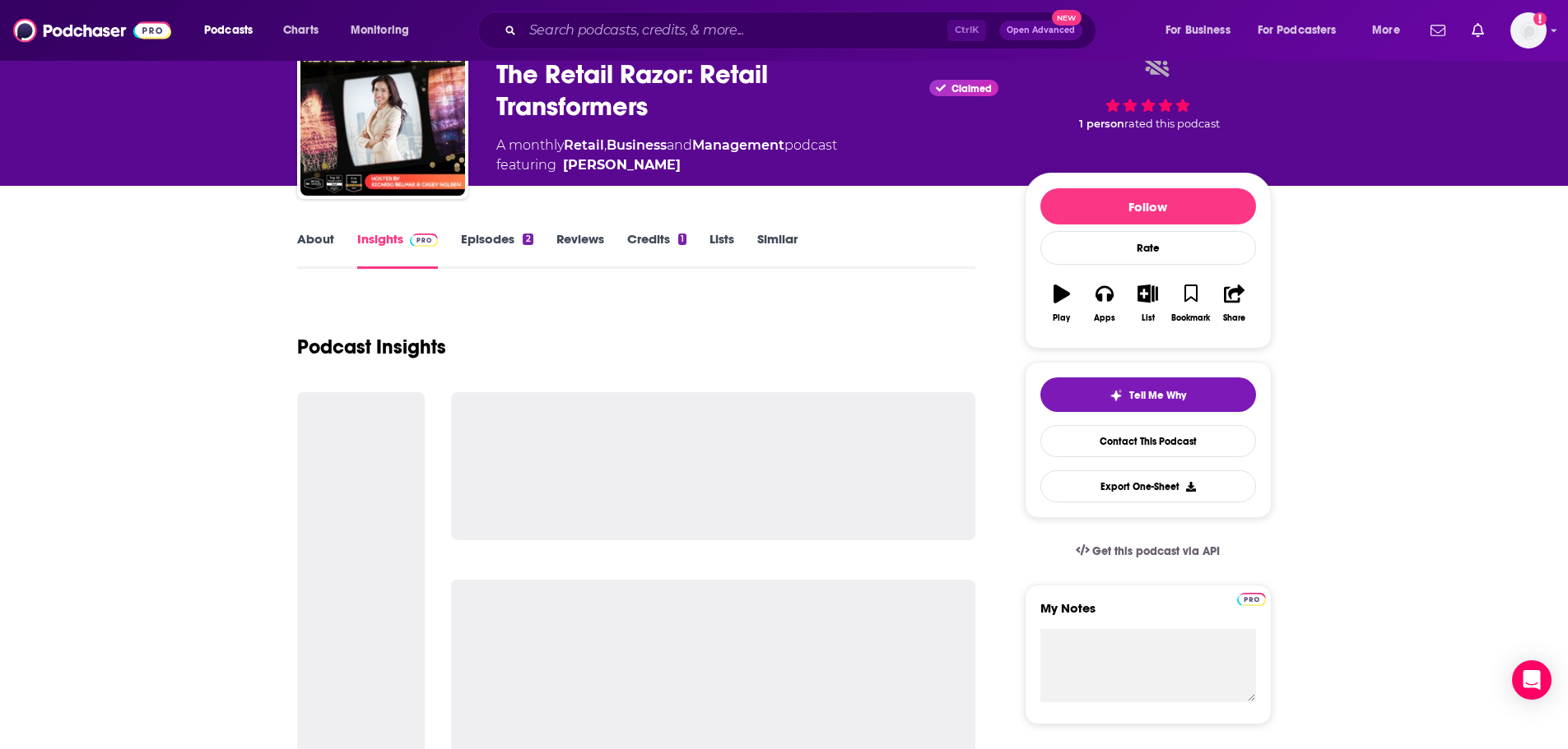
click at [316, 237] on link "About" at bounding box center [316, 250] width 37 height 37
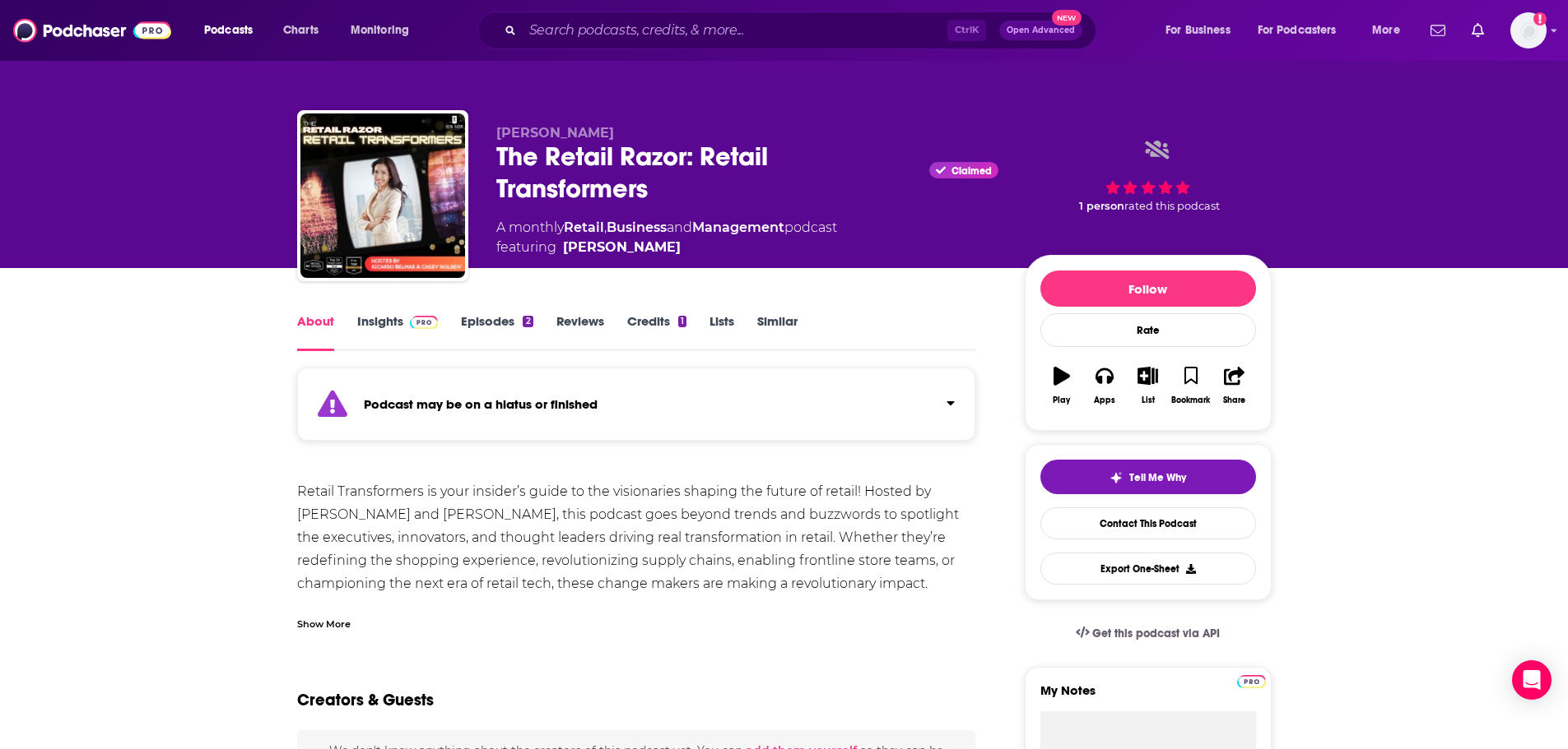
click at [394, 316] on link "Insights" at bounding box center [397, 332] width 82 height 37
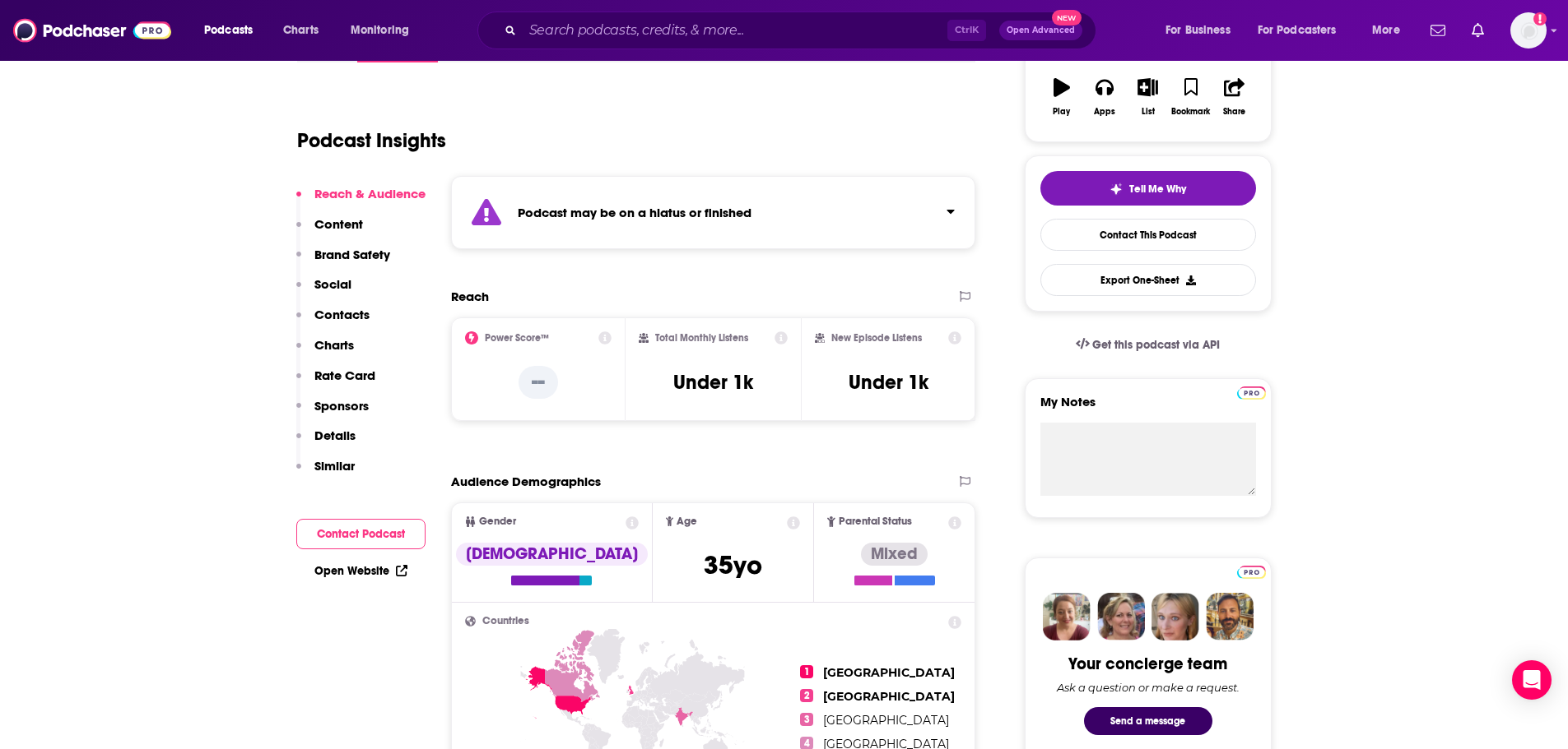
scroll to position [165, 0]
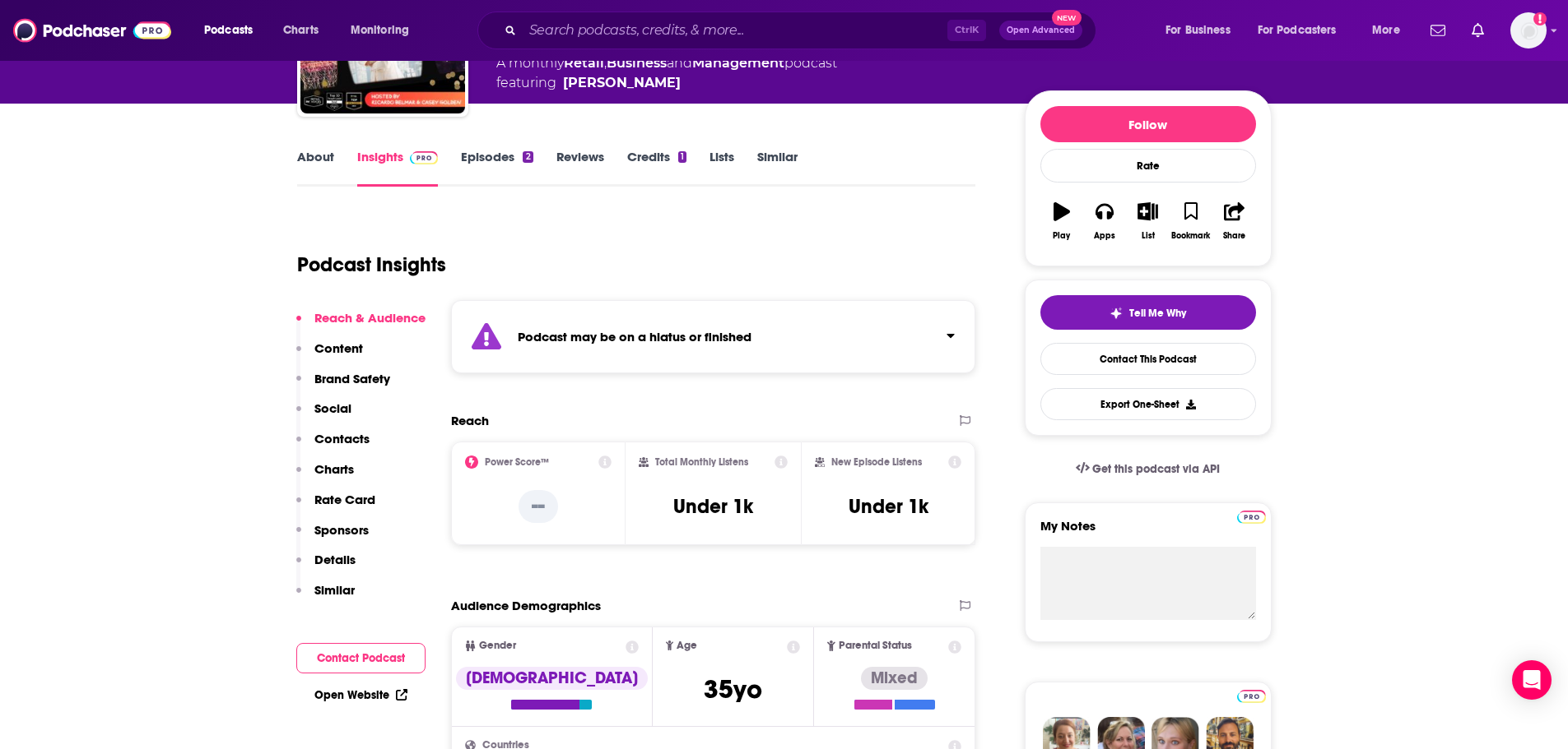
click at [490, 167] on link "Episodes 2" at bounding box center [496, 168] width 72 height 37
